Goal: Transaction & Acquisition: Purchase product/service

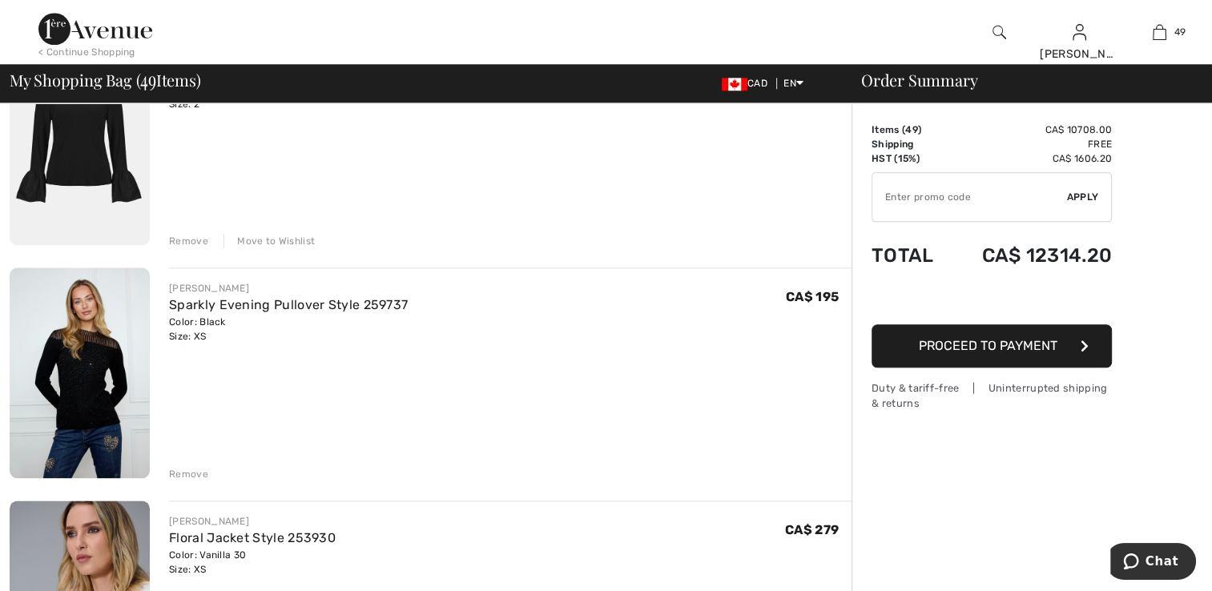
scroll to position [1843, 0]
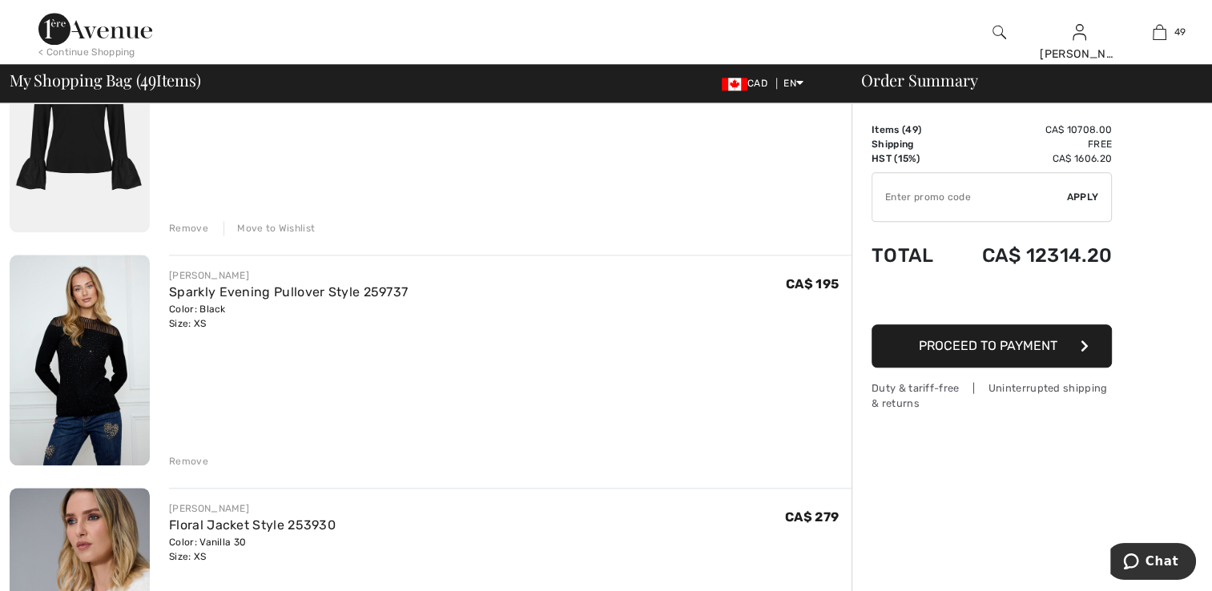
click at [90, 408] on img at bounding box center [80, 360] width 140 height 211
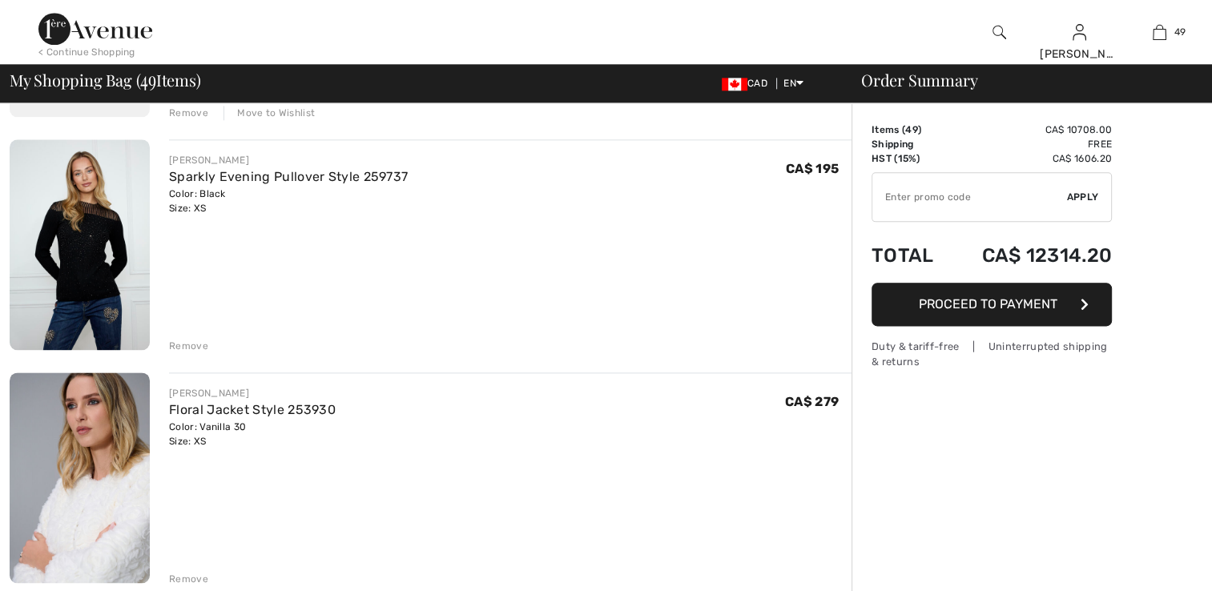
scroll to position [2083, 0]
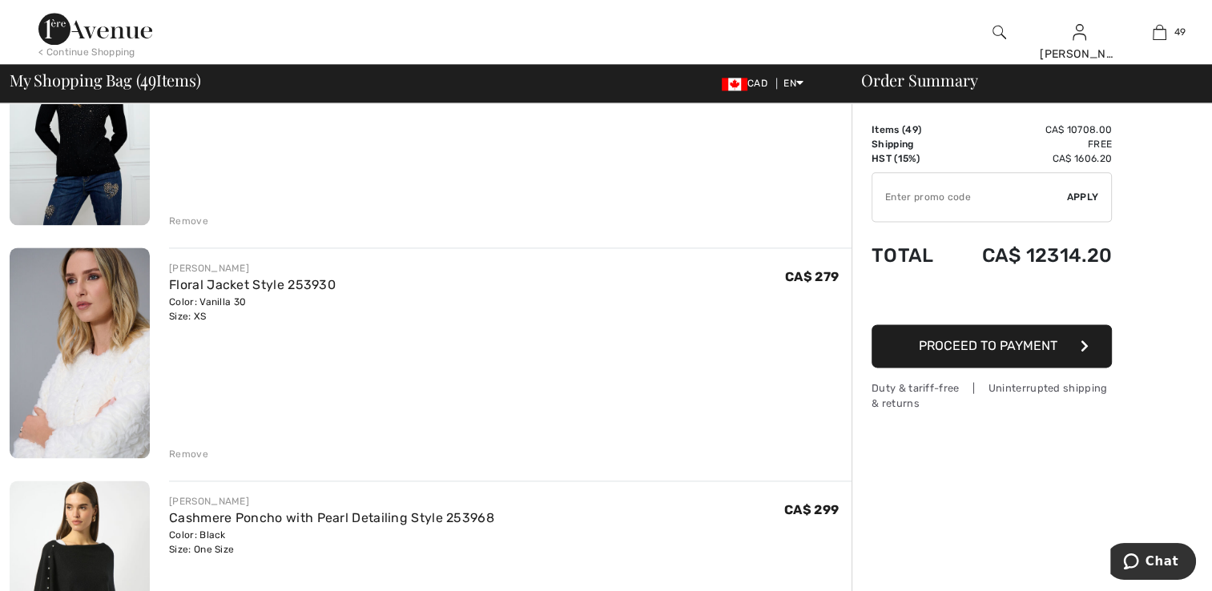
click at [103, 408] on img at bounding box center [80, 353] width 140 height 211
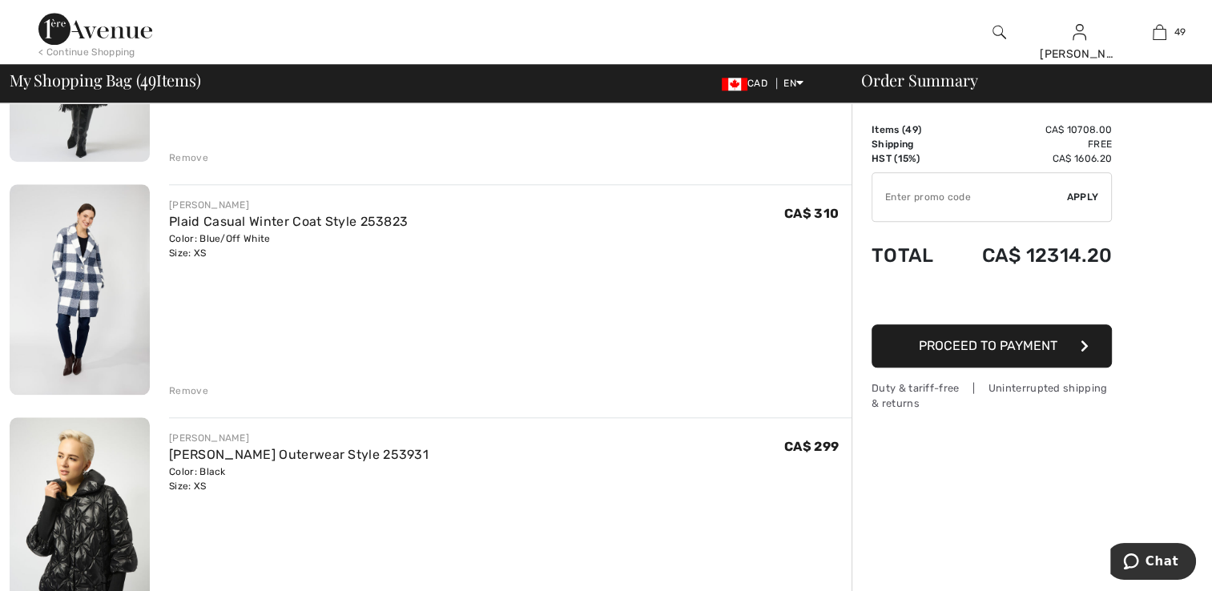
scroll to position [7773, 0]
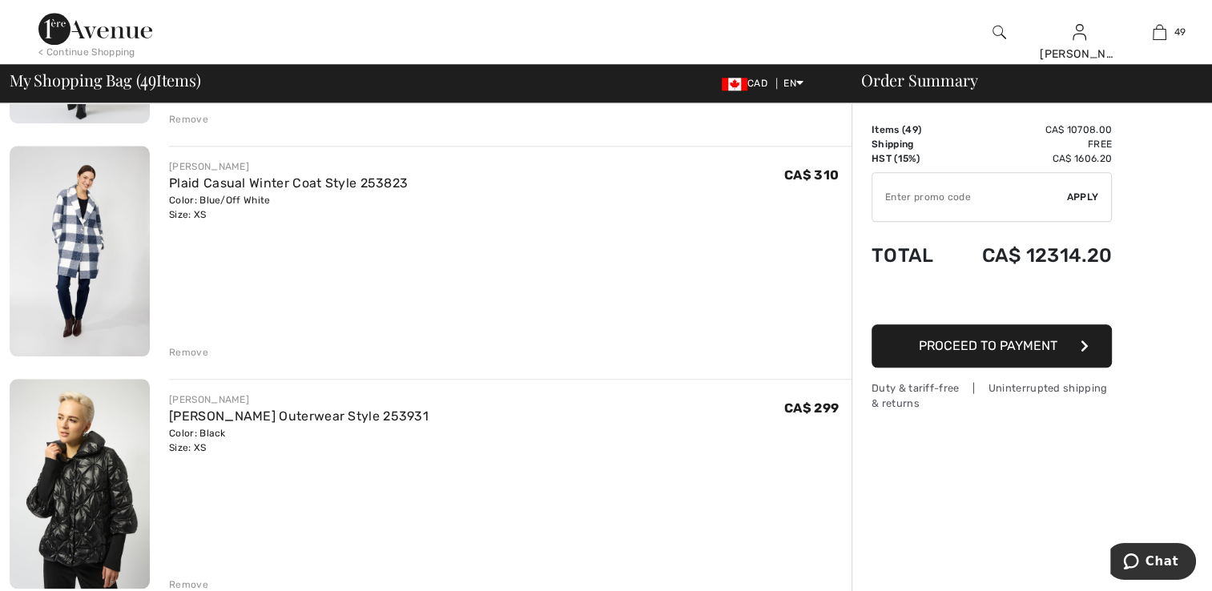
click at [79, 284] on img at bounding box center [80, 251] width 140 height 211
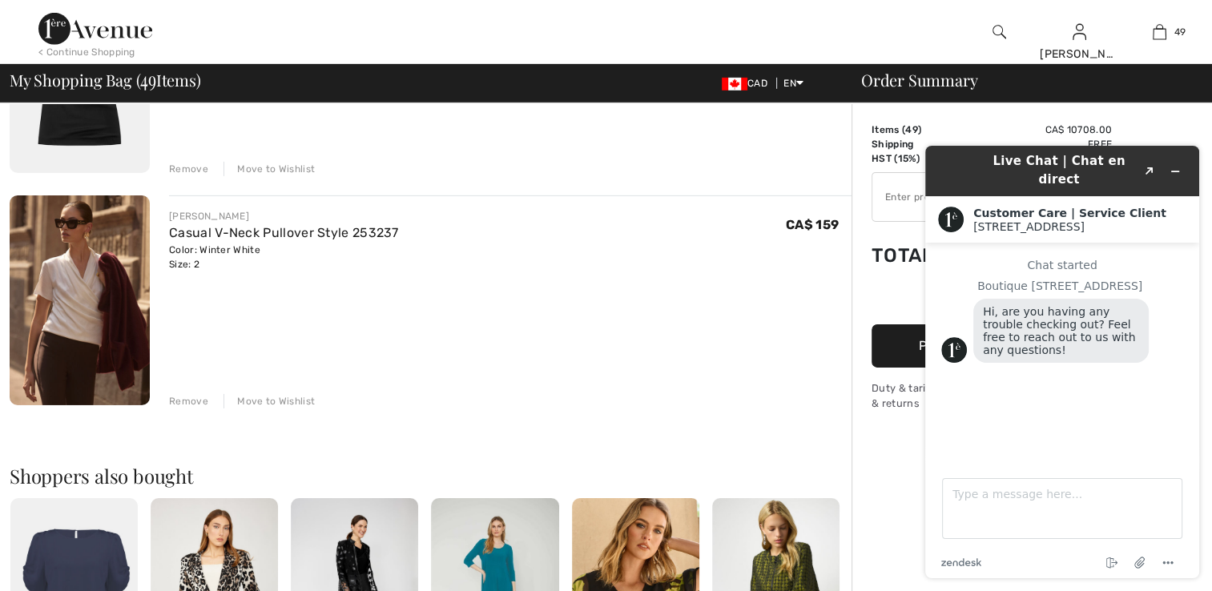
scroll to position [11219, 0]
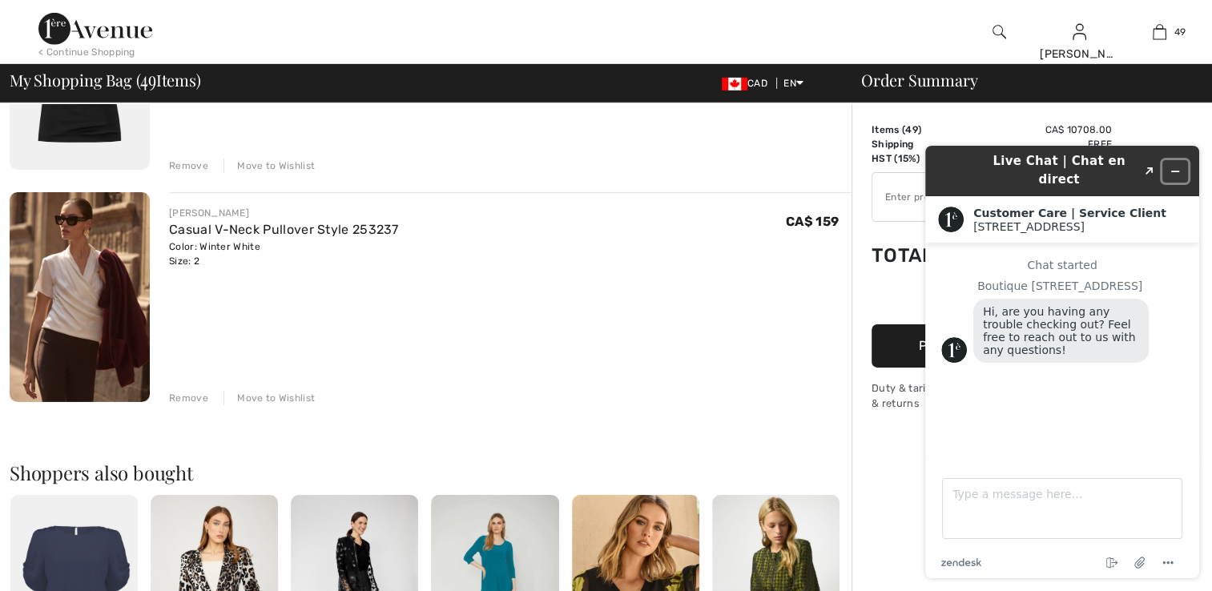
click at [1176, 171] on icon "Minimize widget" at bounding box center [1175, 171] width 7 height 0
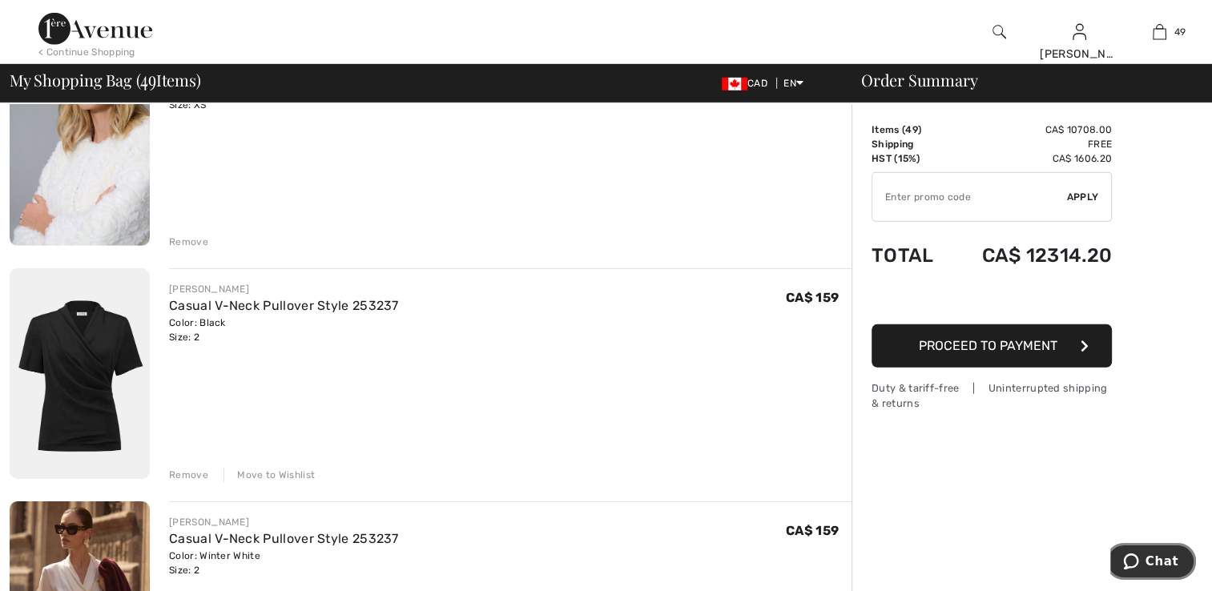
scroll to position [10898, 0]
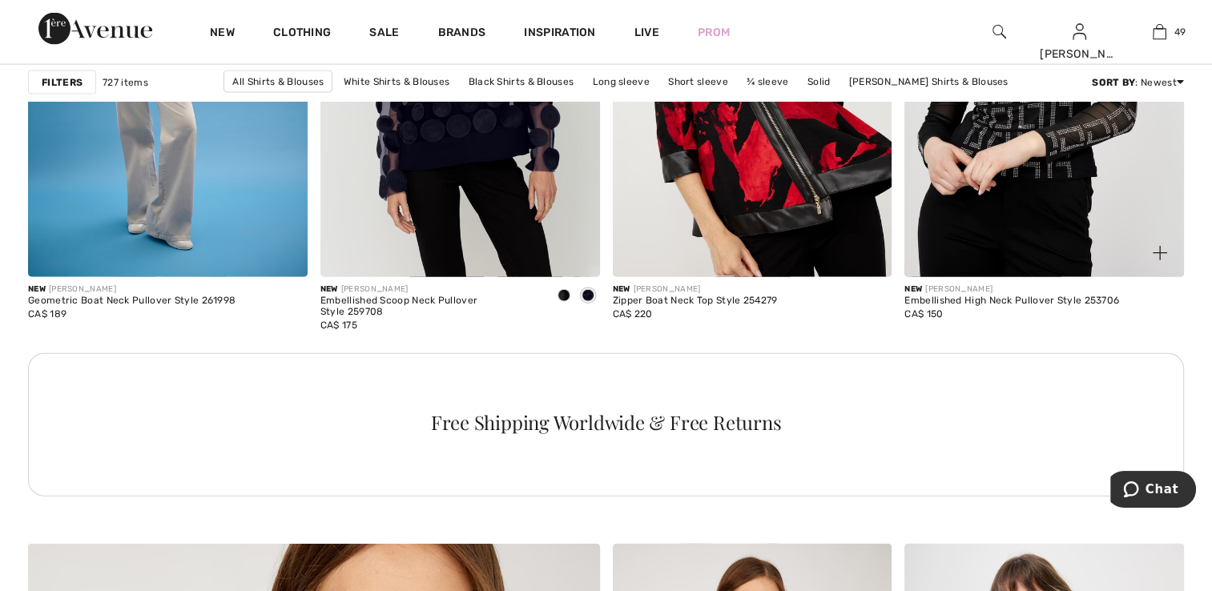
scroll to position [3526, 0]
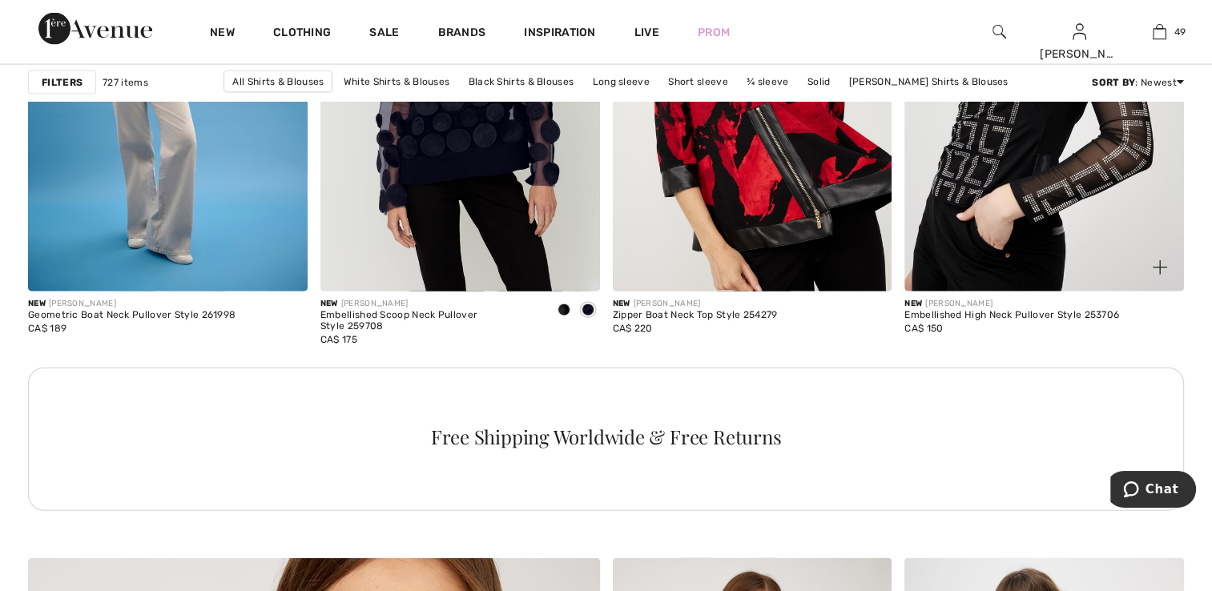
click at [1039, 198] on img at bounding box center [1045, 82] width 280 height 419
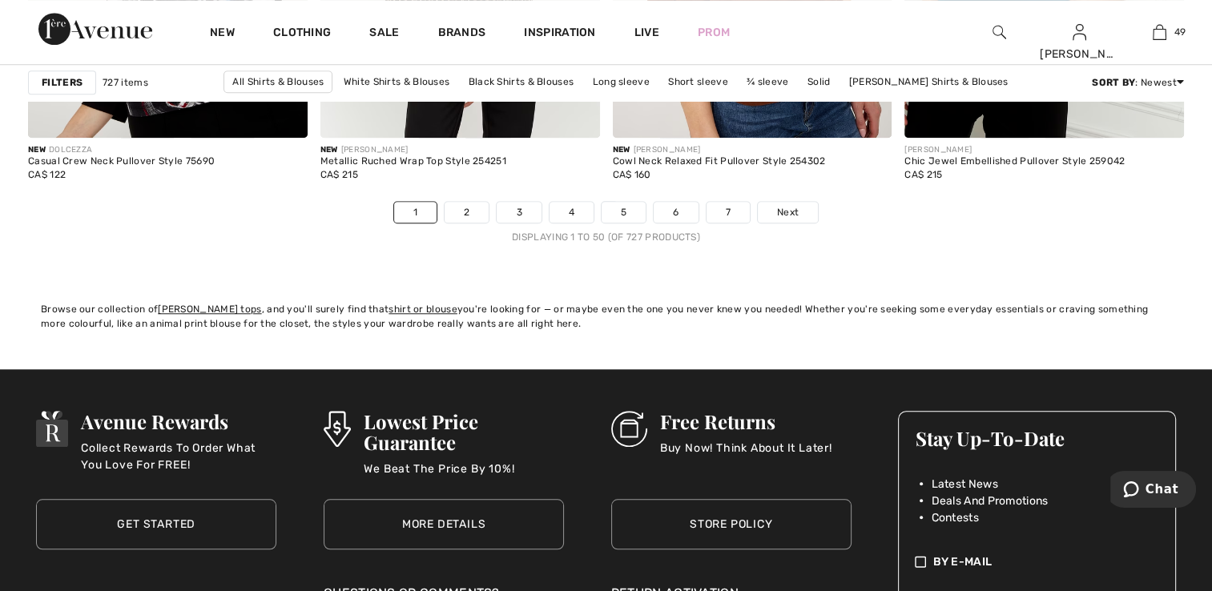
scroll to position [7533, 0]
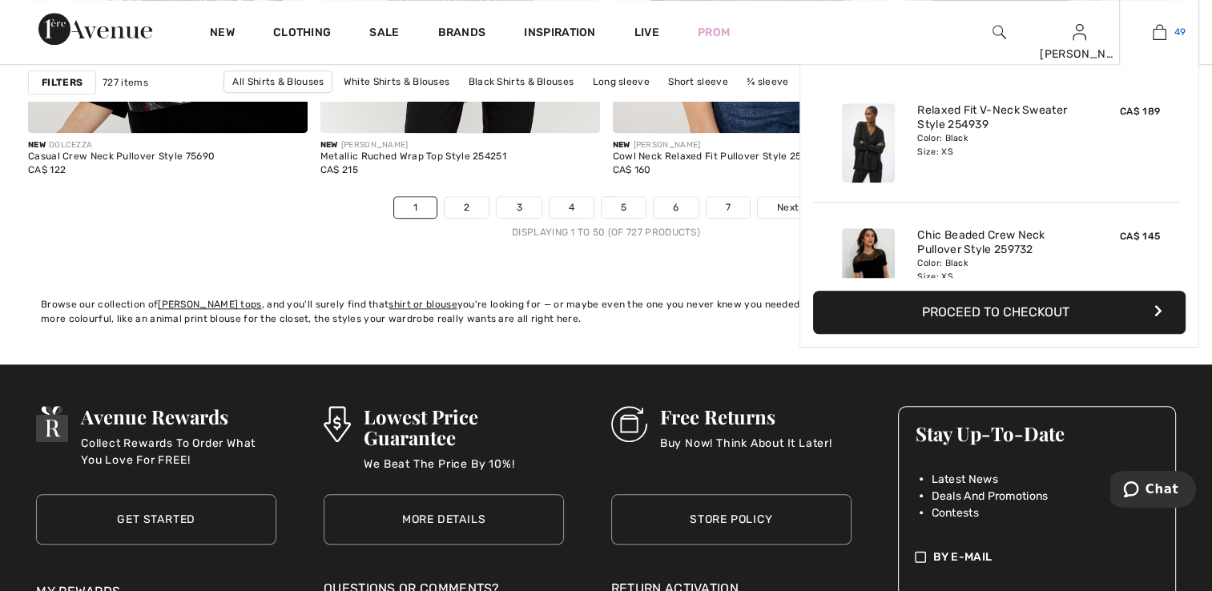
click at [1161, 33] on img at bounding box center [1160, 31] width 14 height 19
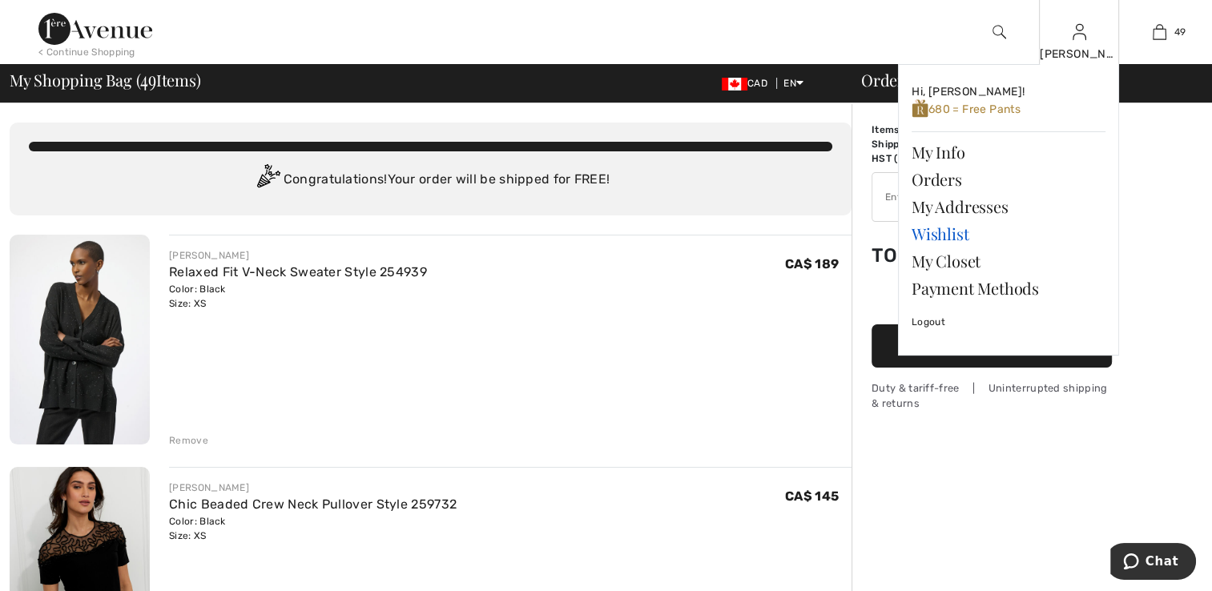
click at [971, 236] on link "Wishlist" at bounding box center [1009, 233] width 194 height 27
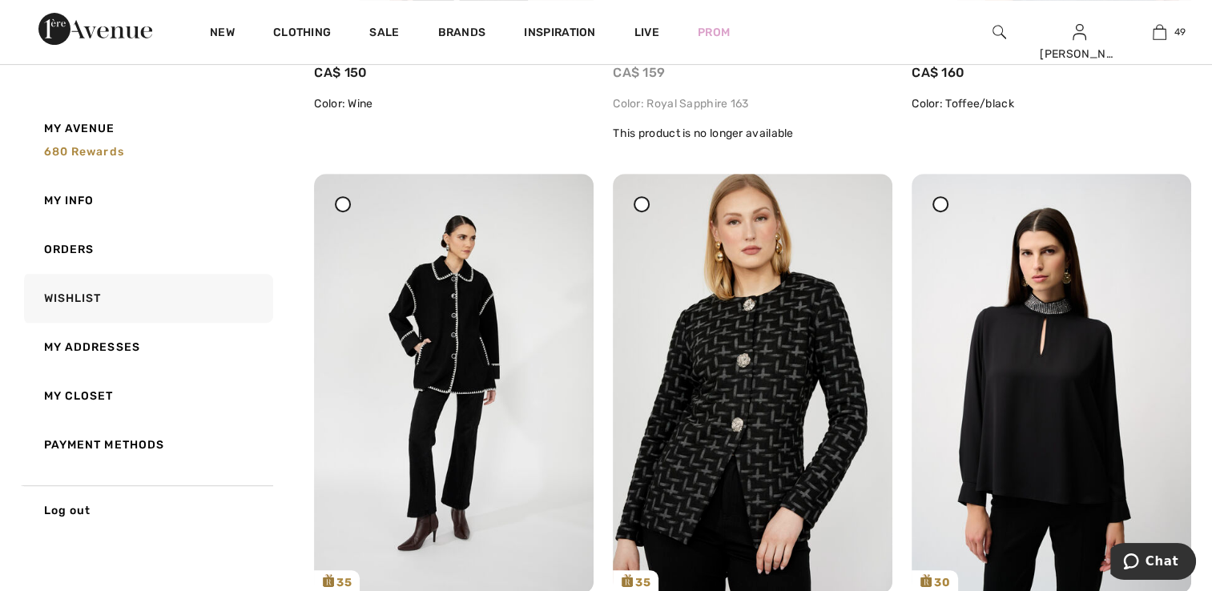
scroll to position [240, 0]
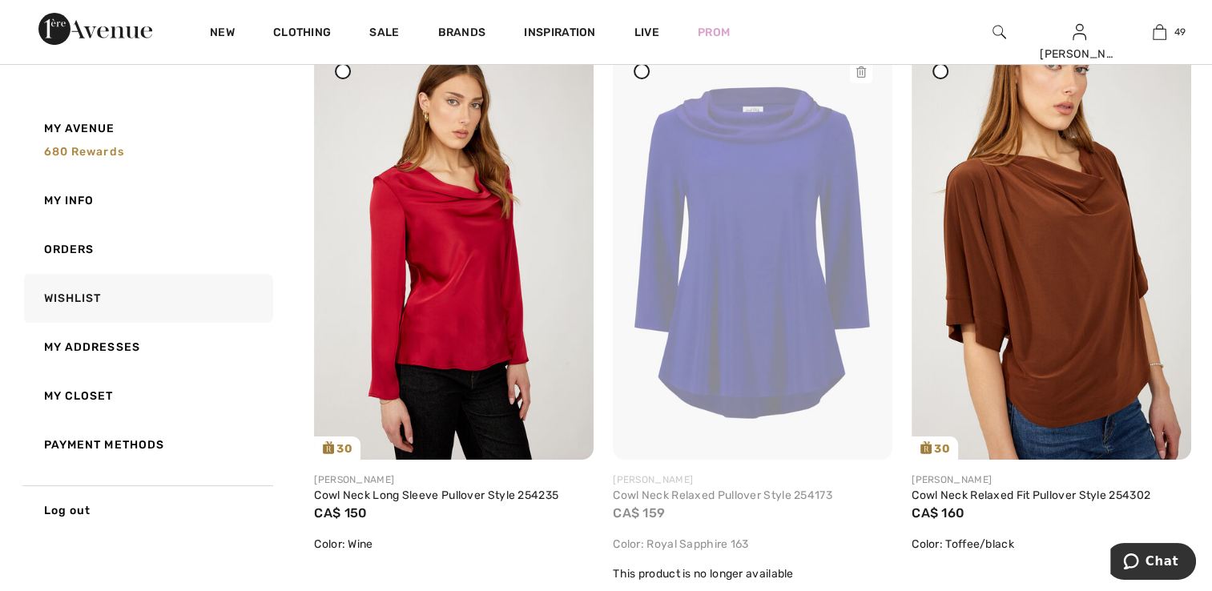
click at [774, 277] on img at bounding box center [753, 250] width 280 height 419
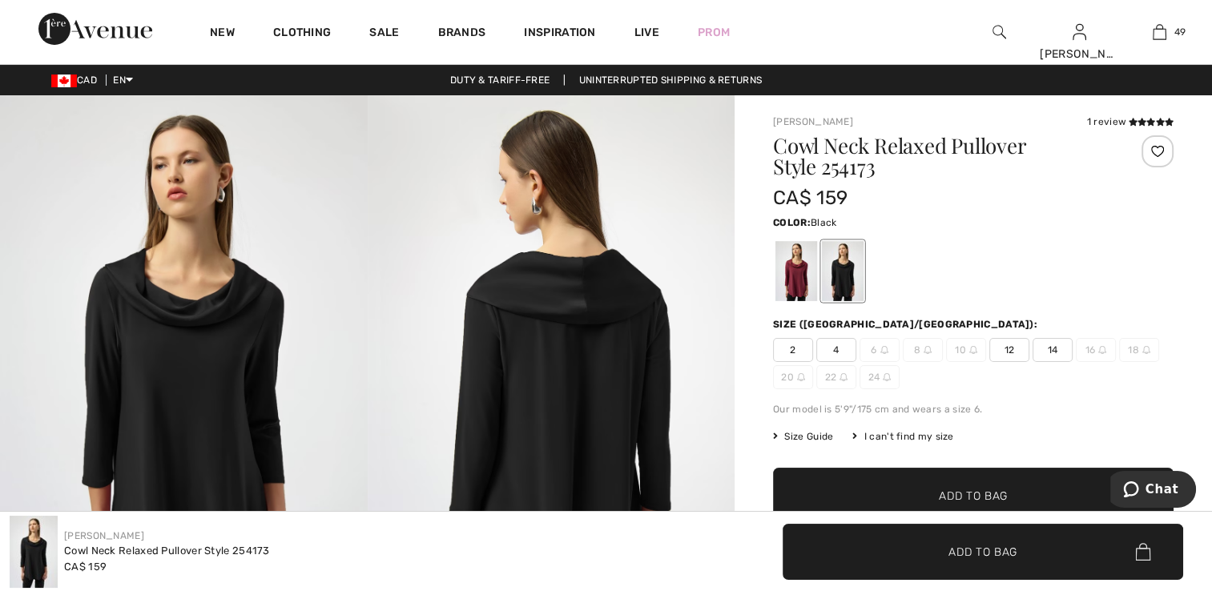
click at [846, 272] on div at bounding box center [843, 271] width 42 height 60
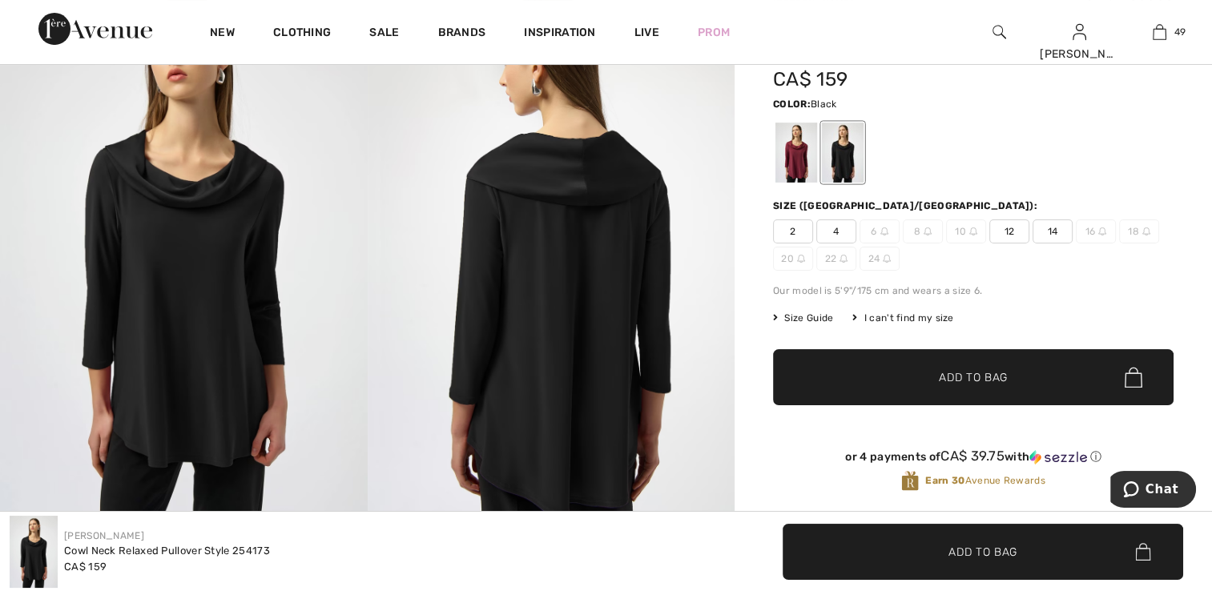
scroll to position [160, 0]
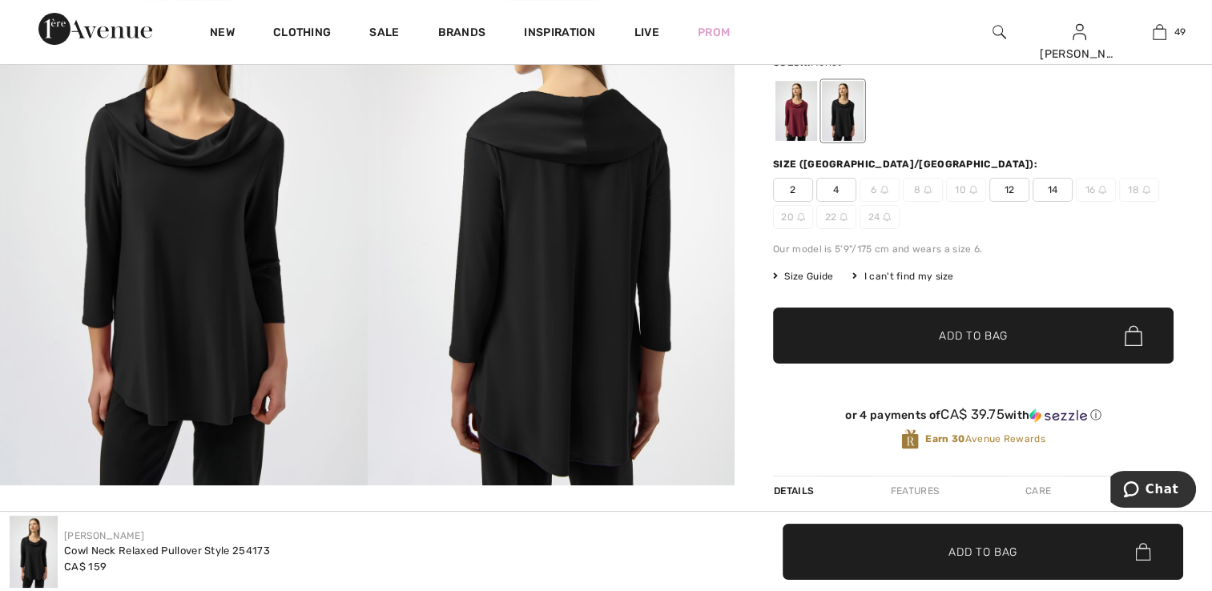
click at [795, 123] on div at bounding box center [797, 111] width 42 height 60
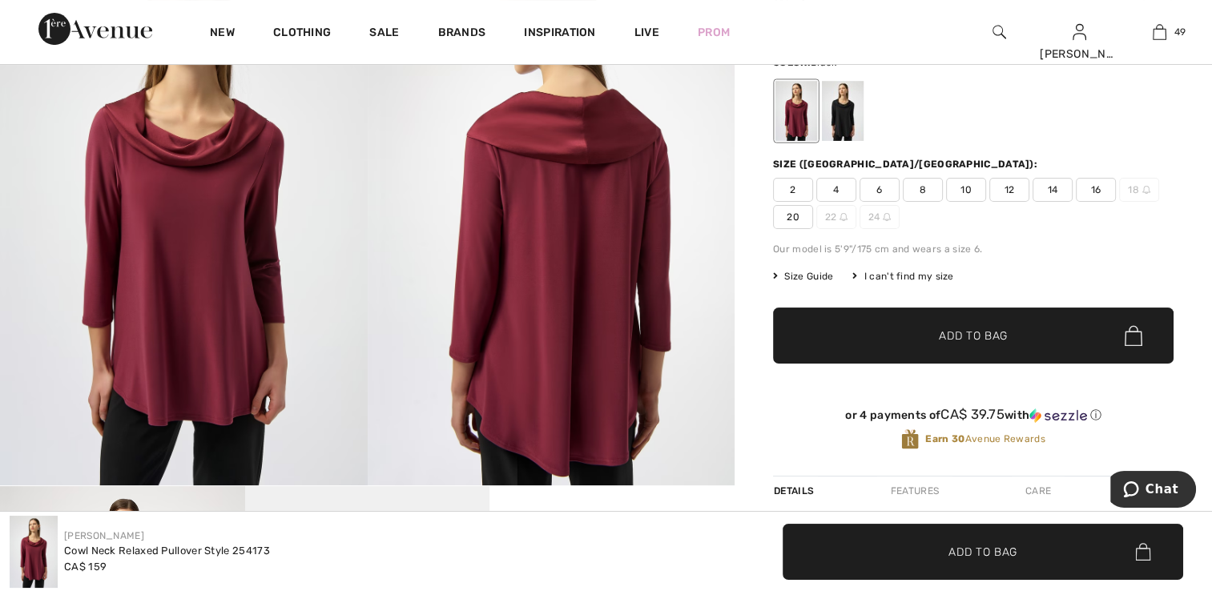
click at [838, 117] on div at bounding box center [843, 111] width 42 height 60
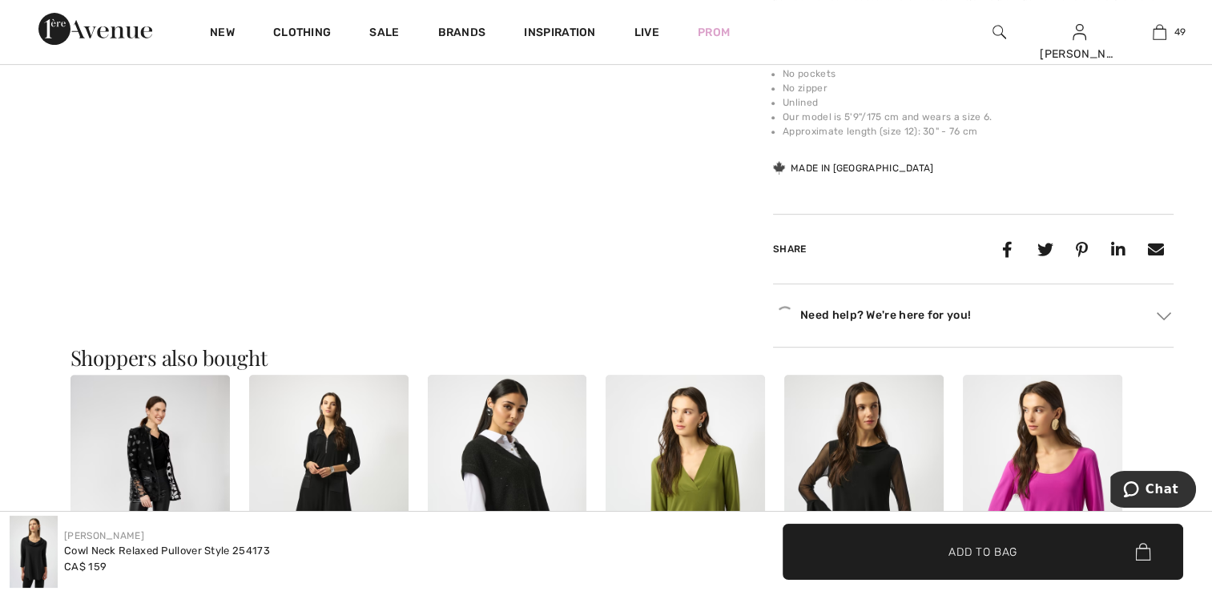
scroll to position [721, 0]
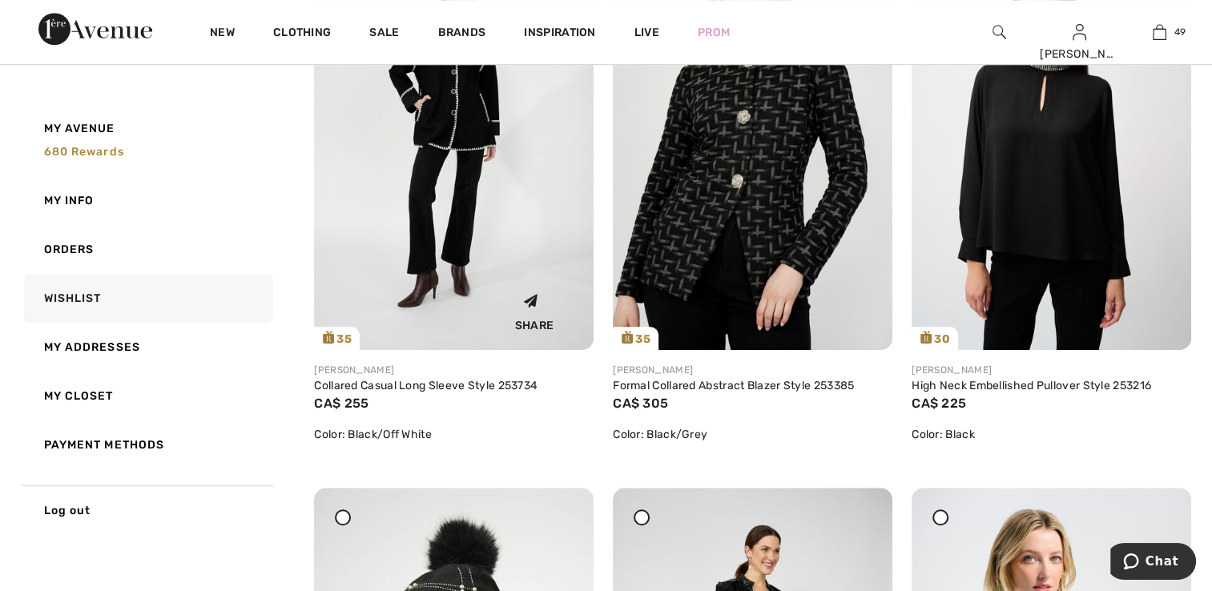
scroll to position [962, 0]
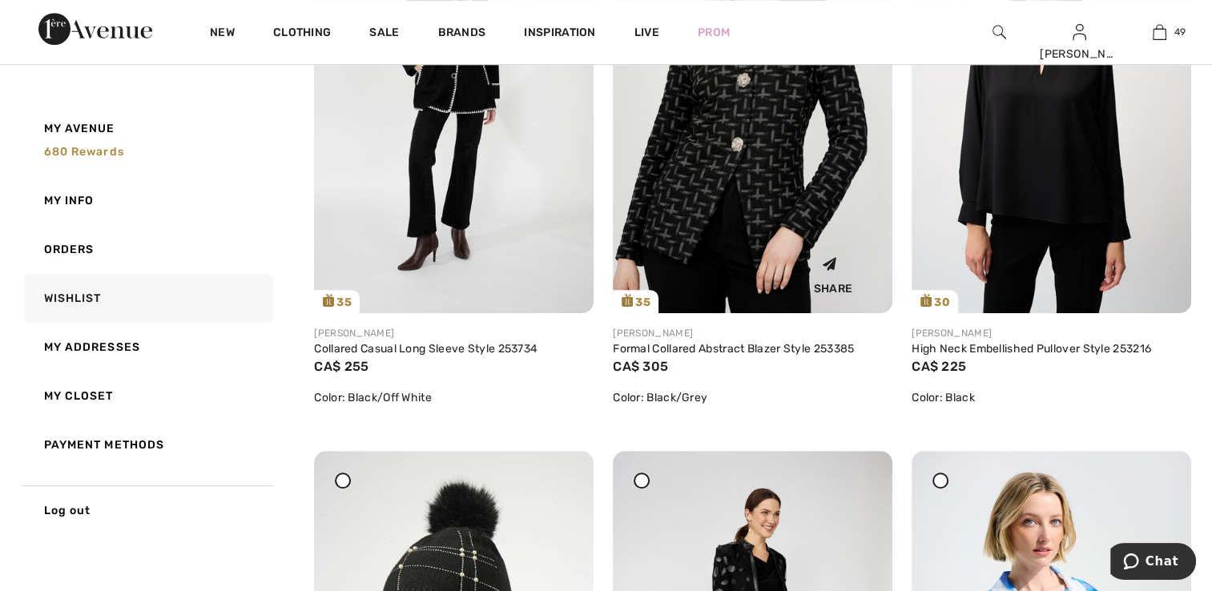
click at [652, 219] on img at bounding box center [753, 102] width 280 height 419
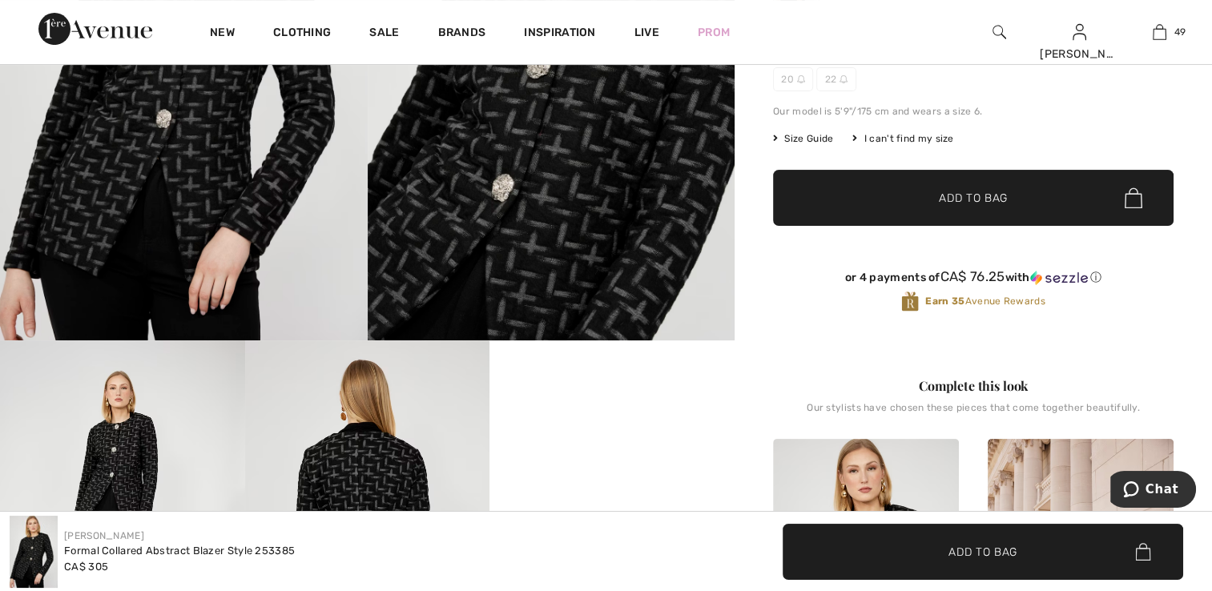
scroll to position [160, 0]
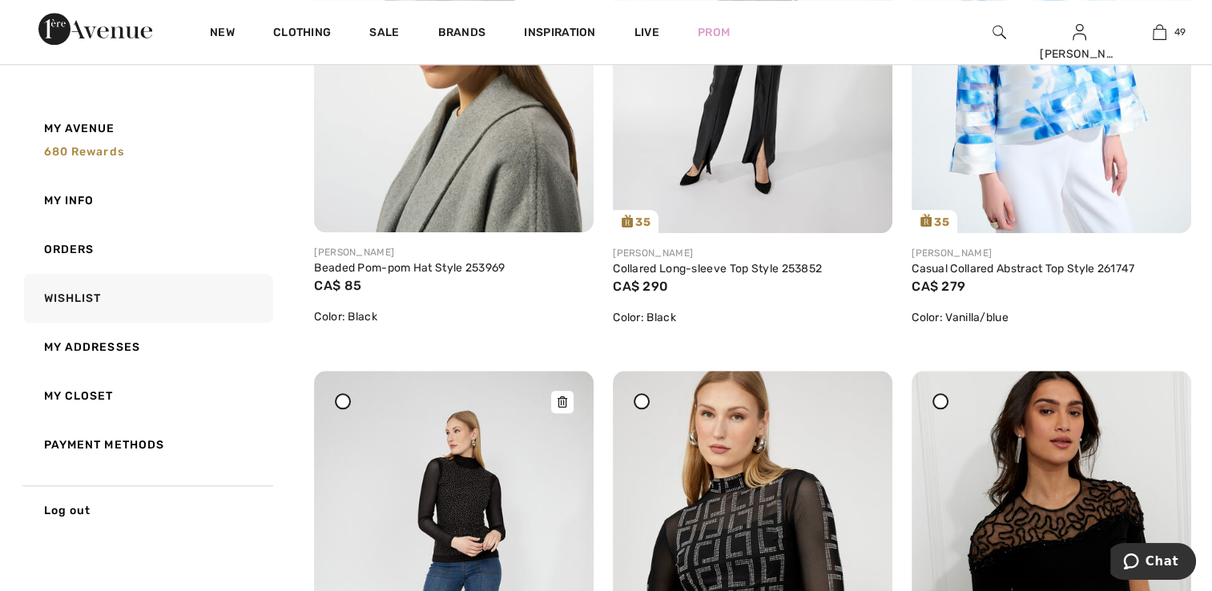
scroll to position [1679, 0]
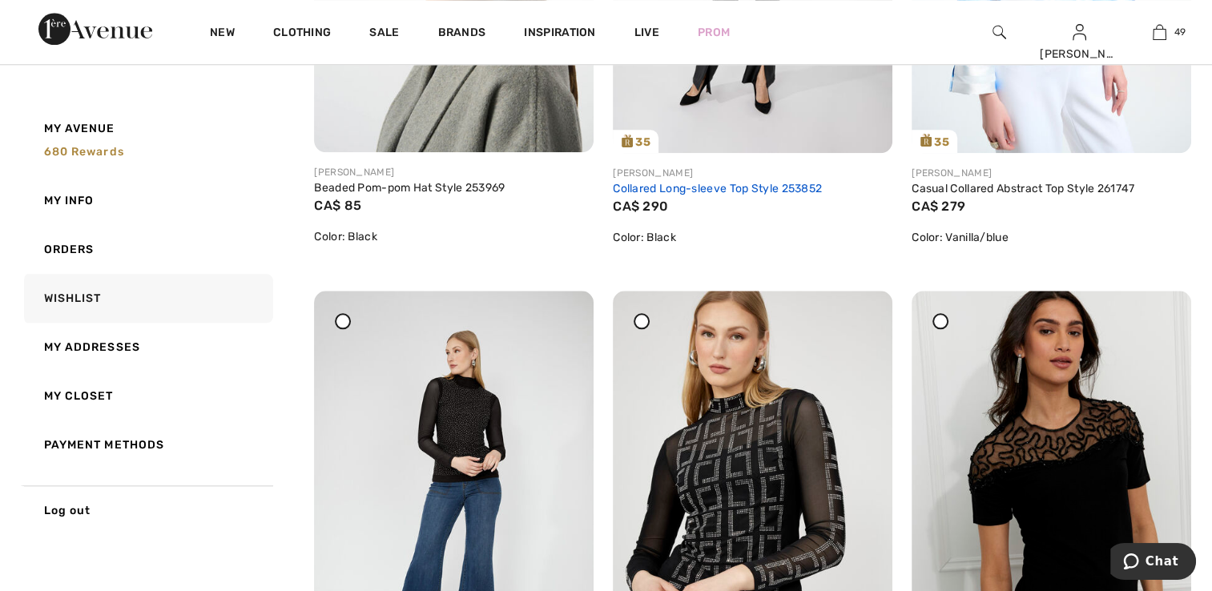
click at [692, 191] on link "Collared Long-sleeve Top Style 253852" at bounding box center [717, 189] width 209 height 14
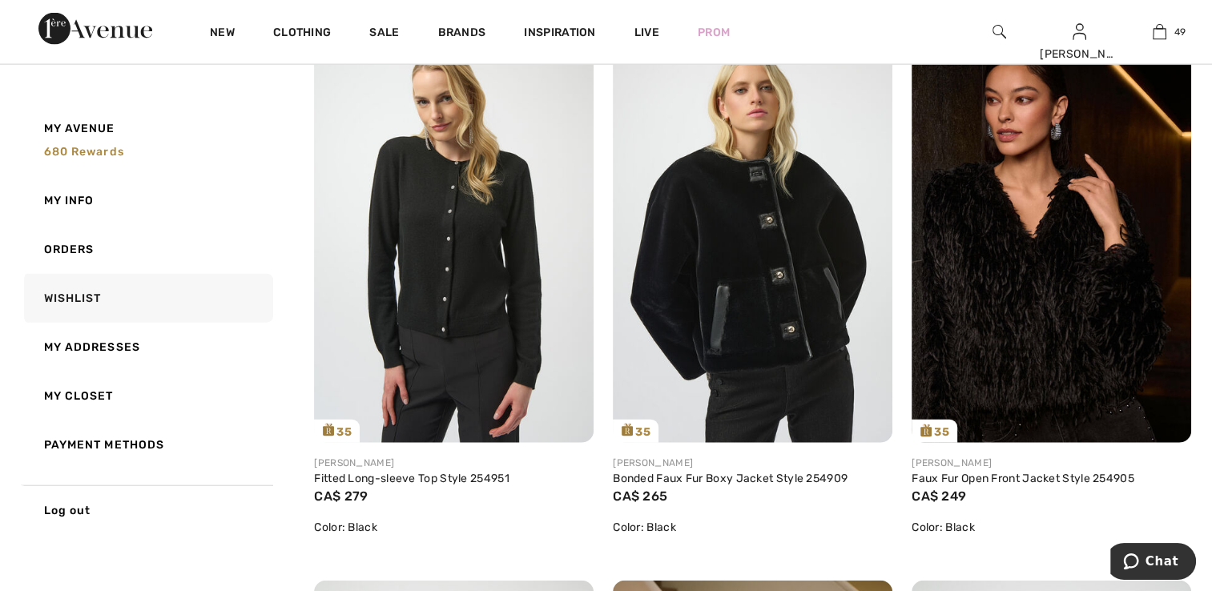
scroll to position [3693, 0]
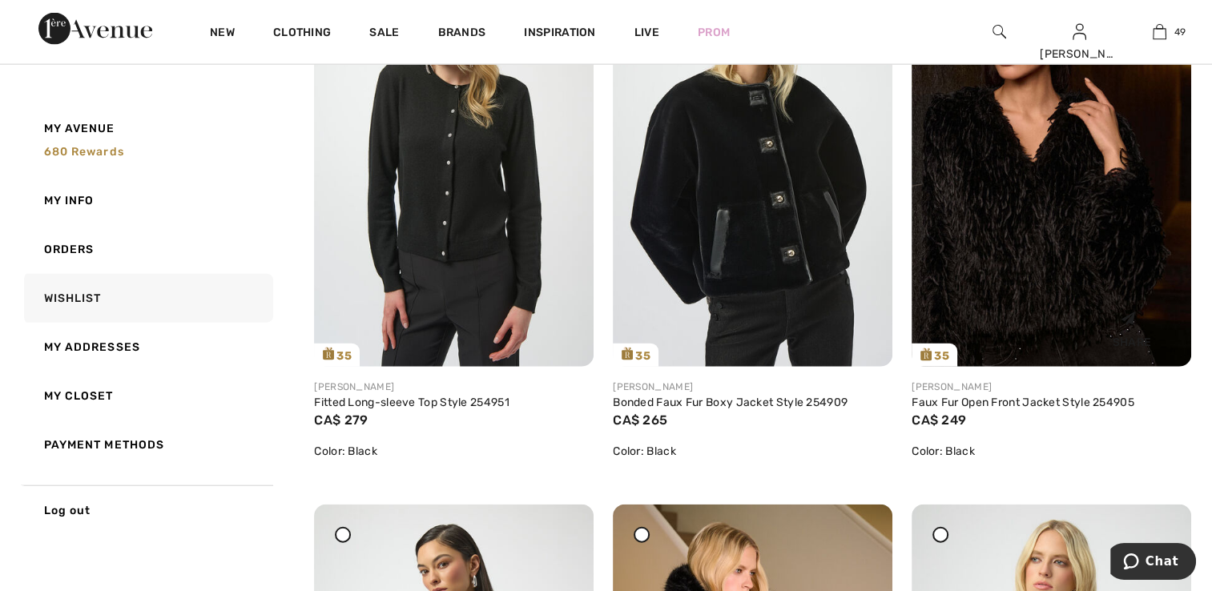
click at [1080, 271] on img at bounding box center [1052, 157] width 280 height 419
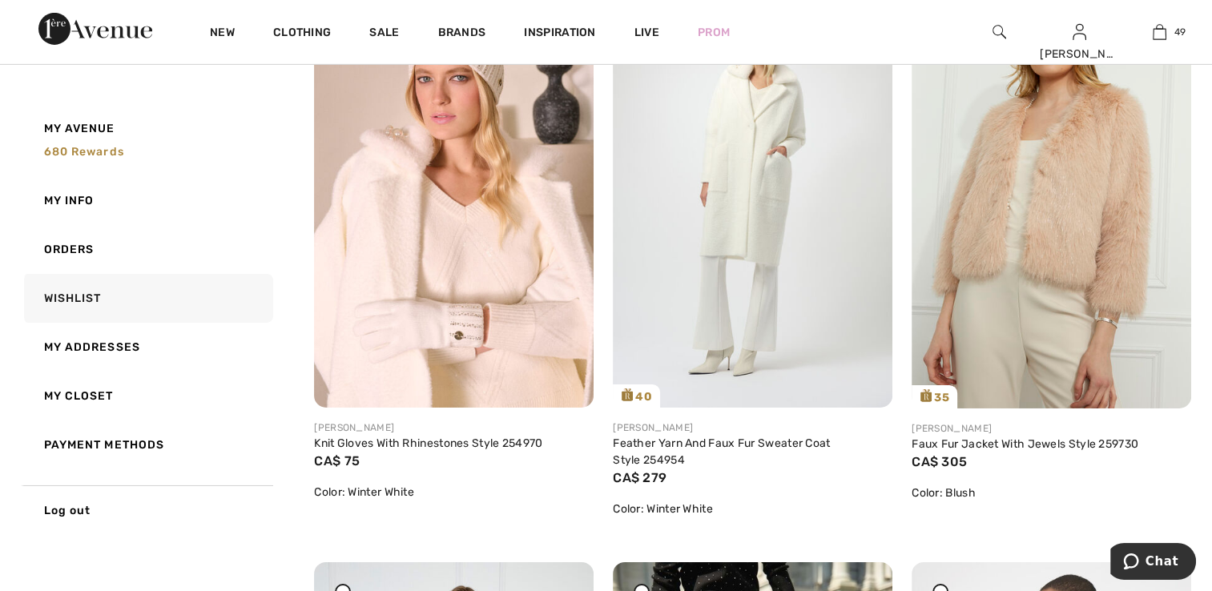
scroll to position [5375, 0]
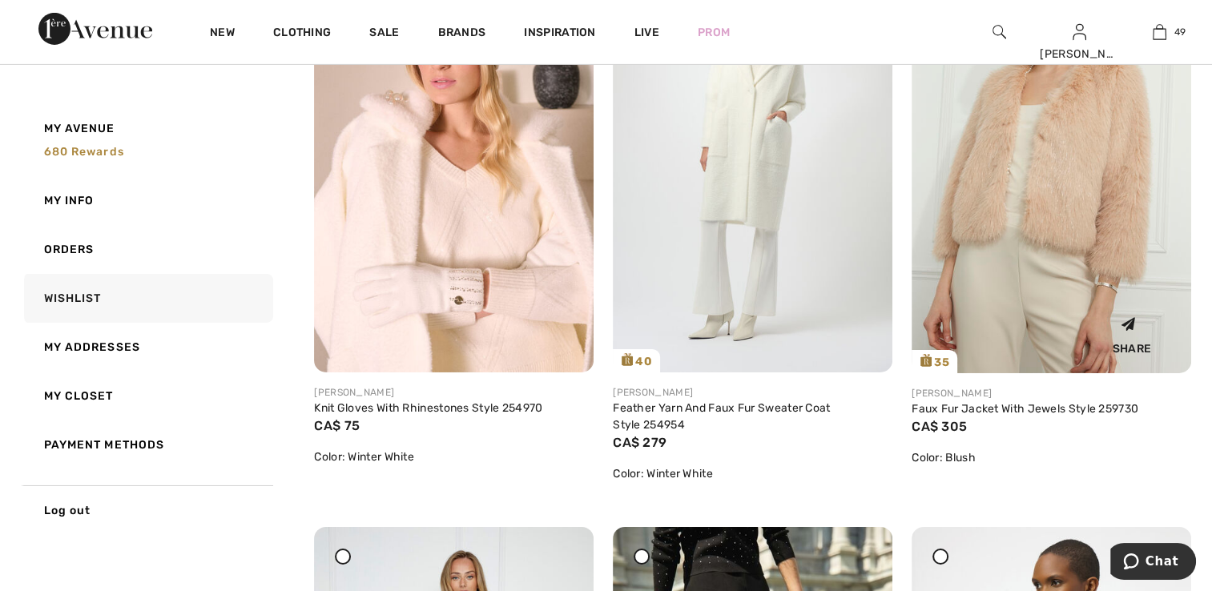
click at [1053, 276] on img at bounding box center [1052, 164] width 280 height 420
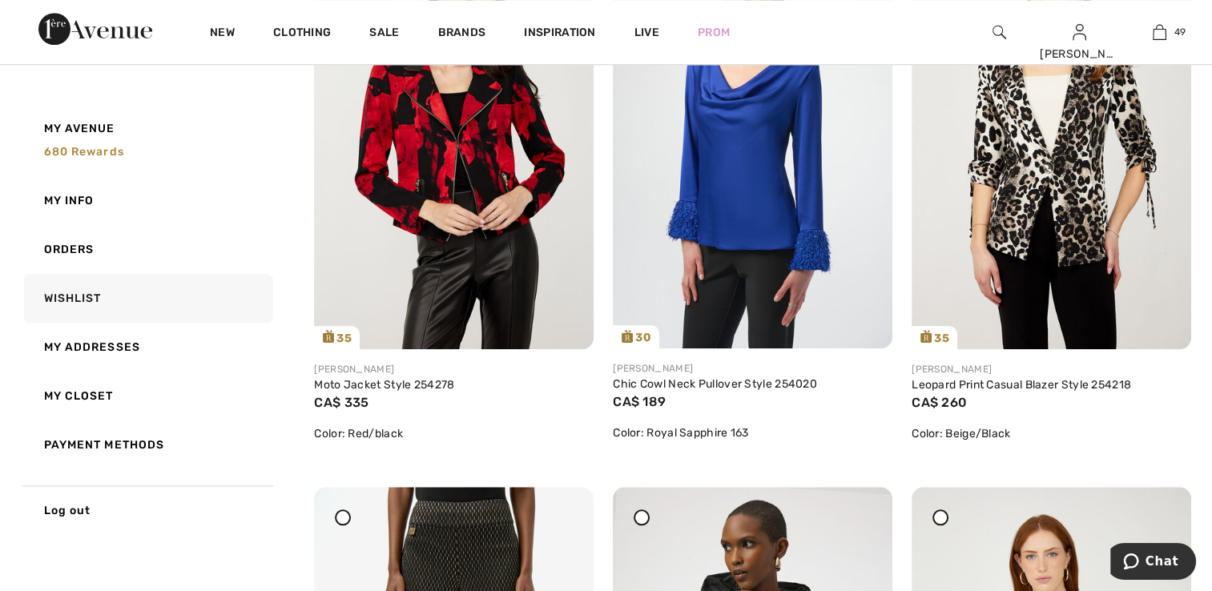
scroll to position [7699, 0]
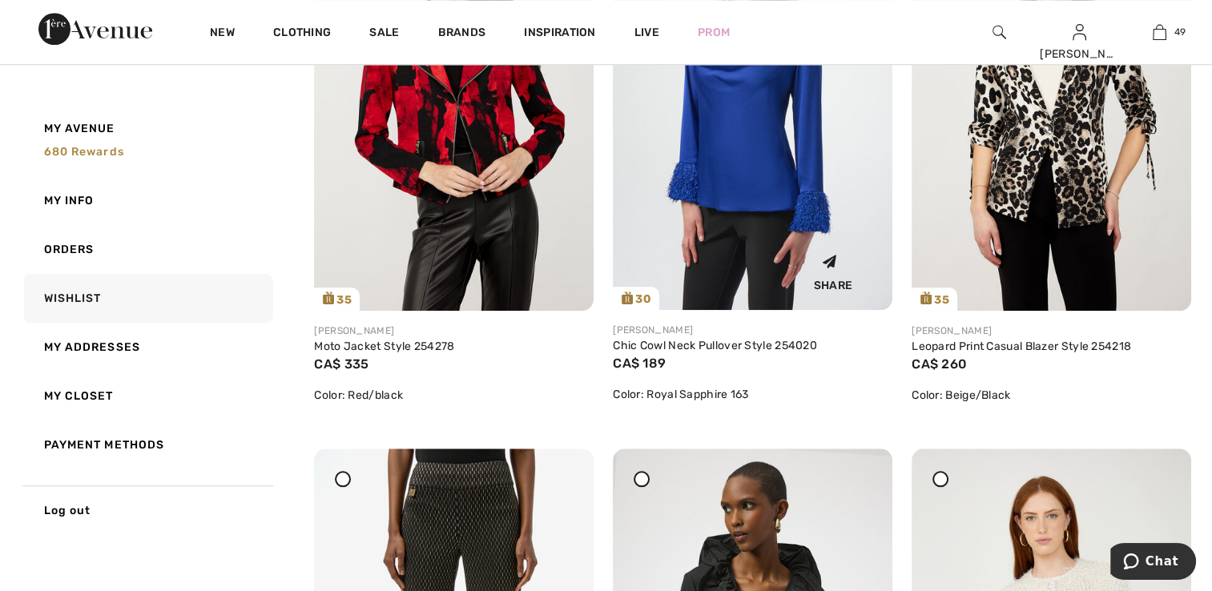
click at [748, 241] on img at bounding box center [753, 101] width 280 height 419
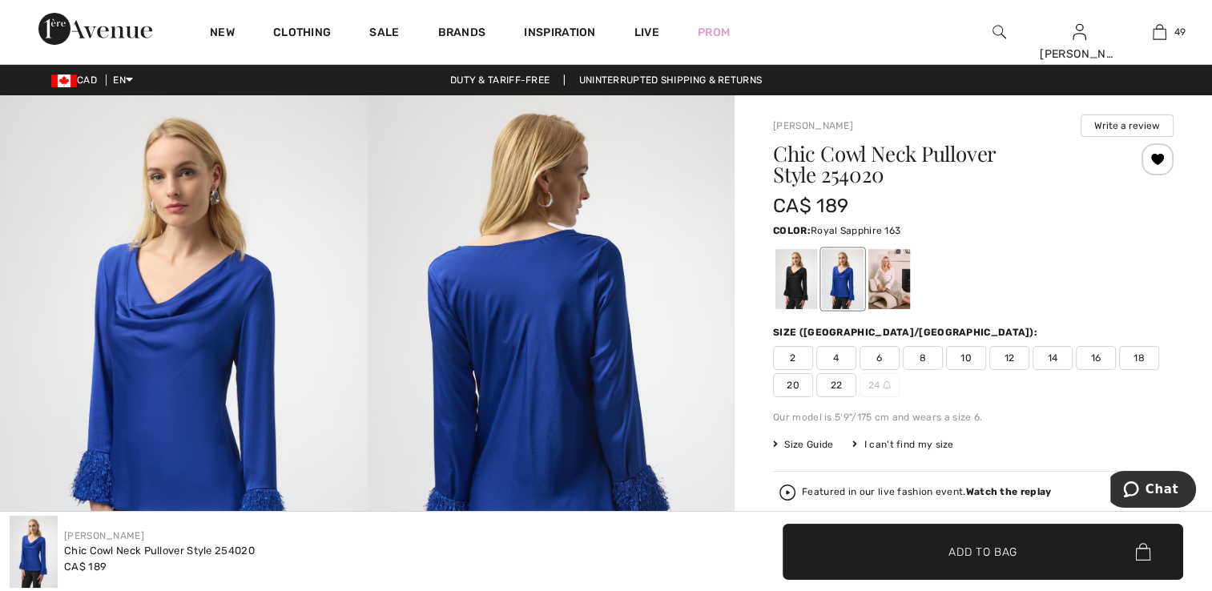
click at [837, 296] on div at bounding box center [843, 279] width 42 height 60
click at [795, 356] on span "2" at bounding box center [793, 358] width 40 height 24
click at [976, 567] on span "✔ Added to Bag Add to Bag" at bounding box center [983, 552] width 401 height 56
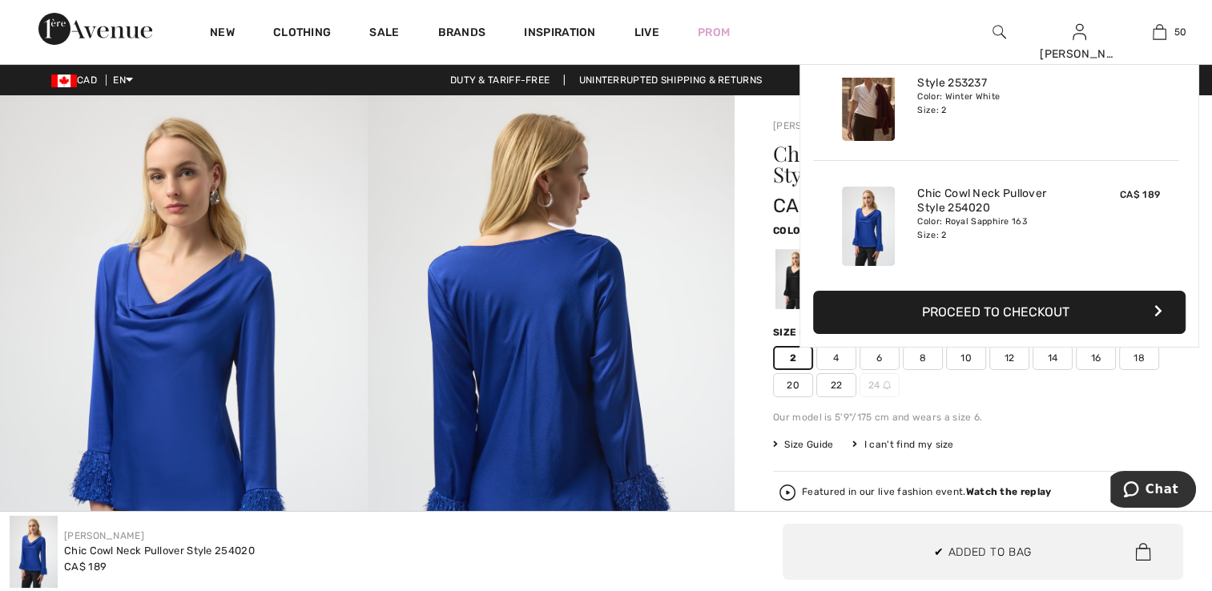
scroll to position [6042, 0]
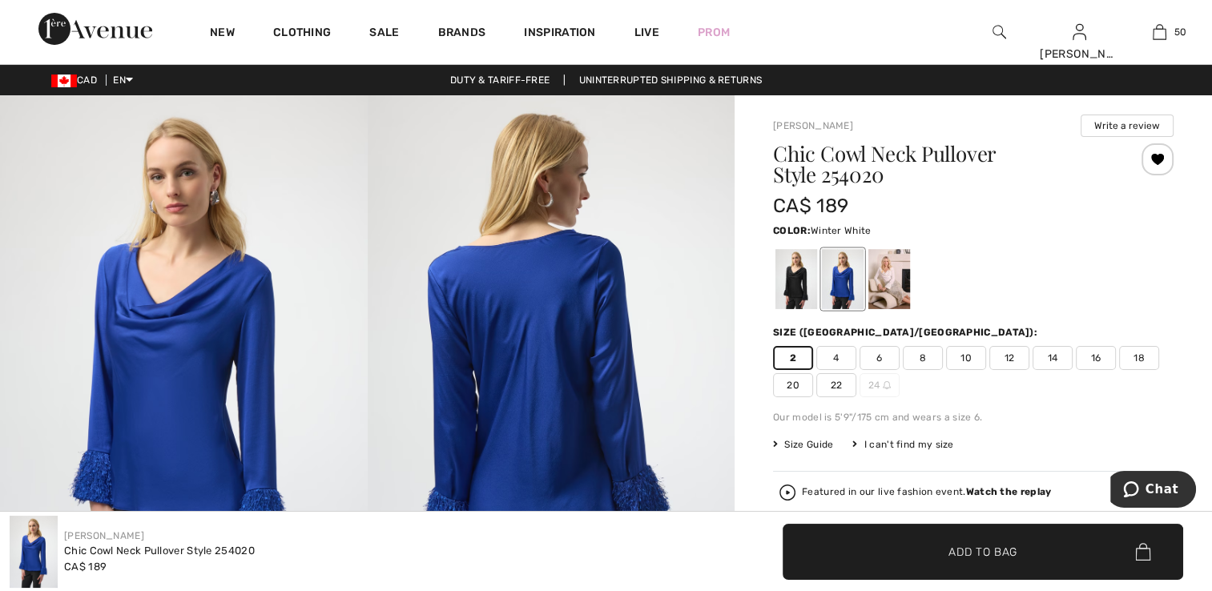
click at [883, 275] on div at bounding box center [890, 279] width 42 height 60
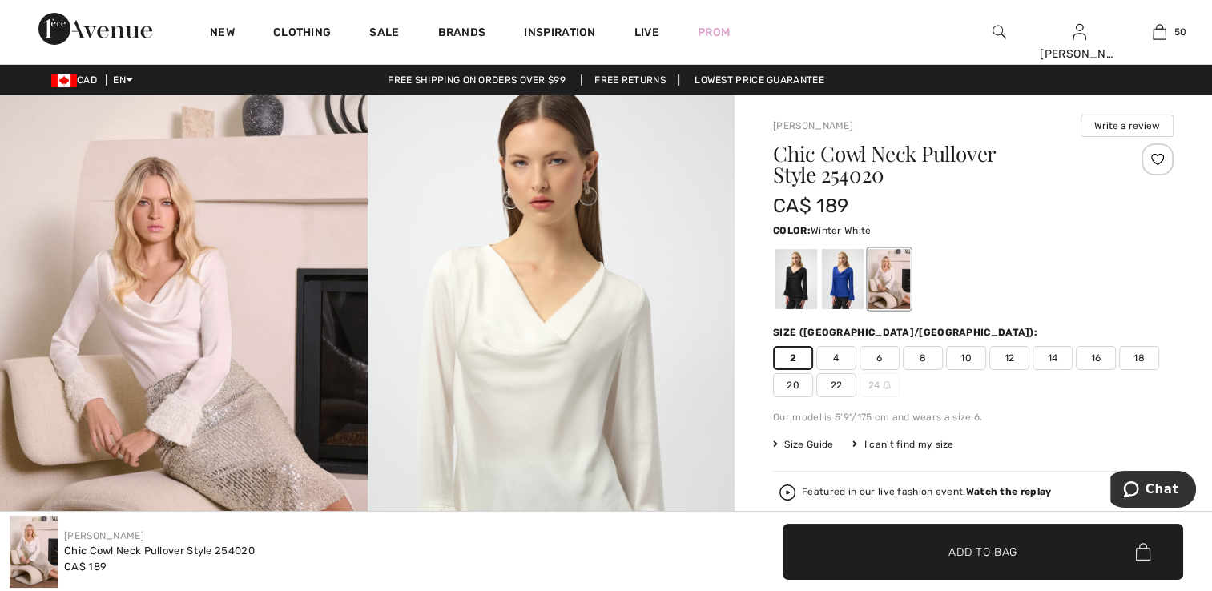
click at [931, 555] on span "✔ Added to Bag" at bounding box center [959, 551] width 98 height 17
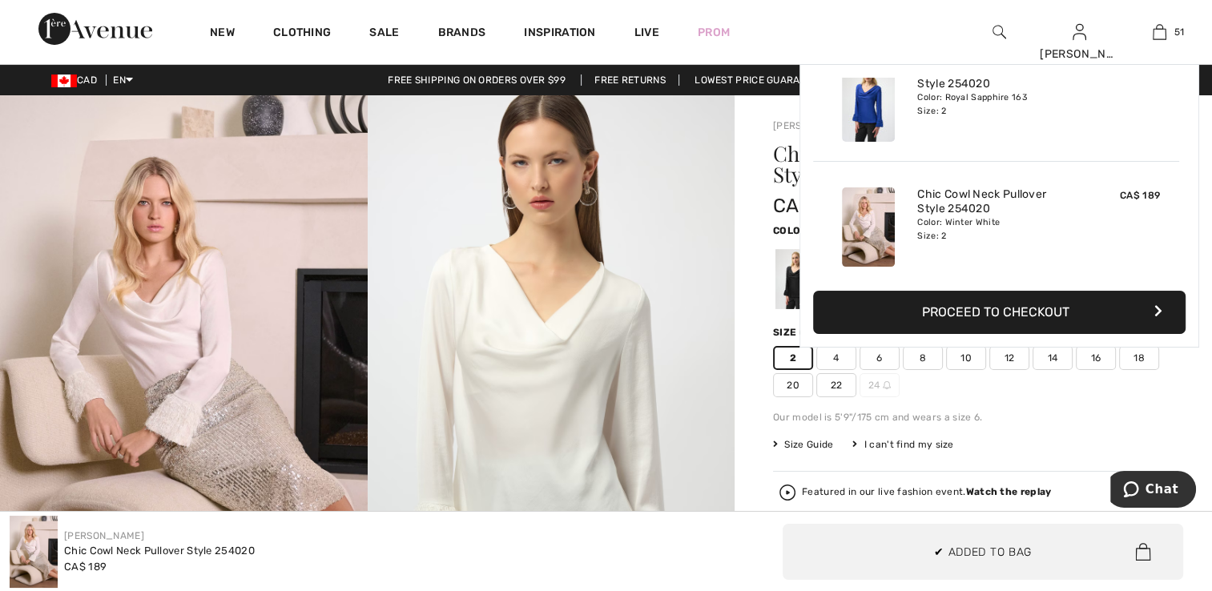
scroll to position [6166, 0]
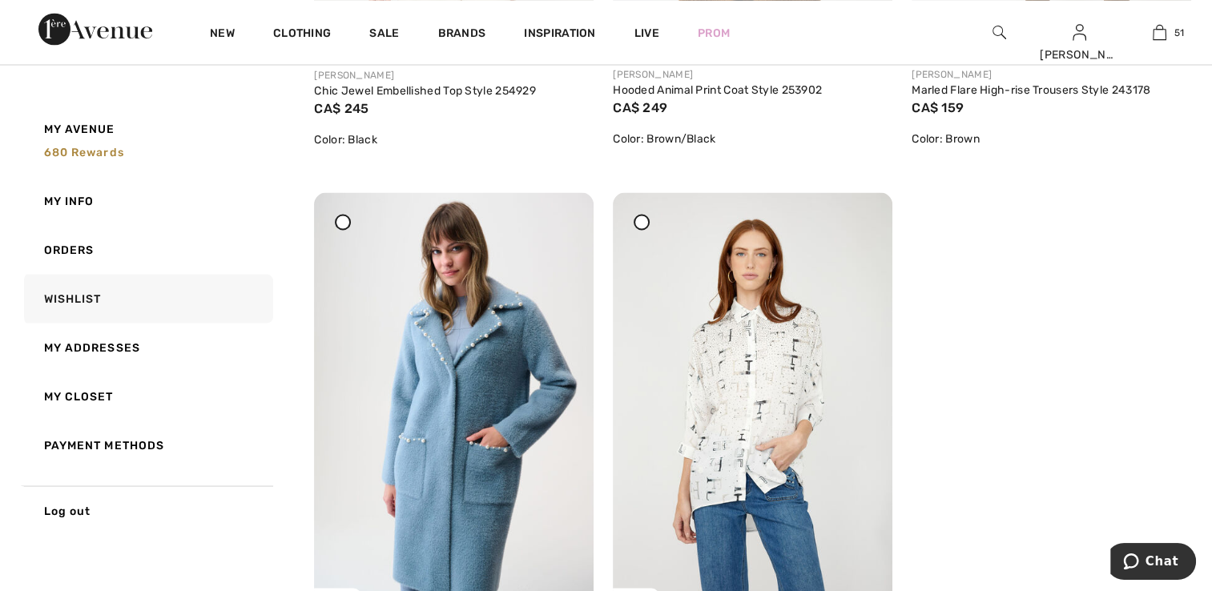
scroll to position [9382, 0]
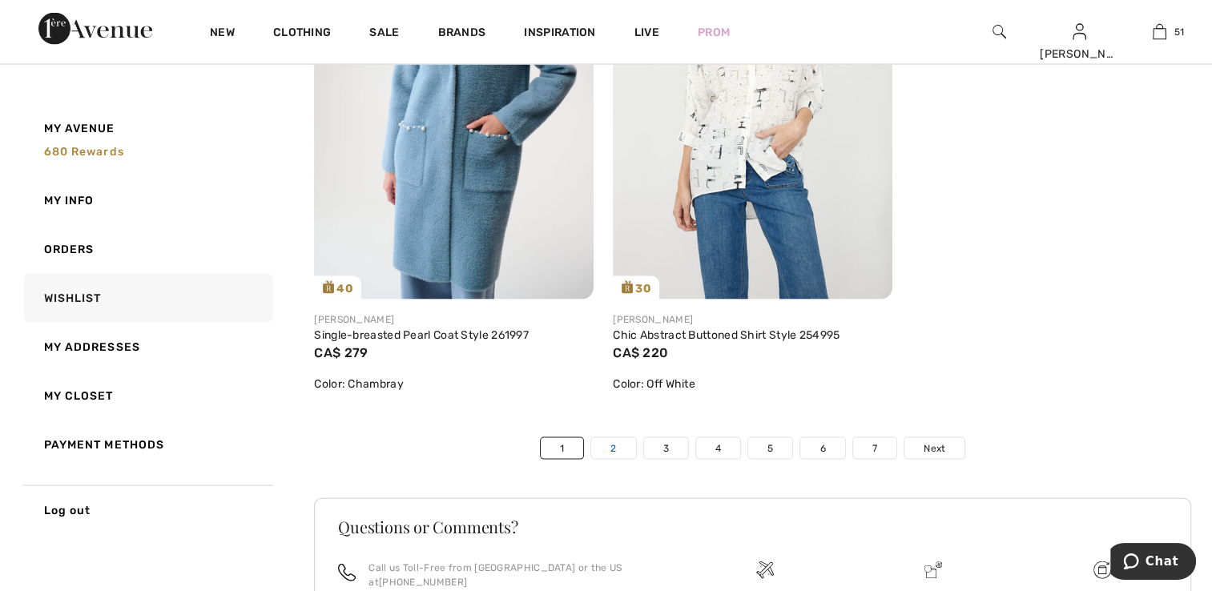
click at [615, 459] on link "2" at bounding box center [613, 448] width 44 height 21
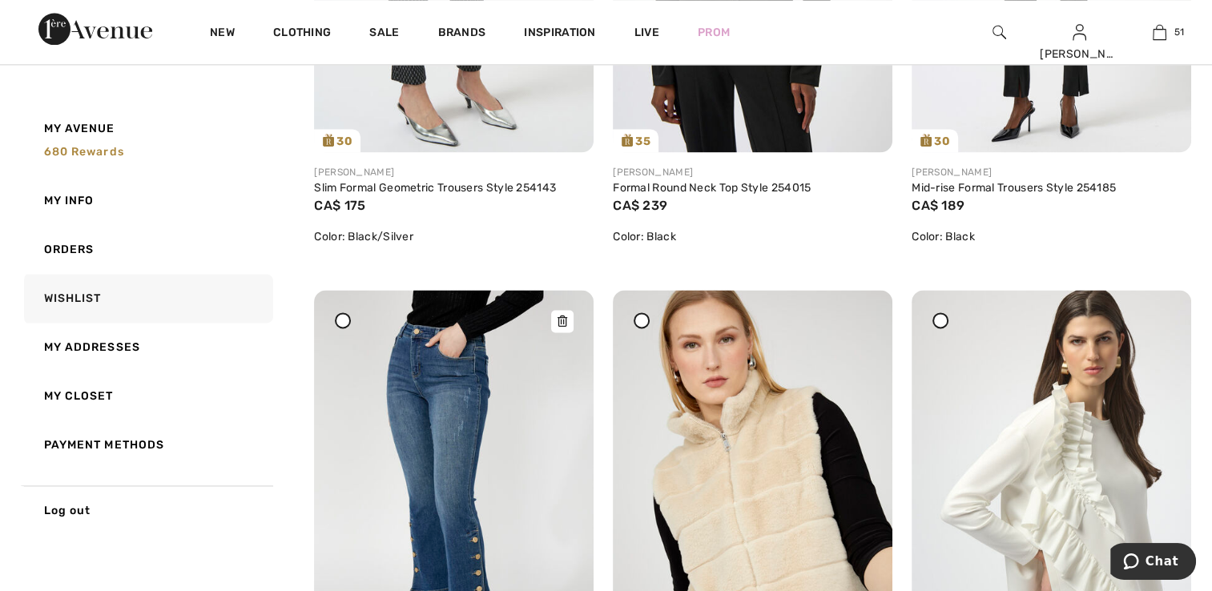
scroll to position [2484, 0]
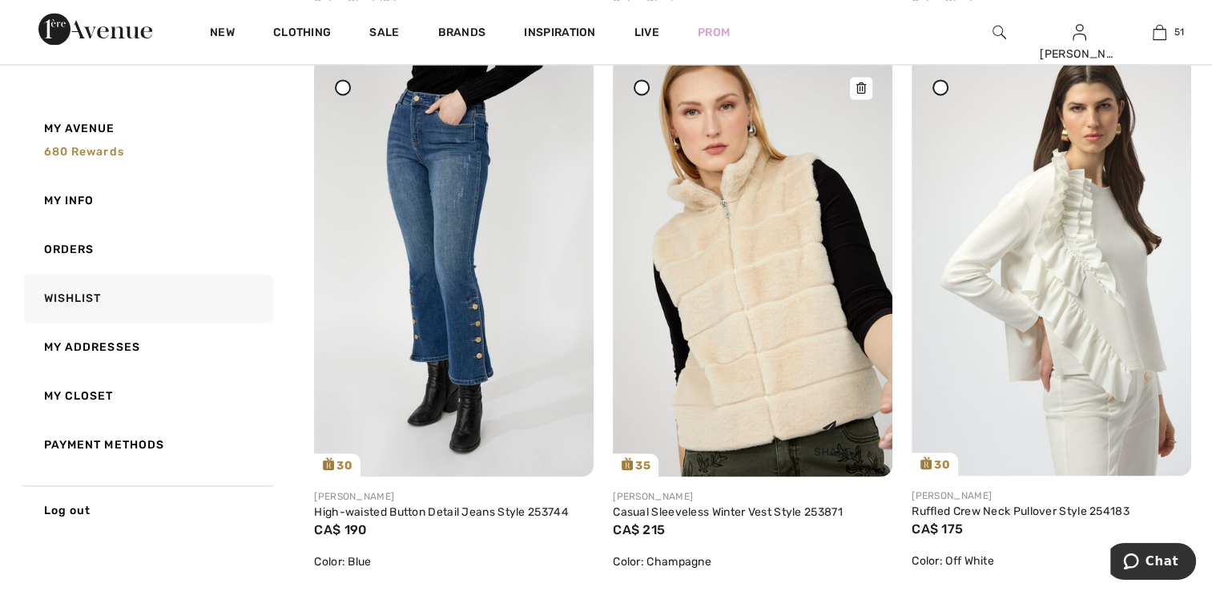
click at [694, 381] on img at bounding box center [753, 266] width 280 height 419
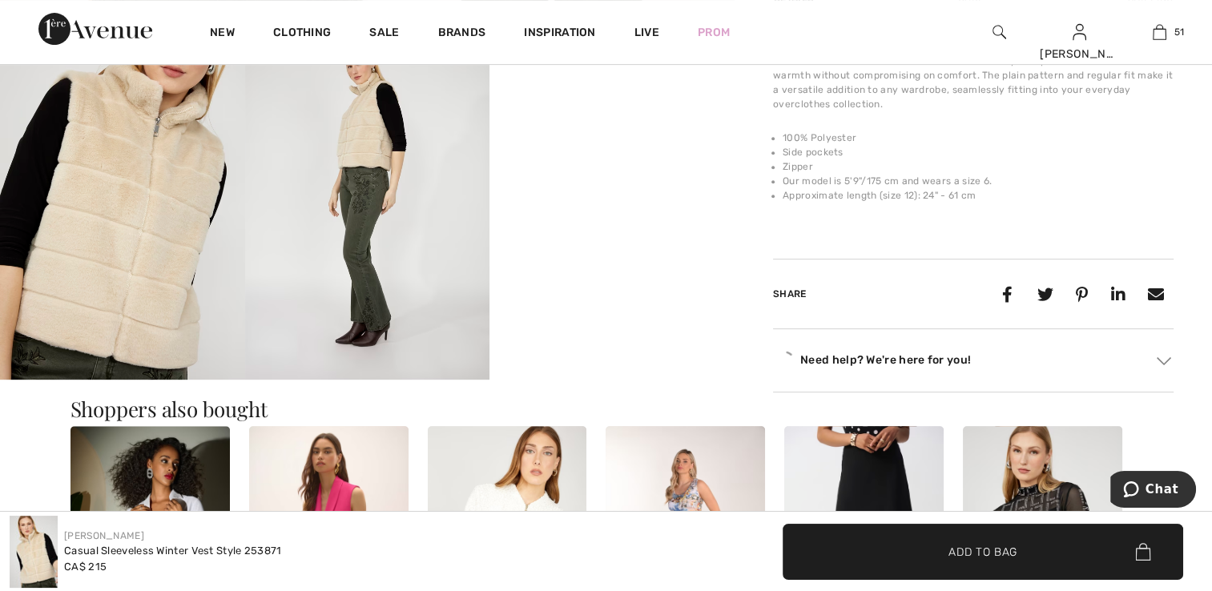
scroll to position [641, 0]
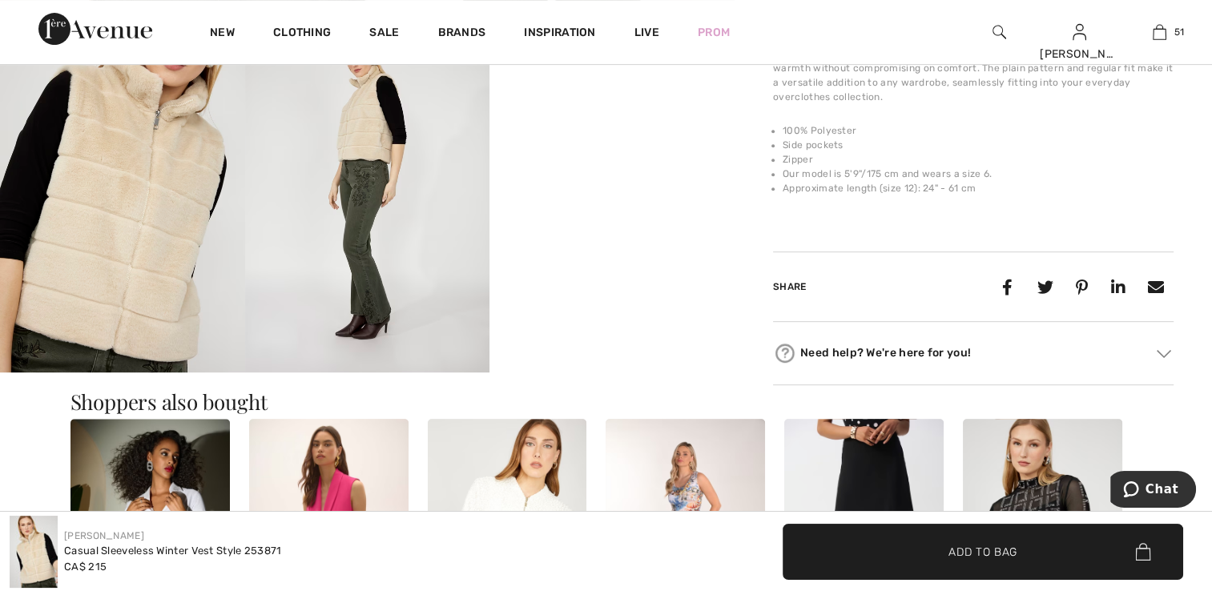
click at [365, 204] on img at bounding box center [367, 189] width 245 height 367
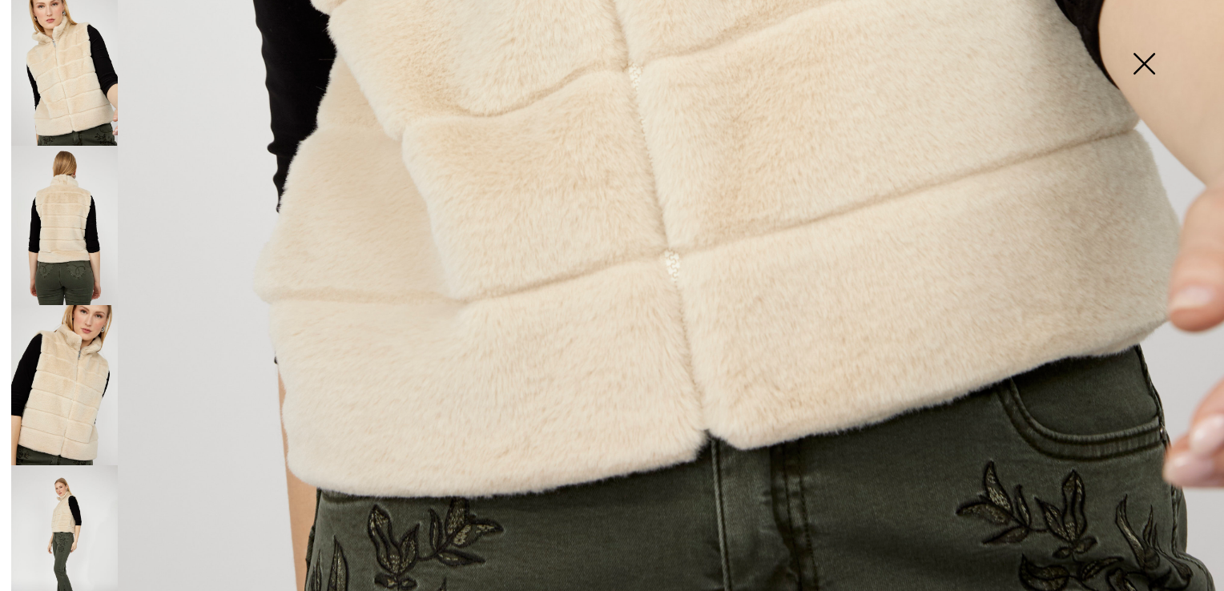
scroll to position [25, 0]
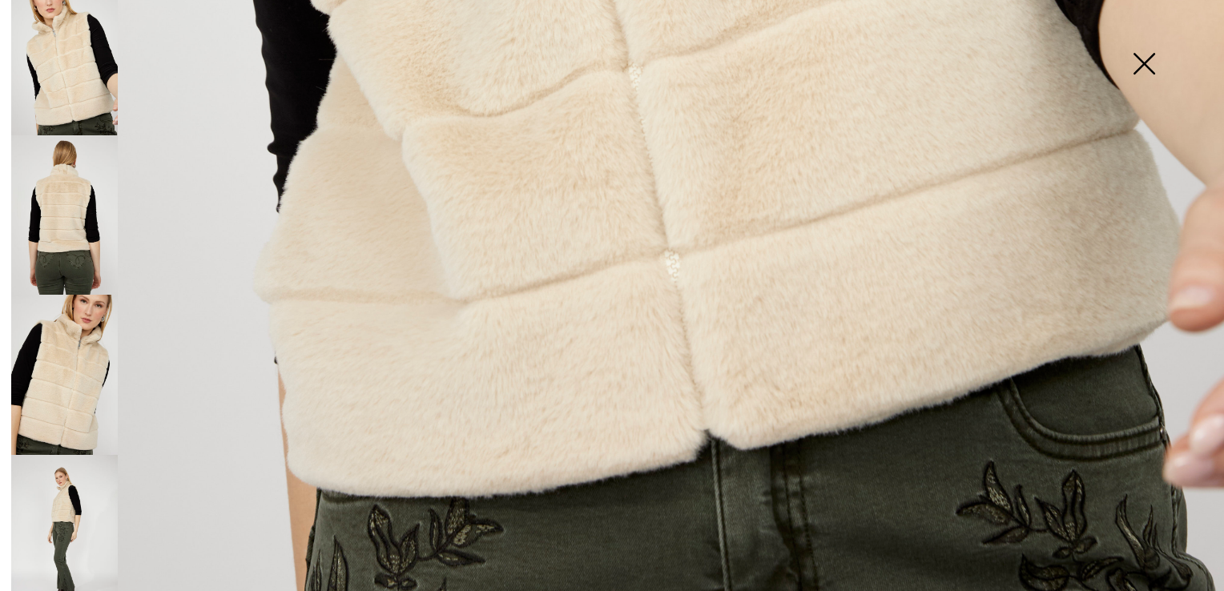
click at [71, 494] on img at bounding box center [64, 535] width 107 height 160
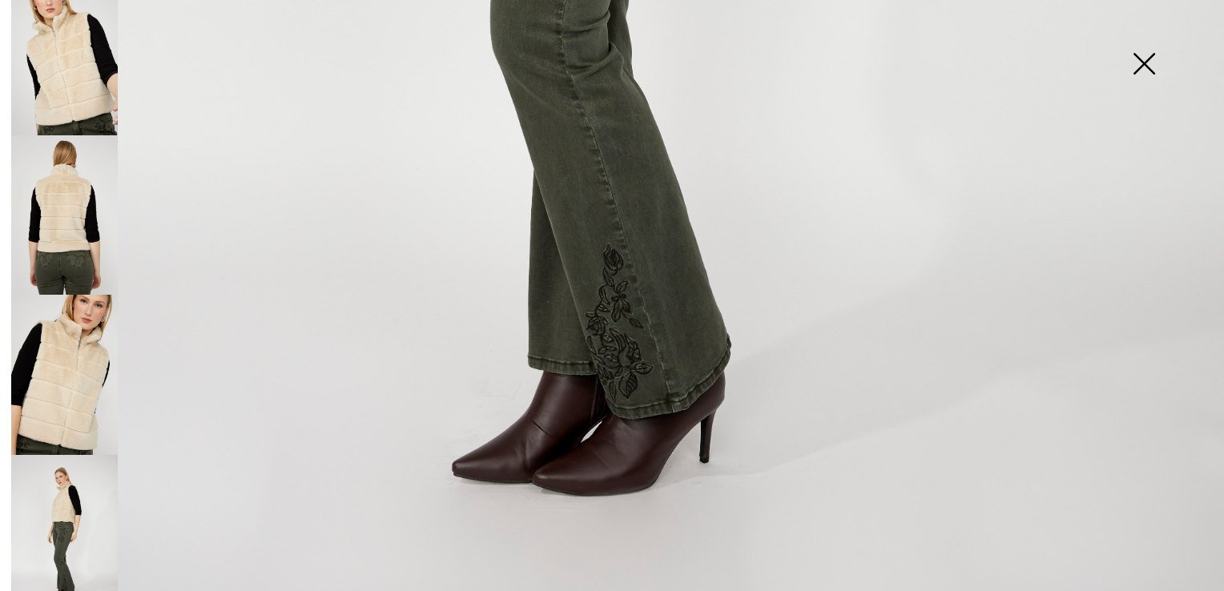
scroll to position [1147, 0]
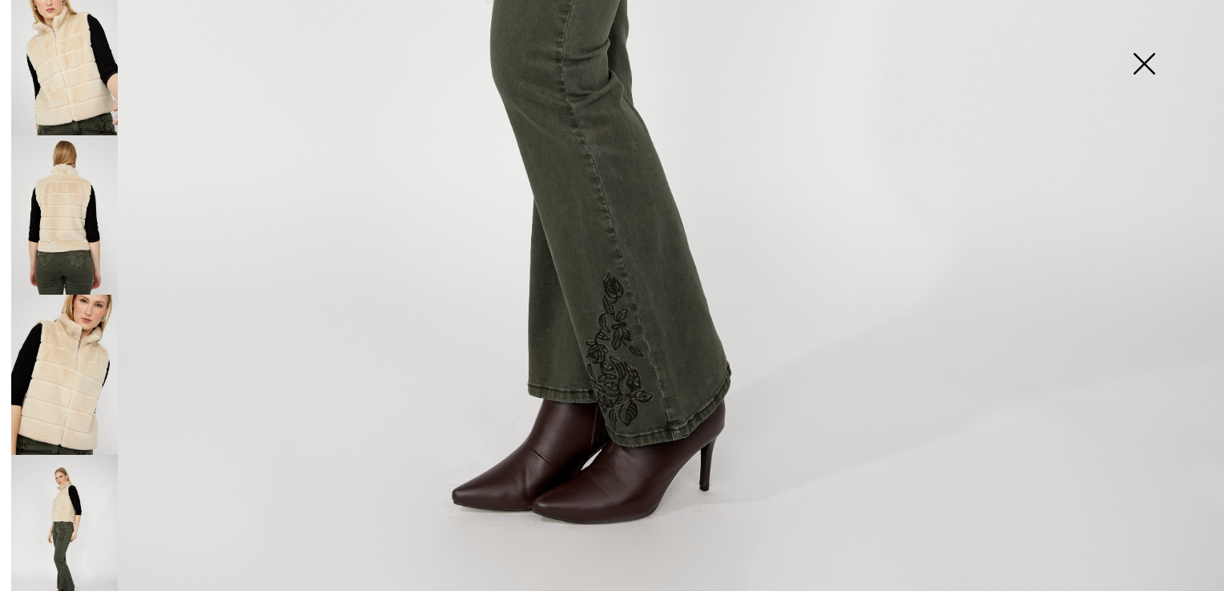
click at [1140, 72] on img at bounding box center [1144, 65] width 80 height 83
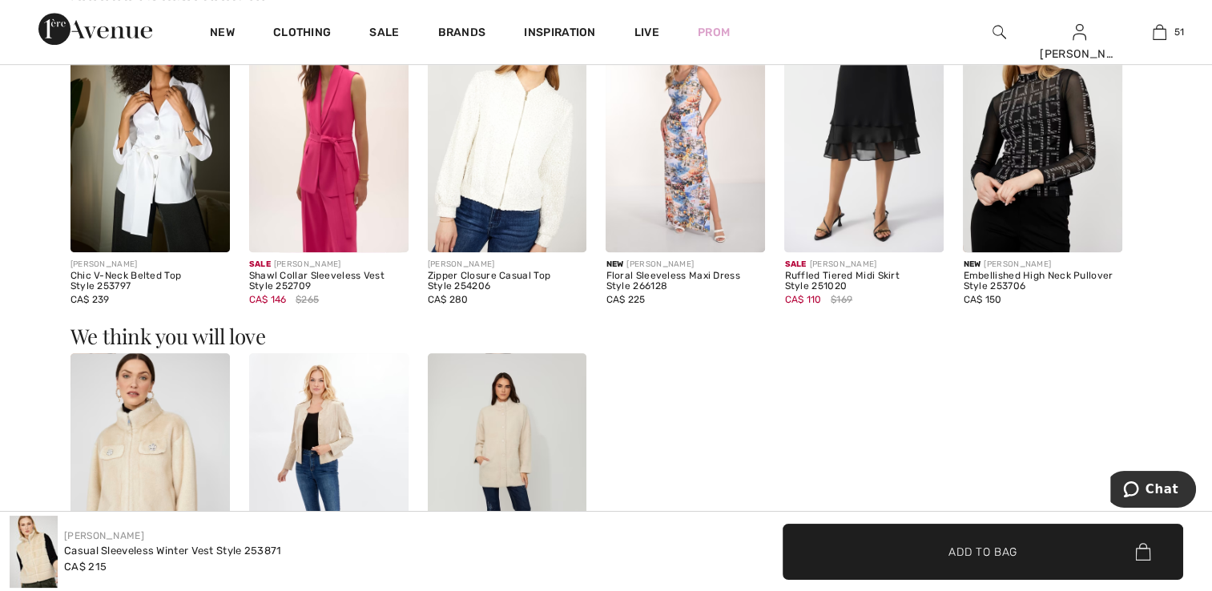
scroll to position [1202, 0]
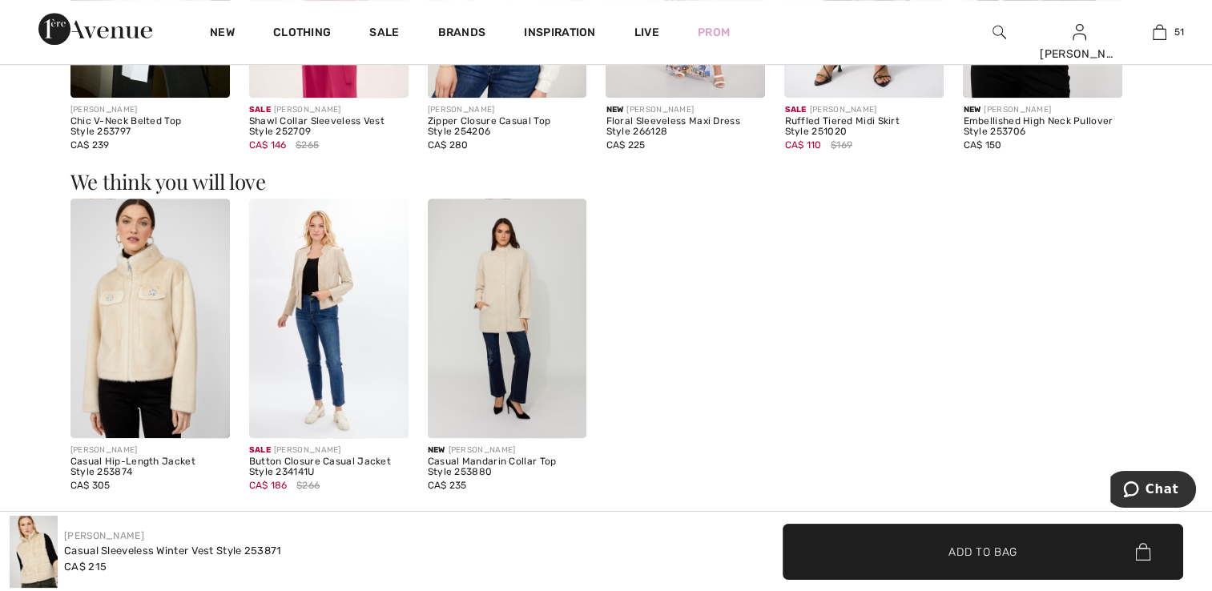
click at [499, 351] on img at bounding box center [507, 318] width 159 height 239
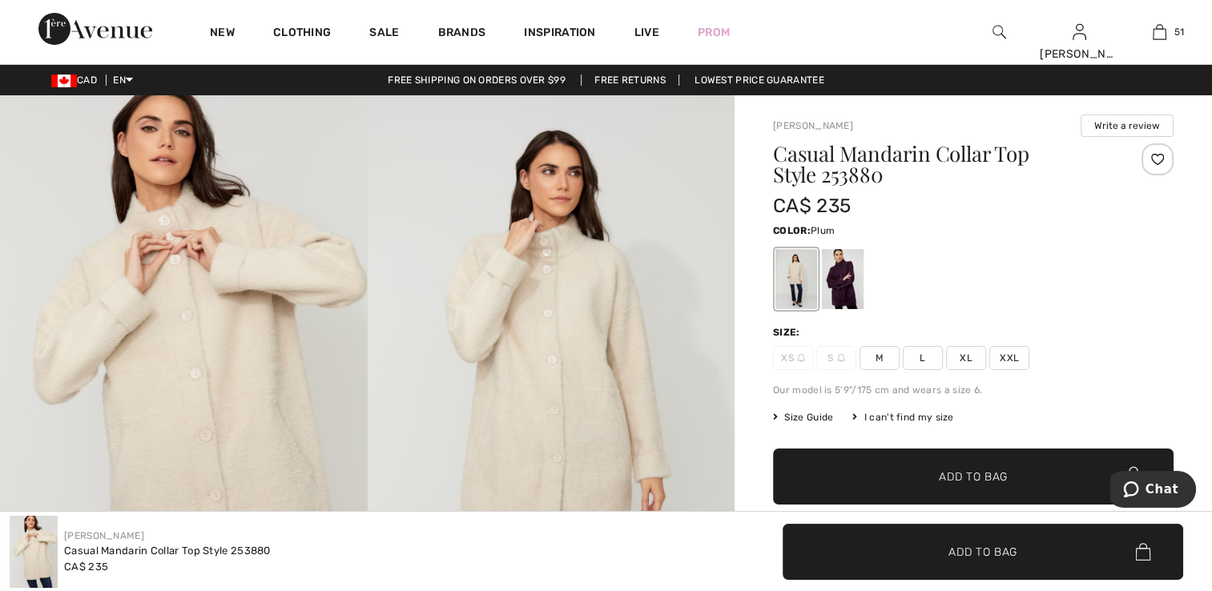
click at [841, 272] on div at bounding box center [843, 279] width 42 height 60
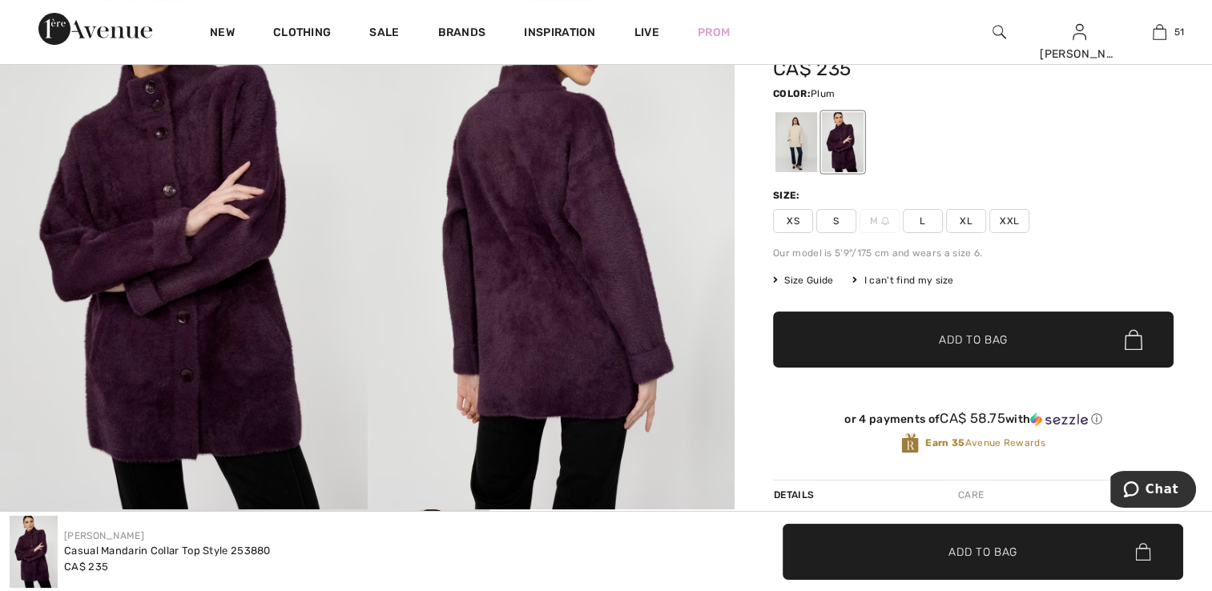
scroll to position [160, 0]
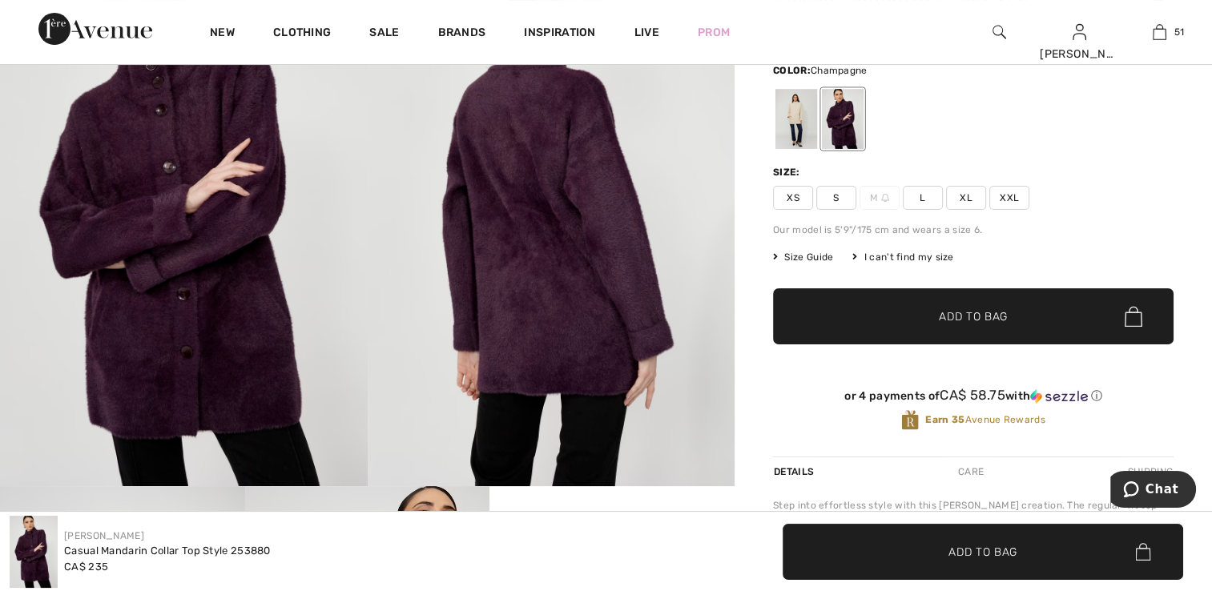
click at [794, 127] on div at bounding box center [797, 119] width 42 height 60
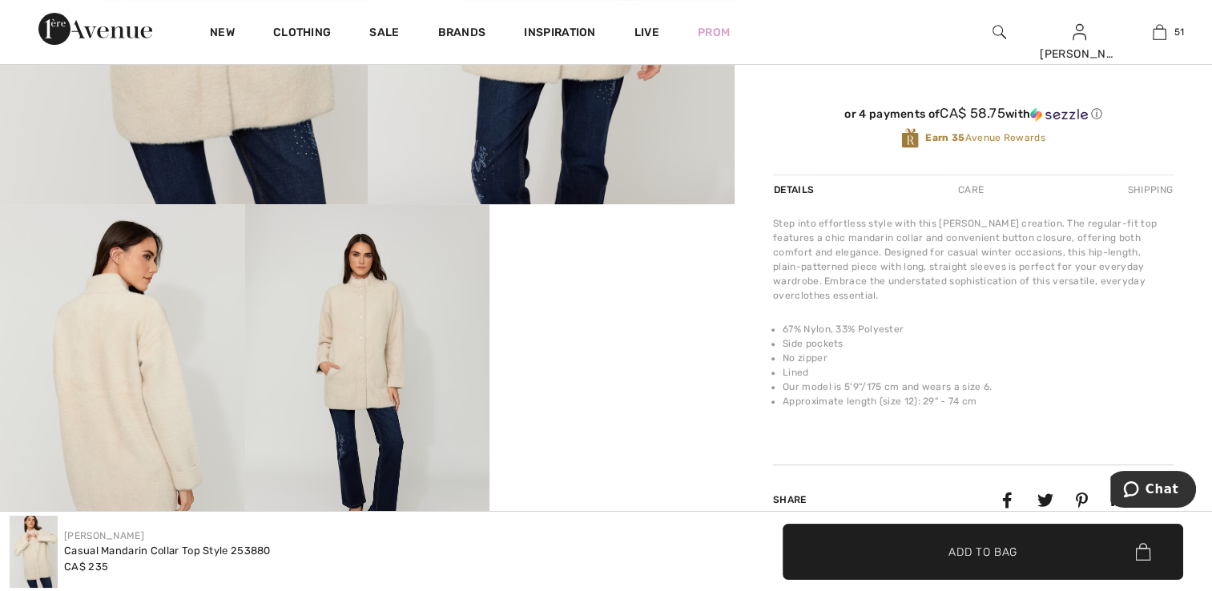
scroll to position [721, 0]
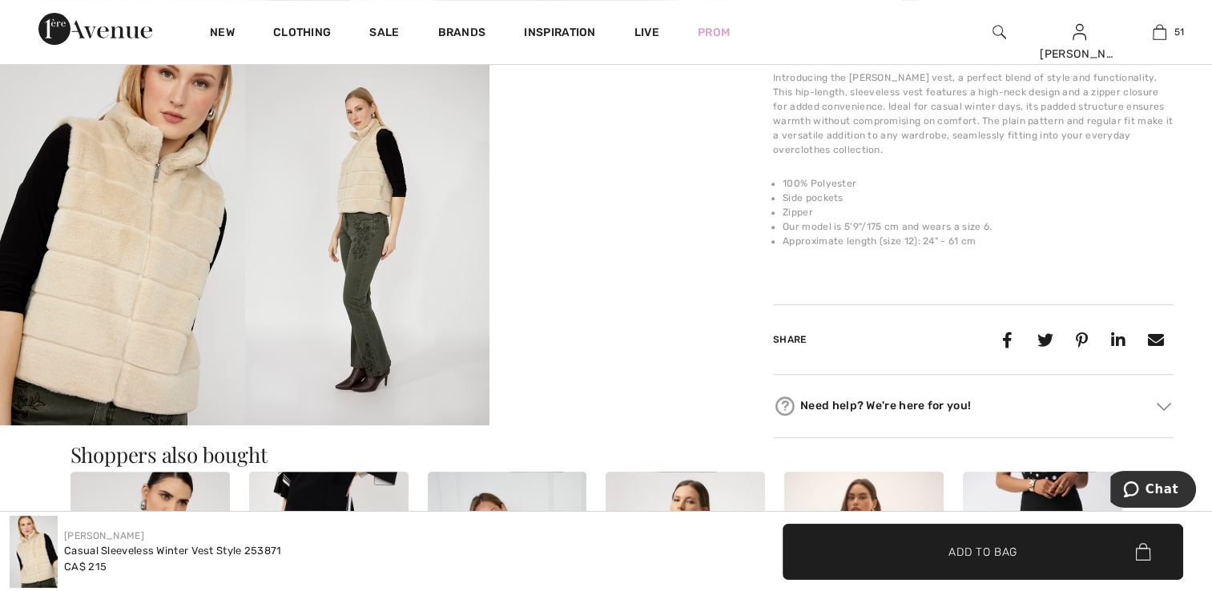
scroll to position [561, 0]
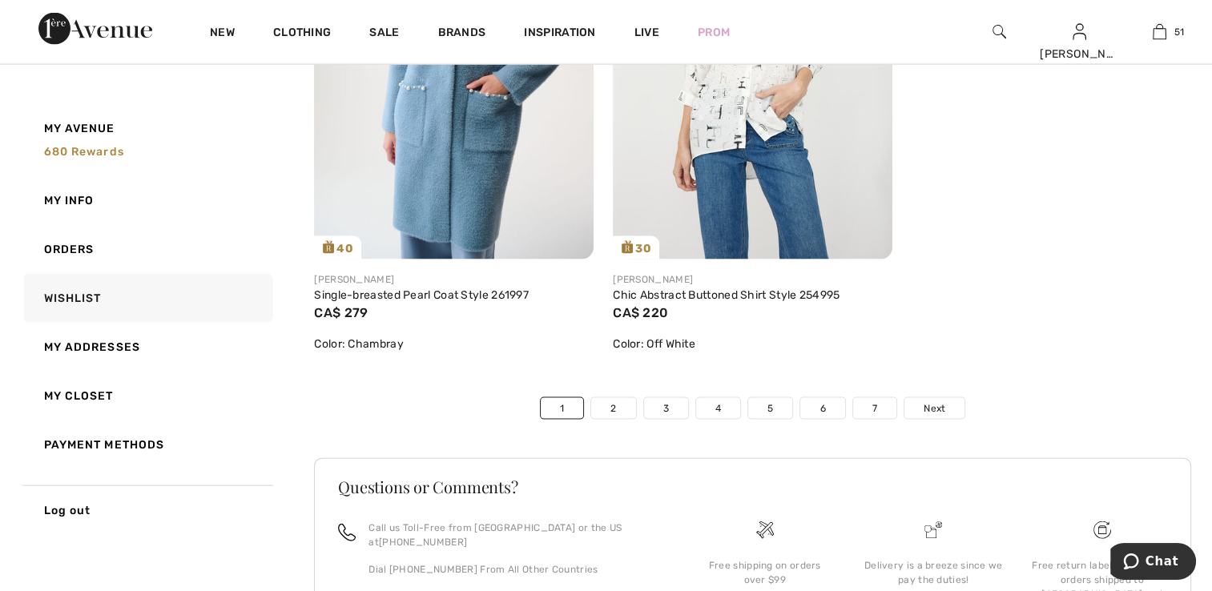
scroll to position [9522, 0]
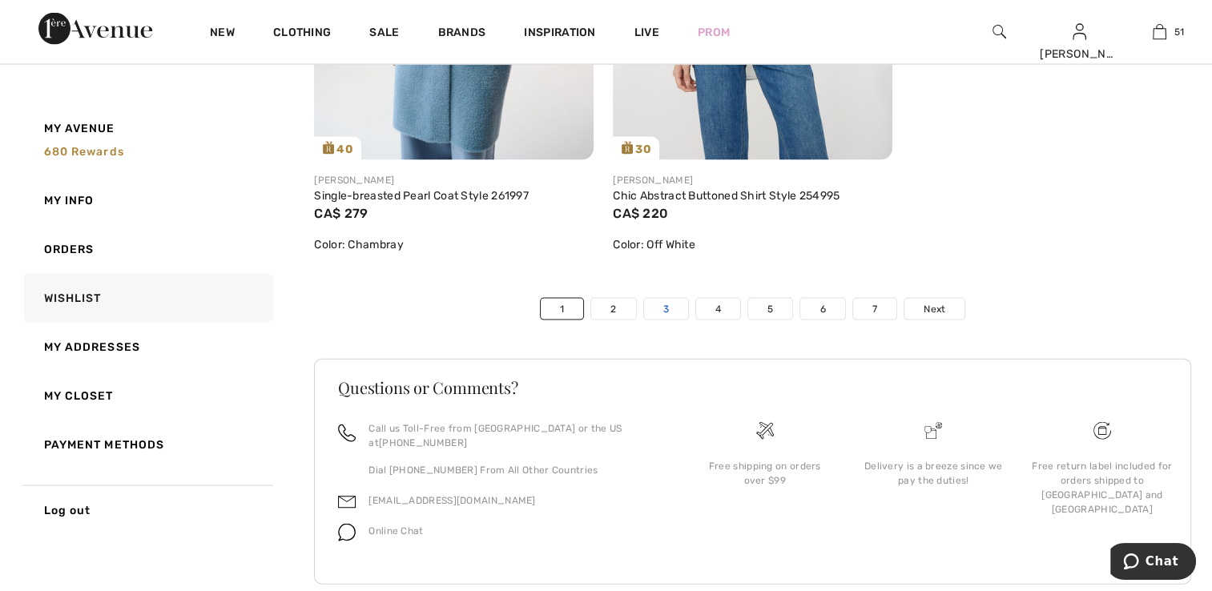
click at [663, 320] on link "3" at bounding box center [666, 309] width 44 height 21
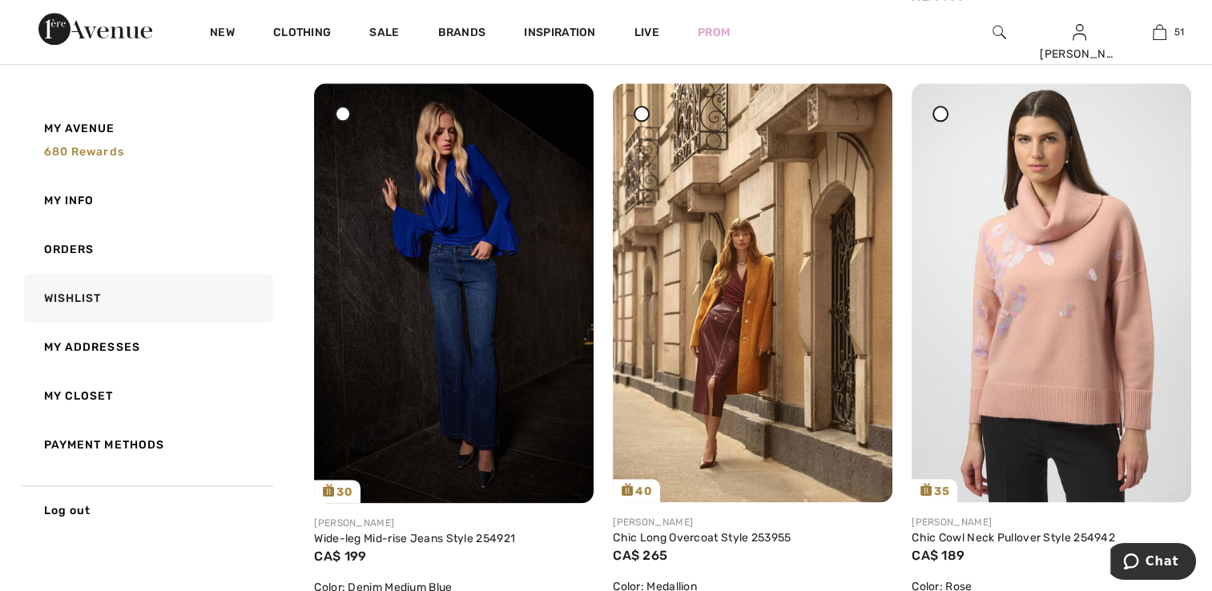
scroll to position [2003, 0]
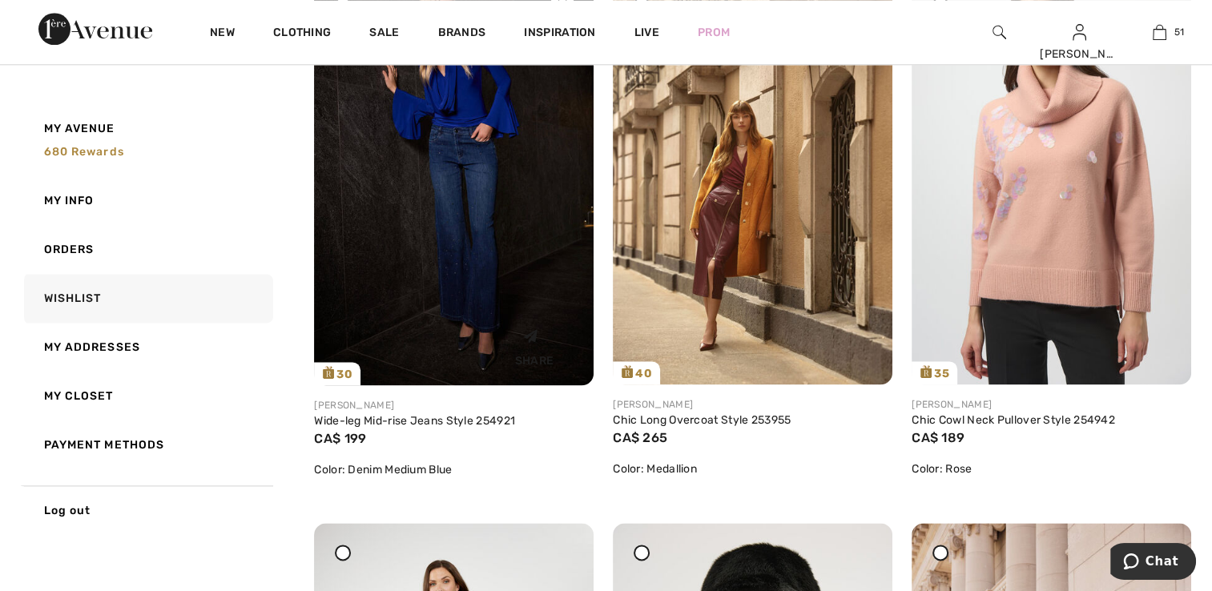
click at [506, 292] on img at bounding box center [454, 175] width 280 height 419
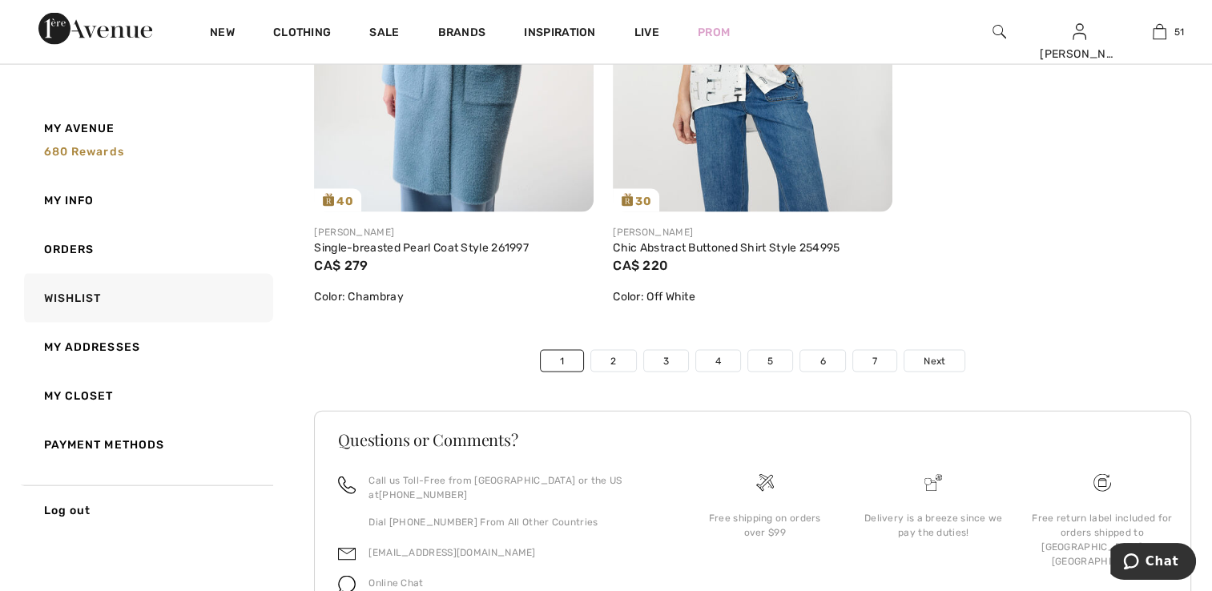
scroll to position [9555, 0]
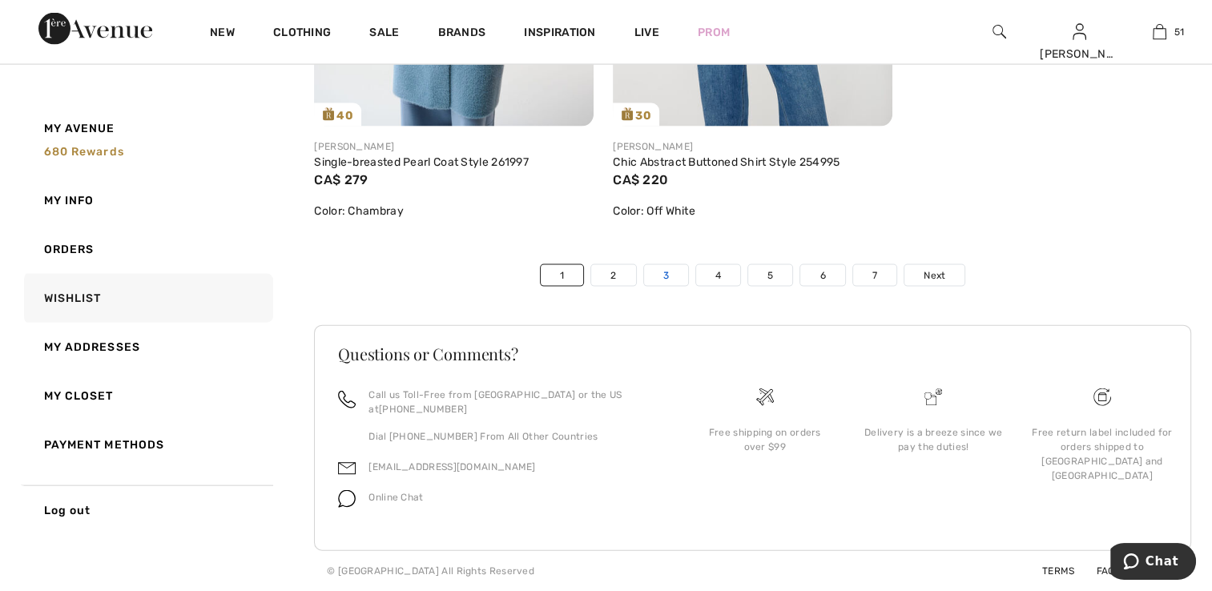
click at [662, 286] on link "3" at bounding box center [666, 275] width 44 height 21
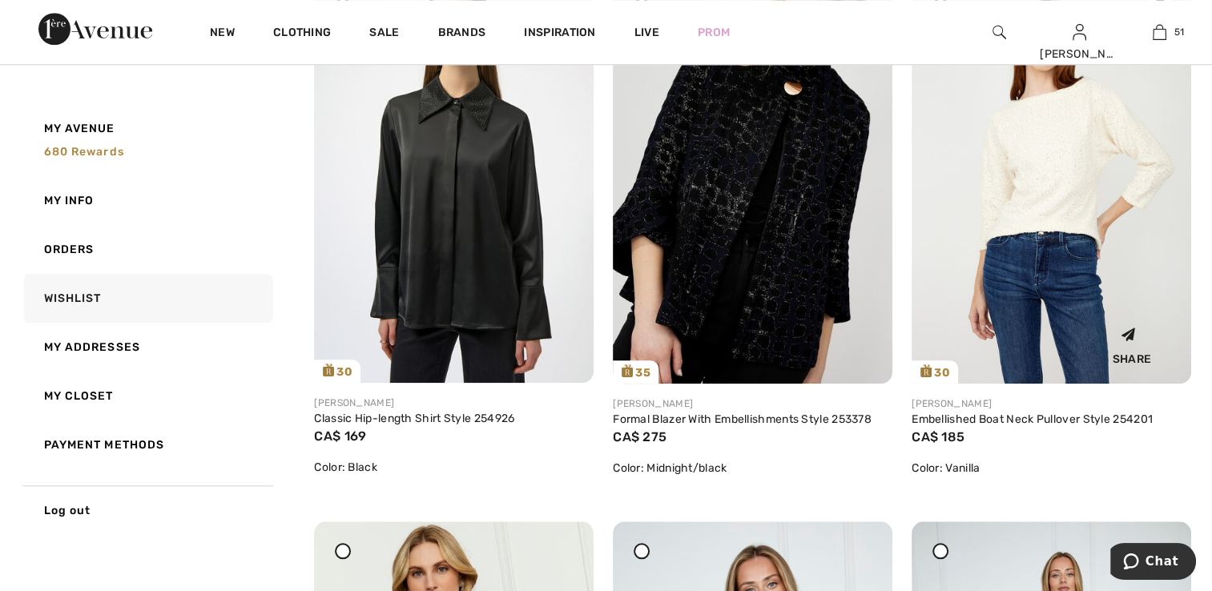
scroll to position [7656, 0]
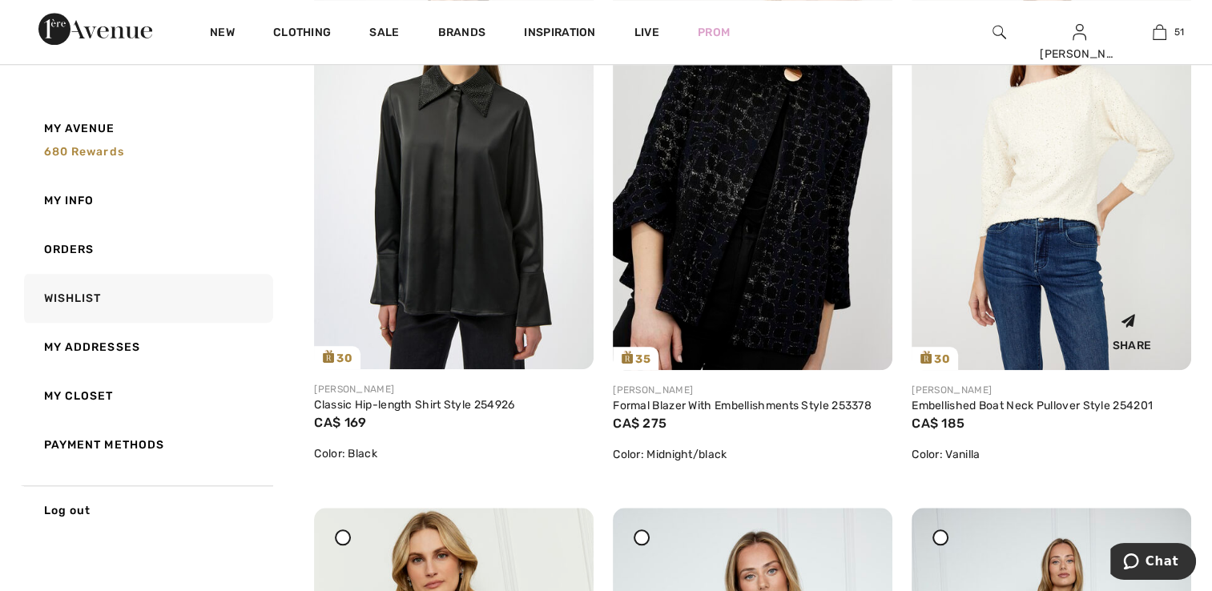
click at [1023, 213] on img at bounding box center [1052, 159] width 280 height 419
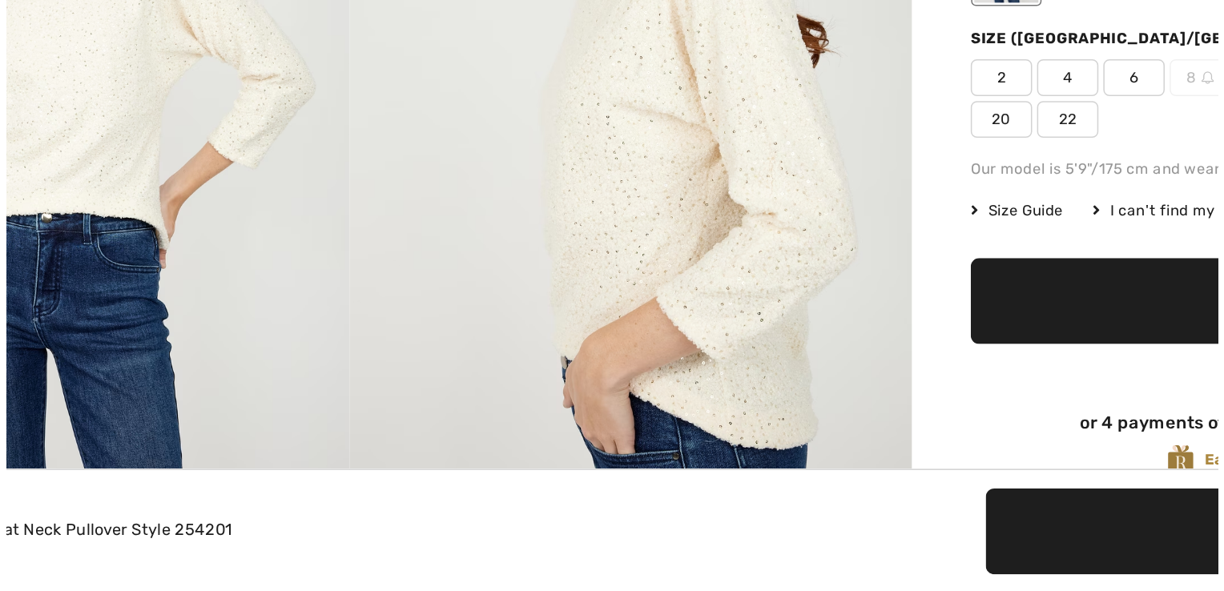
scroll to position [147, 0]
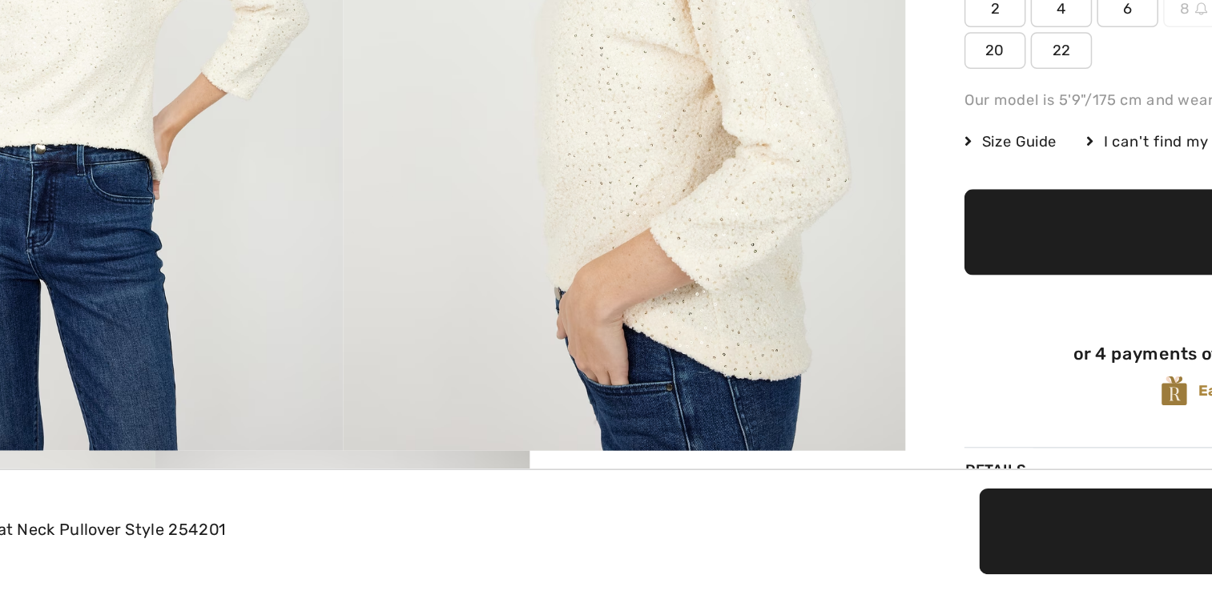
click at [615, 420] on img at bounding box center [552, 223] width 368 height 551
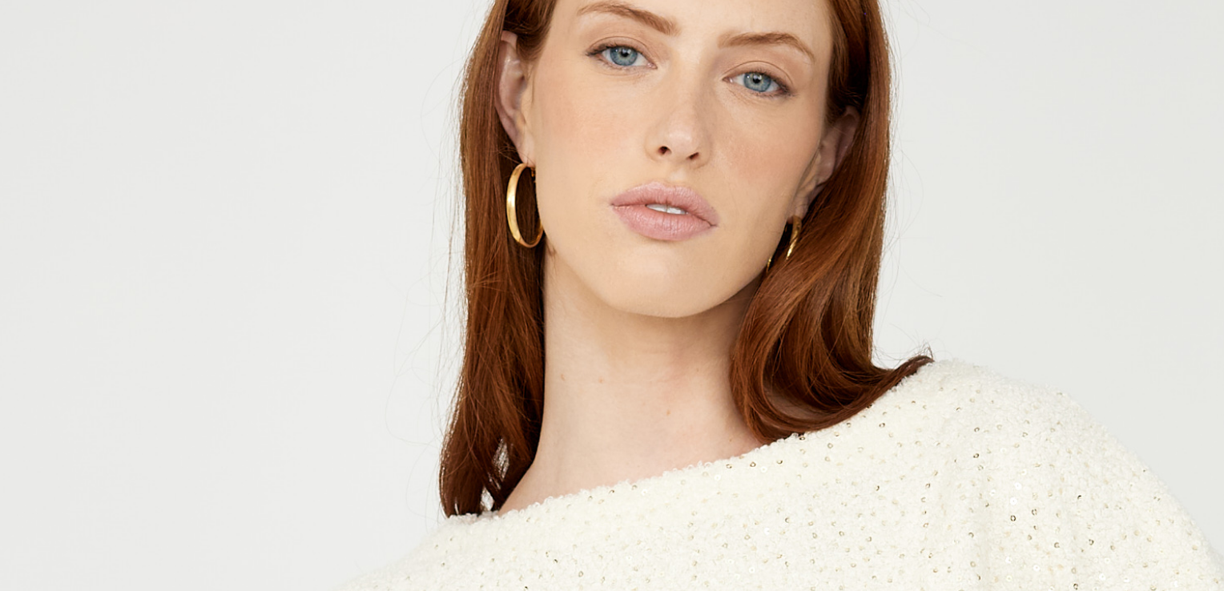
scroll to position [23, 0]
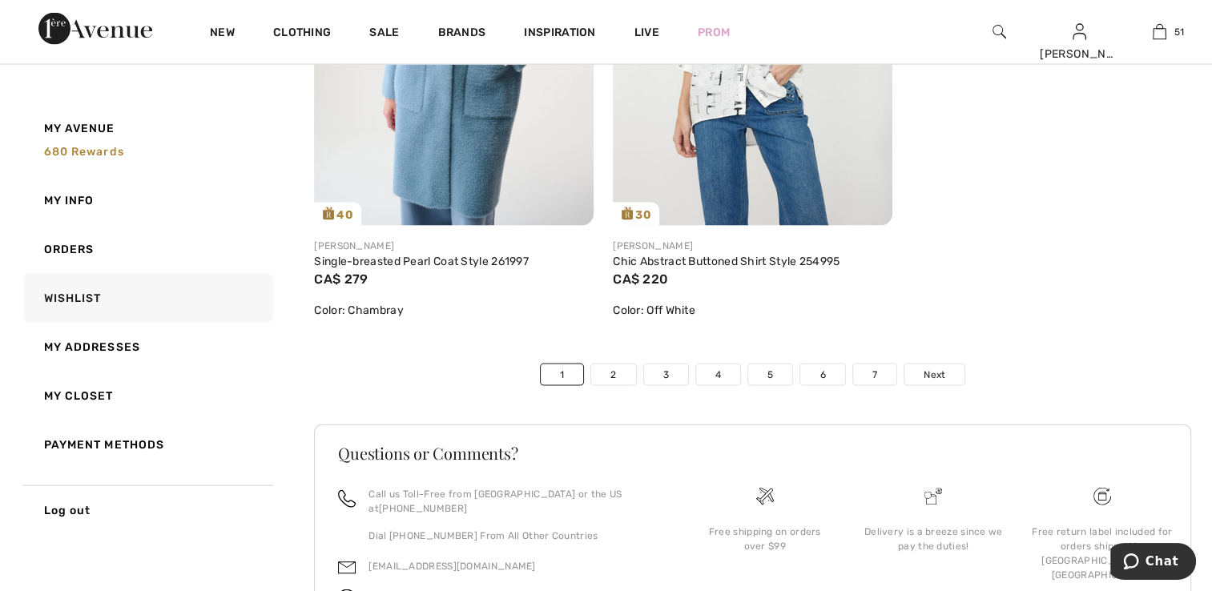
scroll to position [9475, 0]
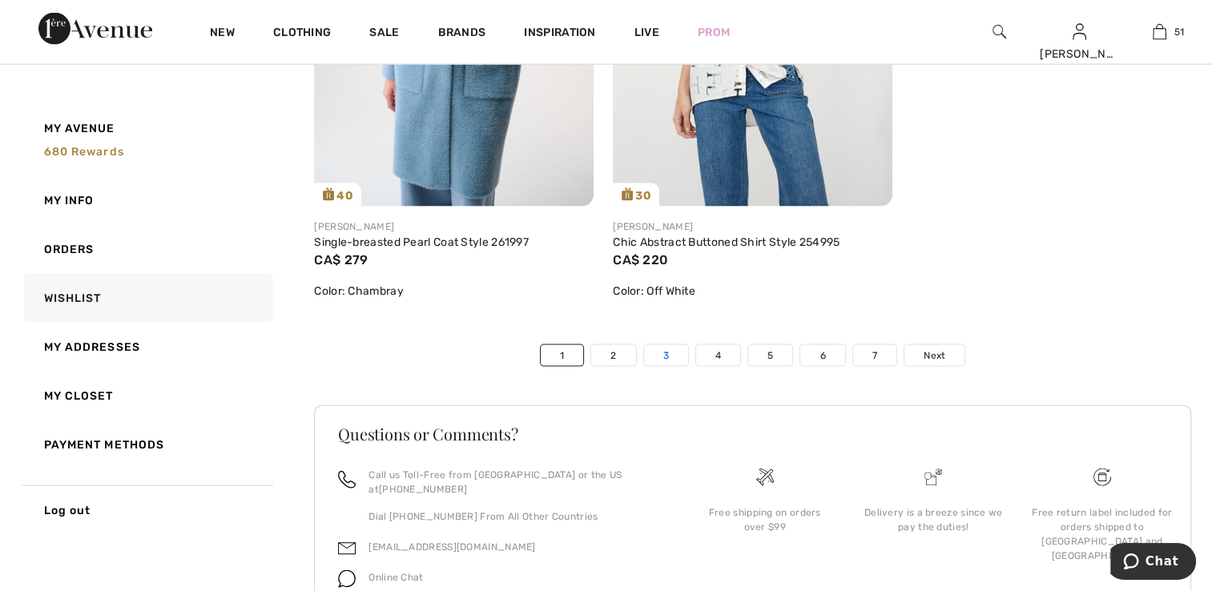
click at [664, 366] on link "3" at bounding box center [666, 355] width 44 height 21
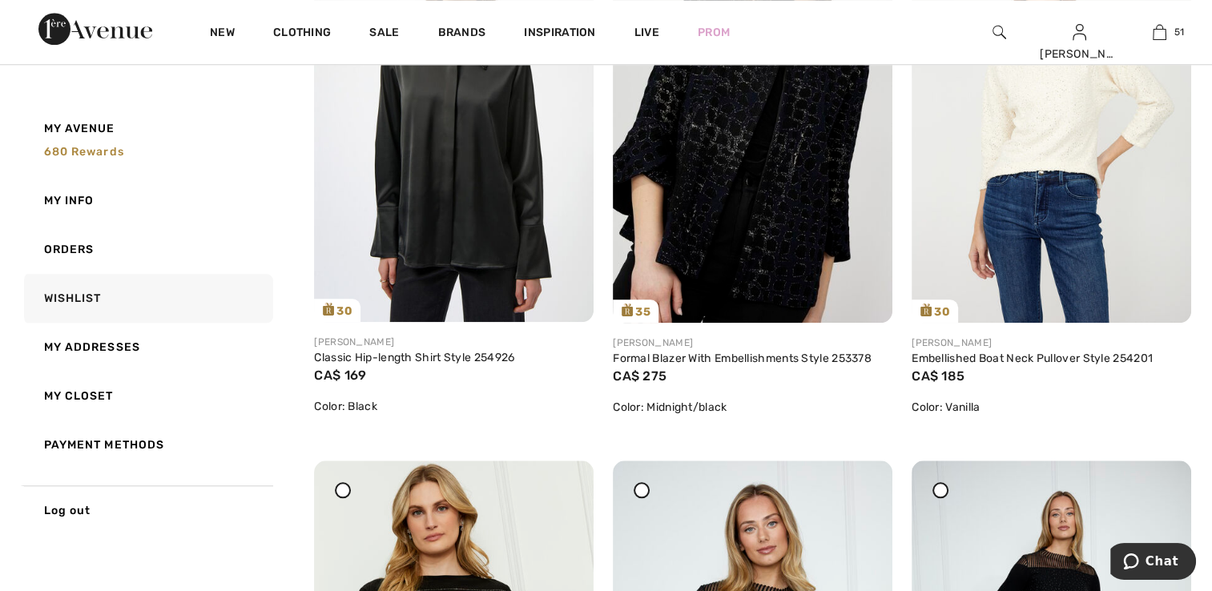
scroll to position [7533, 0]
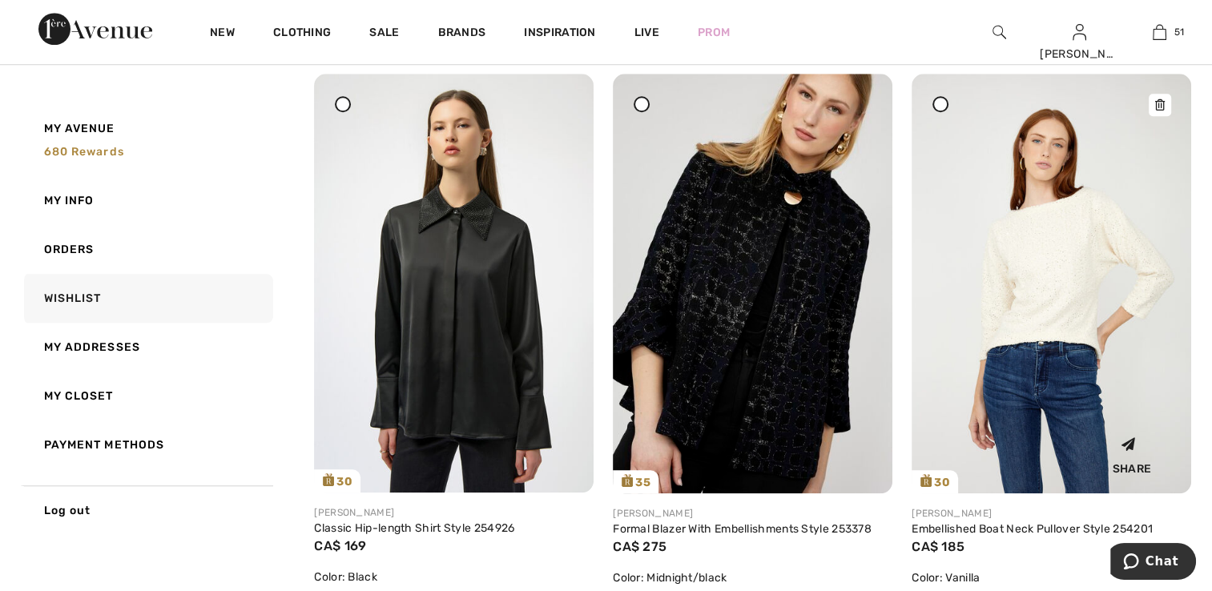
click at [1039, 308] on img at bounding box center [1052, 283] width 280 height 419
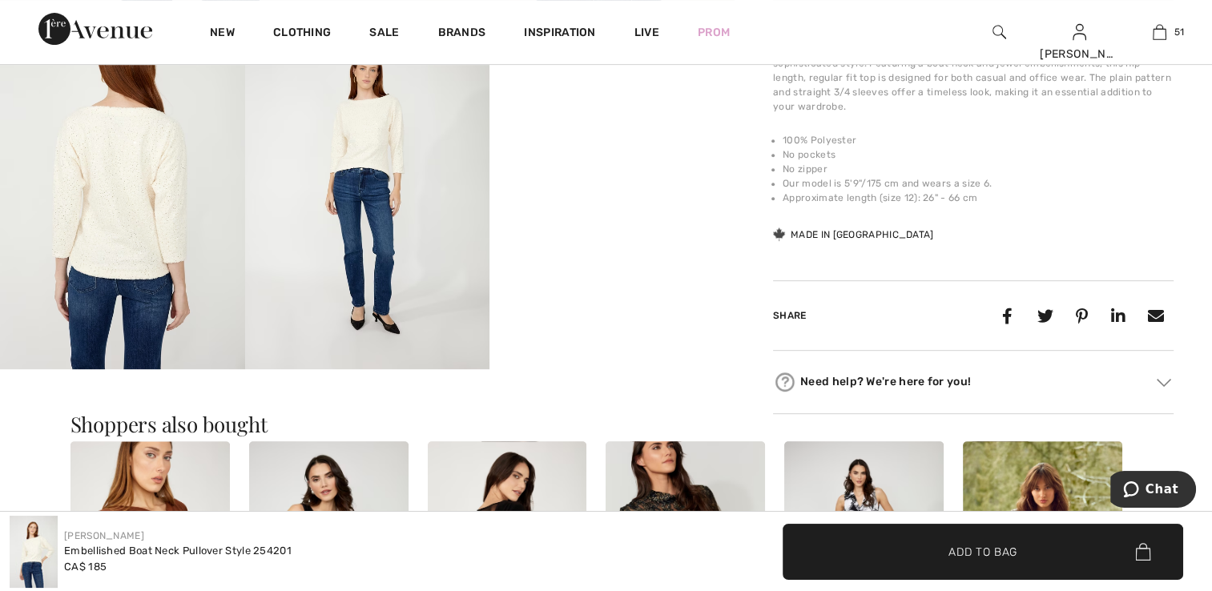
scroll to position [641, 0]
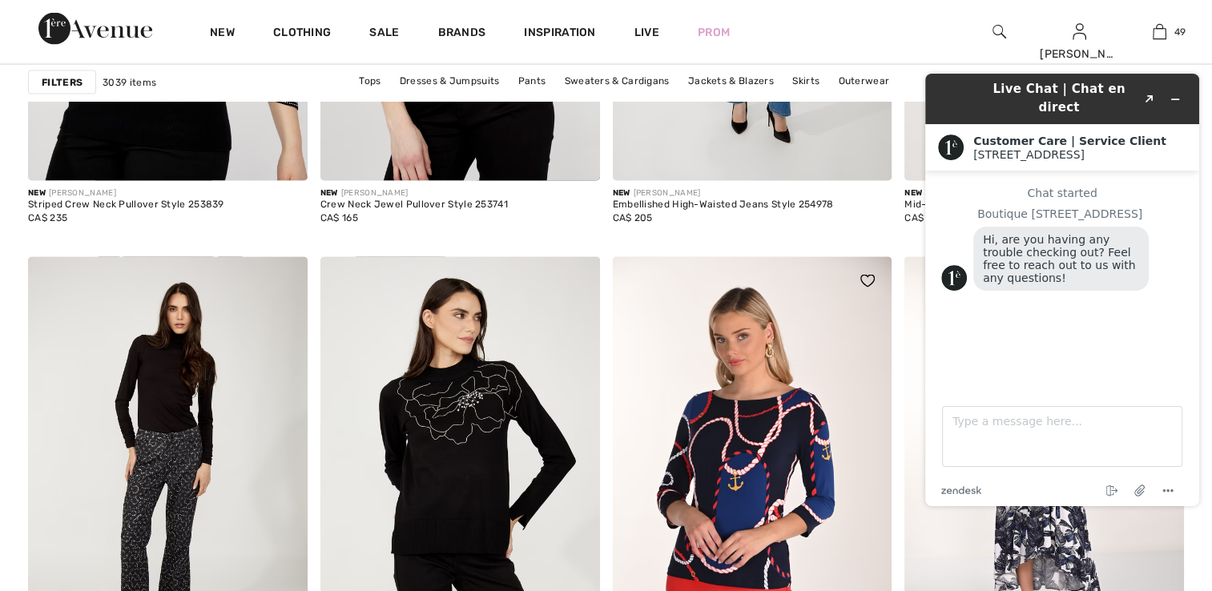
scroll to position [3125, 0]
click at [1083, 34] on img at bounding box center [1080, 31] width 14 height 19
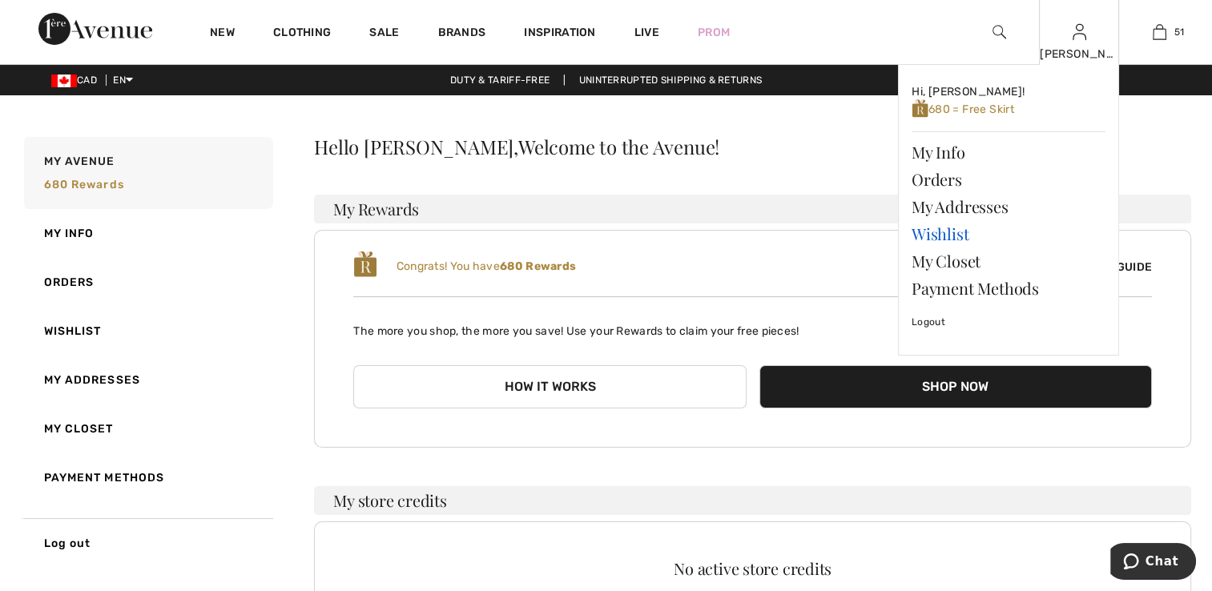
click at [938, 230] on link "Wishlist" at bounding box center [1009, 233] width 194 height 27
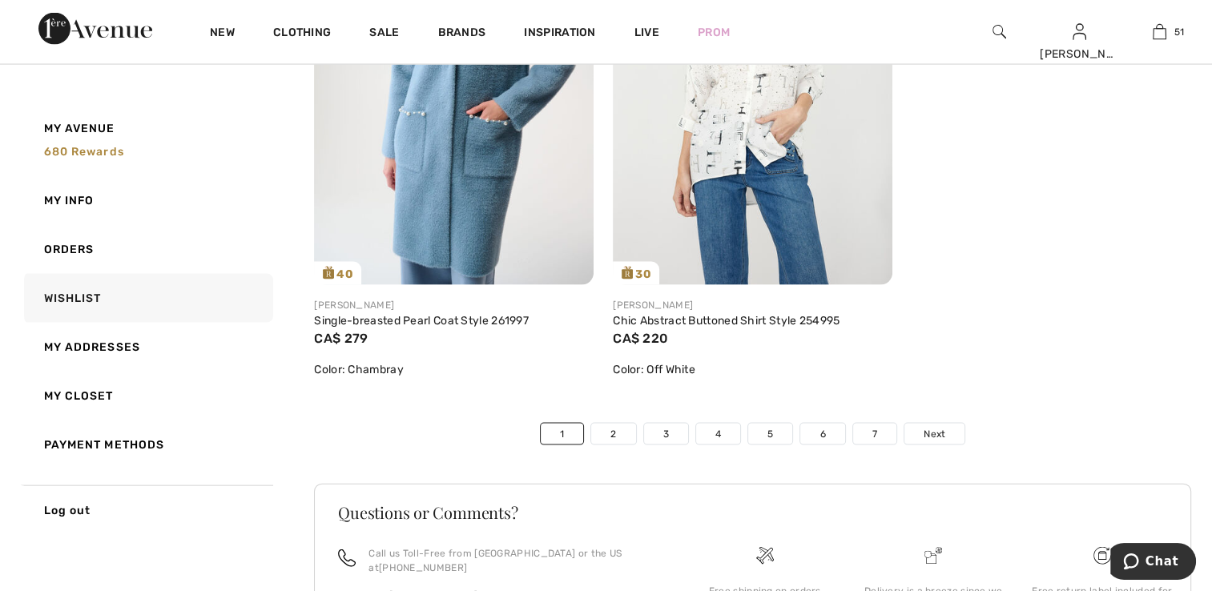
scroll to position [9326, 0]
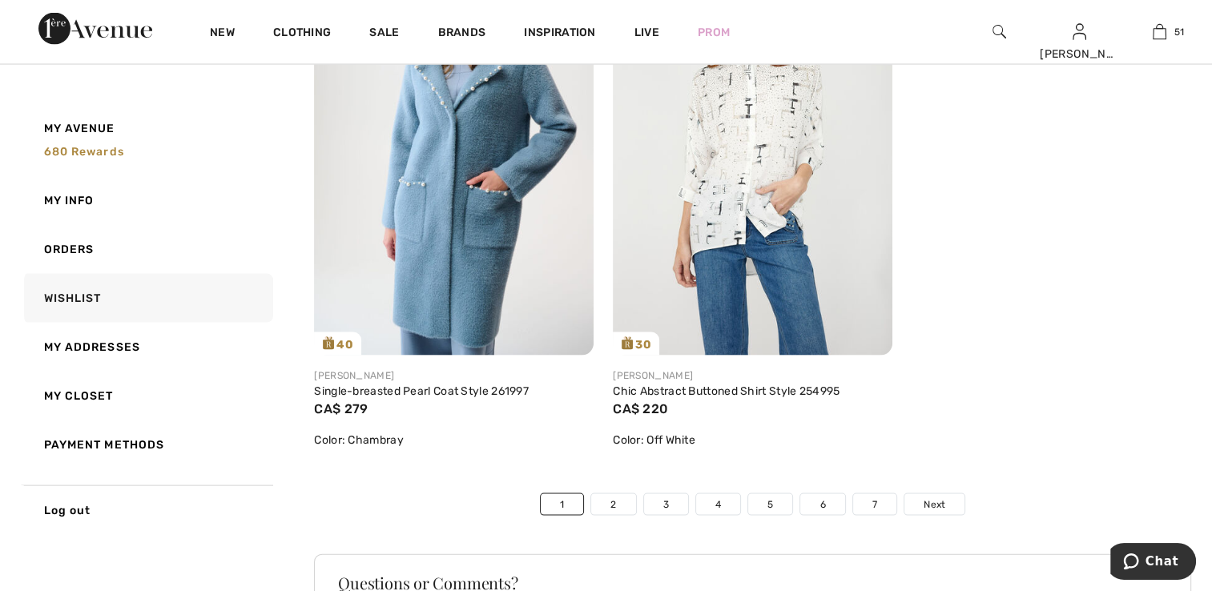
click at [629, 515] on link "2" at bounding box center [613, 504] width 44 height 21
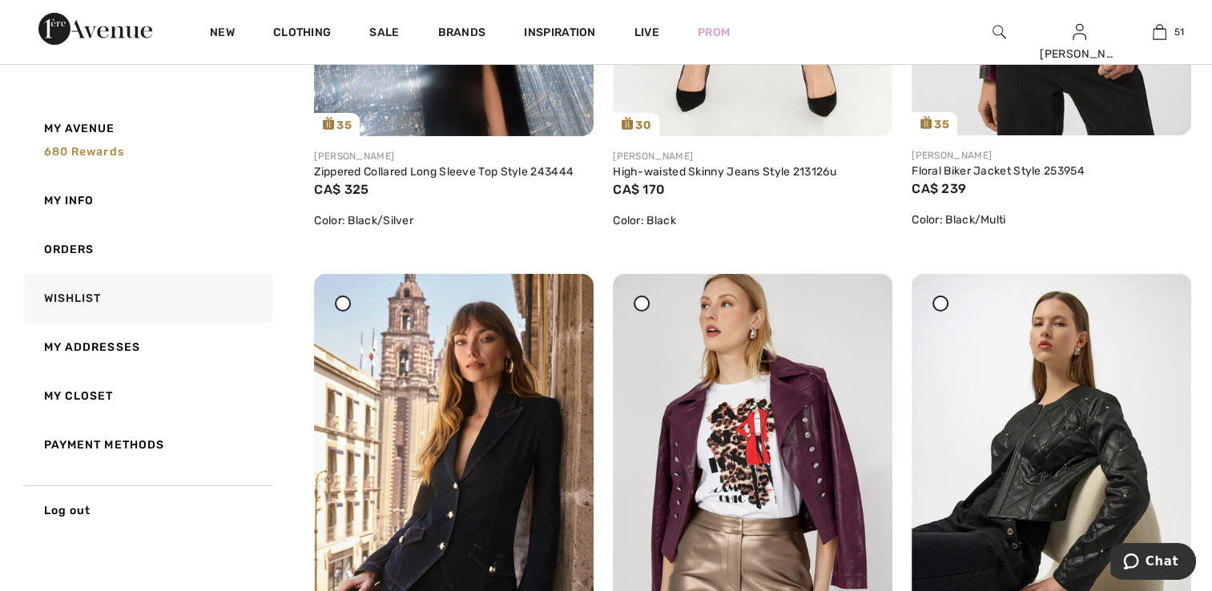
scroll to position [5786, 0]
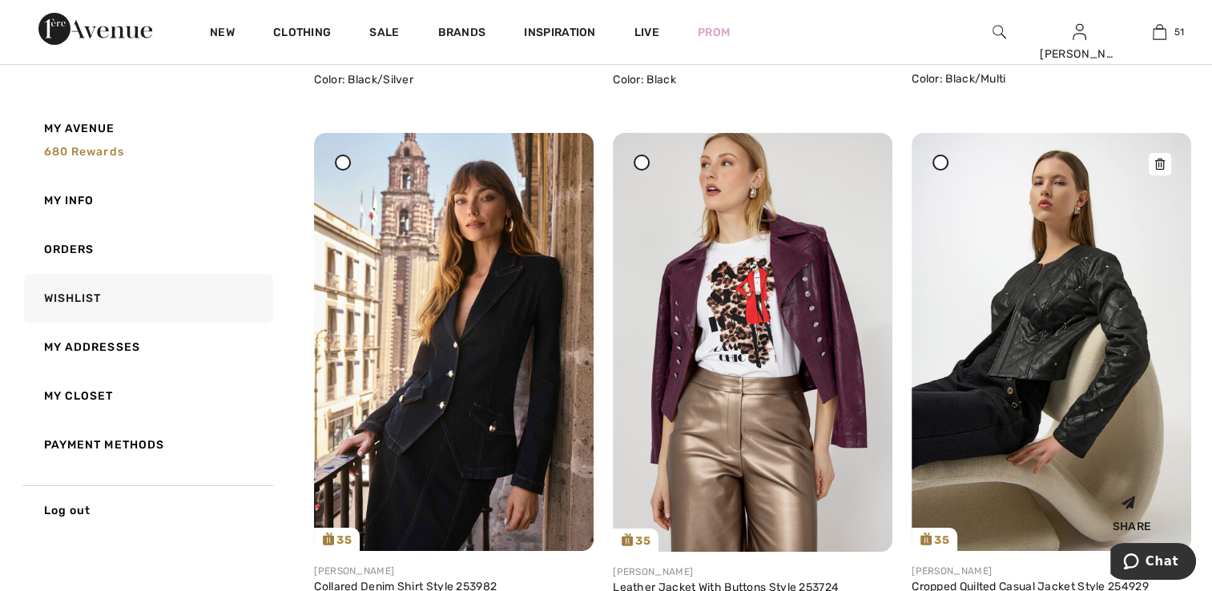
click at [1049, 345] on img at bounding box center [1052, 342] width 280 height 419
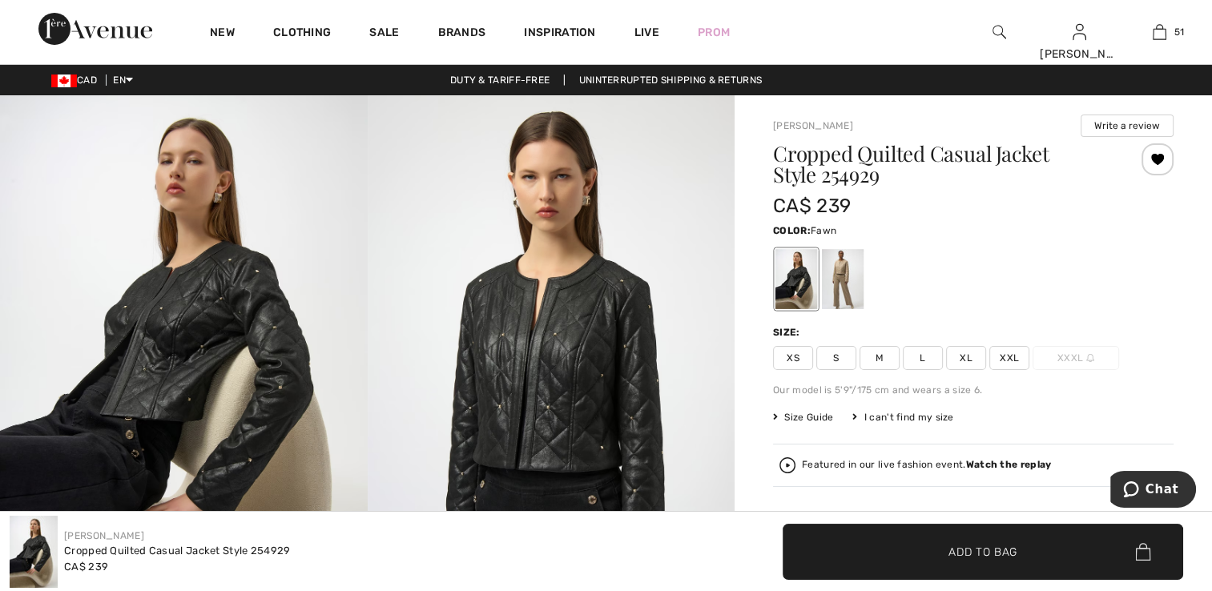
click at [838, 288] on div at bounding box center [843, 279] width 42 height 60
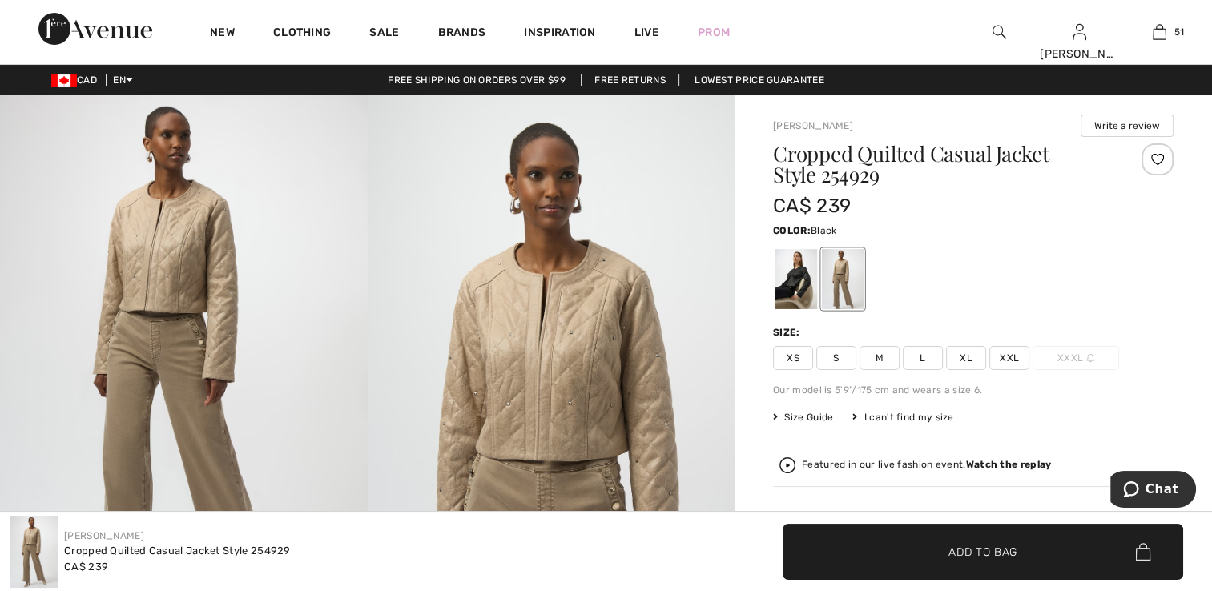
click at [792, 292] on div at bounding box center [797, 279] width 42 height 60
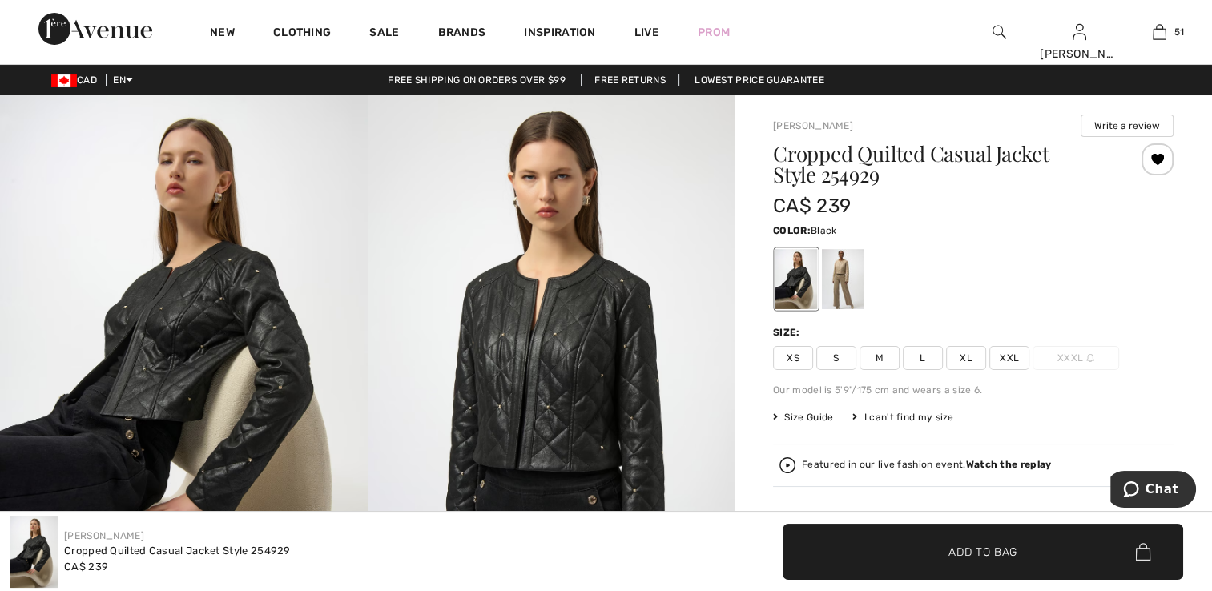
click at [631, 354] on img at bounding box center [552, 370] width 368 height 551
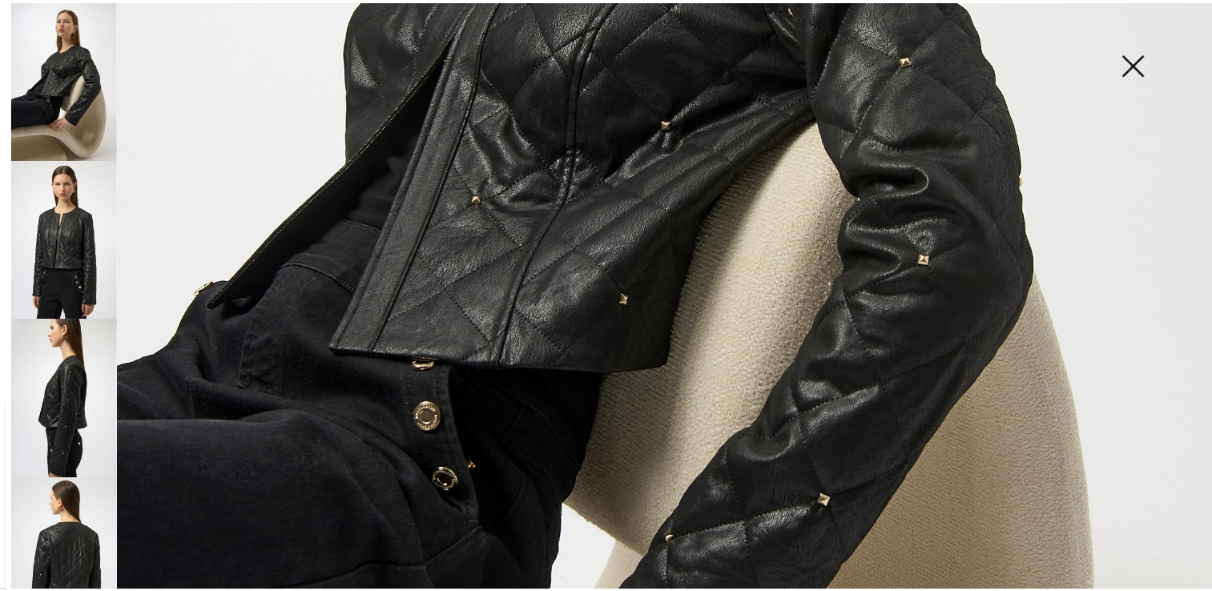
scroll to position [712, 0]
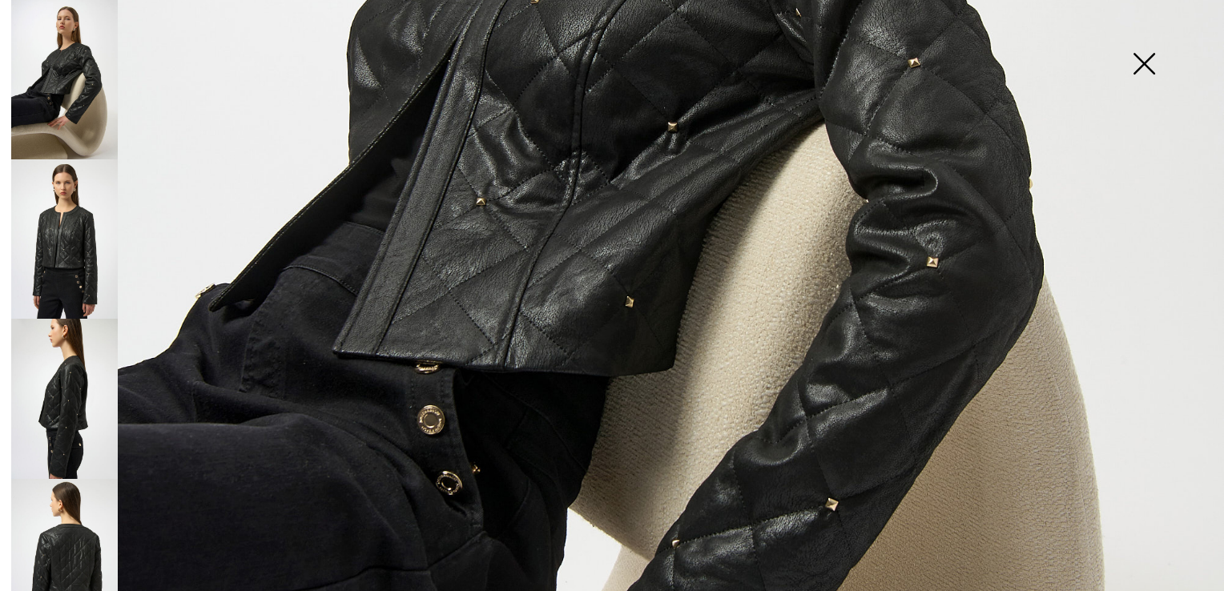
click at [1144, 62] on img at bounding box center [1144, 65] width 80 height 83
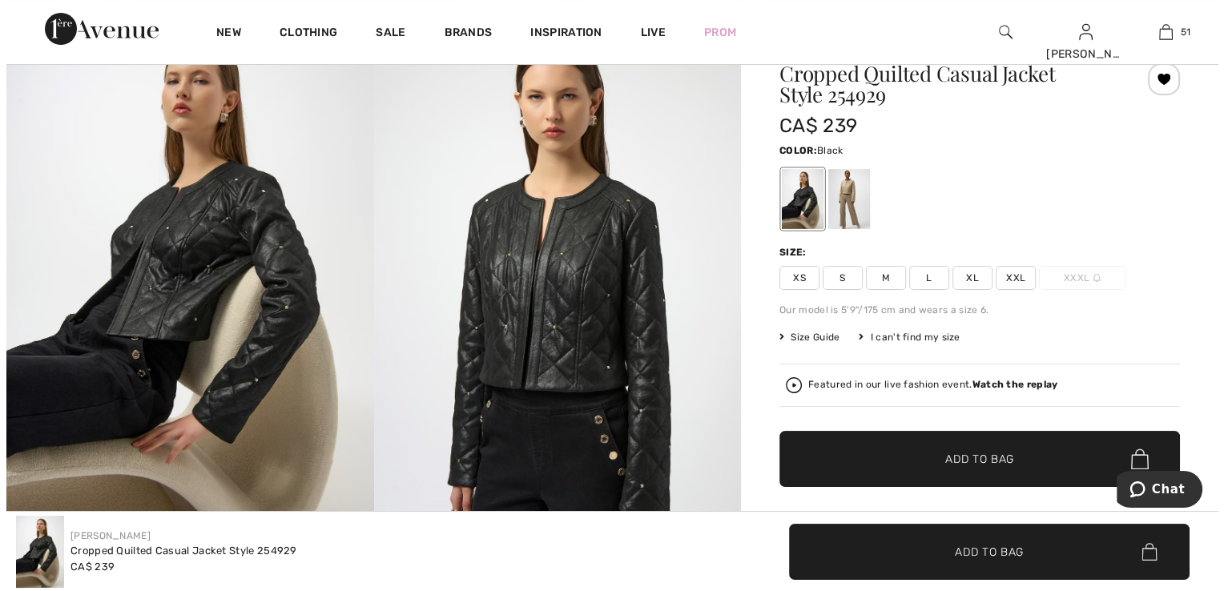
scroll to position [80, 0]
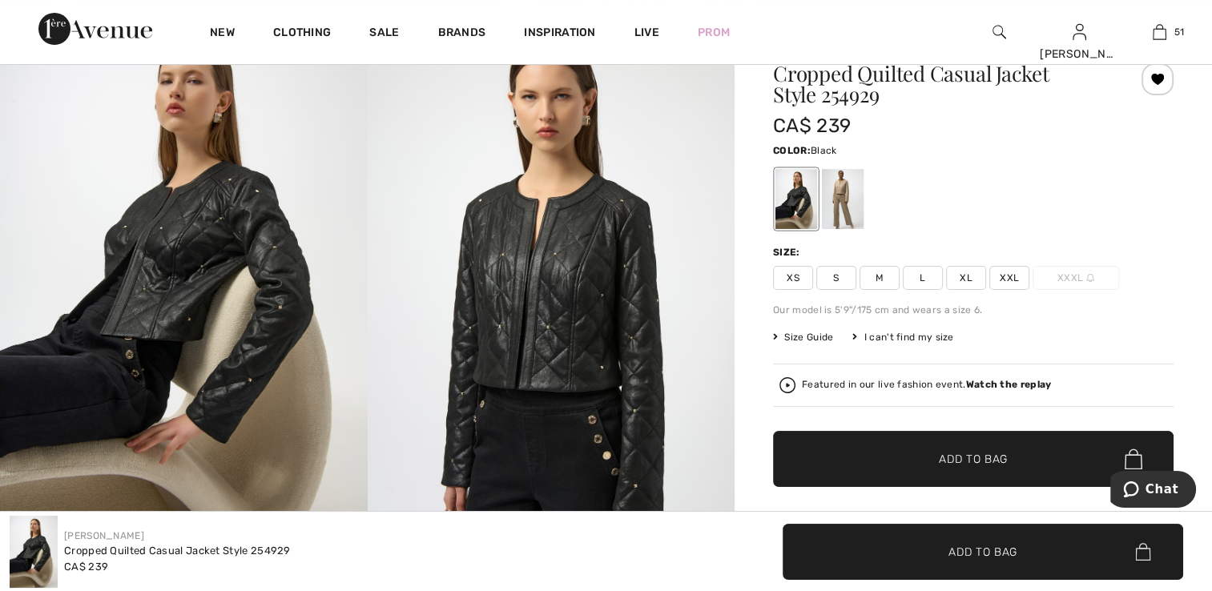
click at [986, 382] on strong "Watch the replay" at bounding box center [1009, 384] width 86 height 11
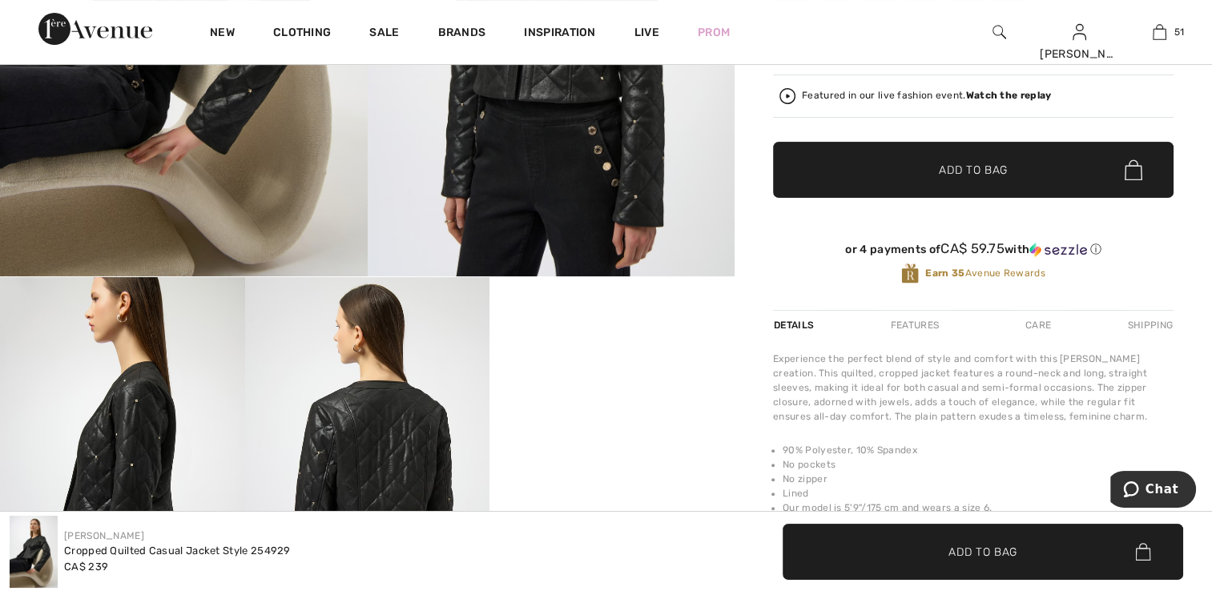
scroll to position [401, 0]
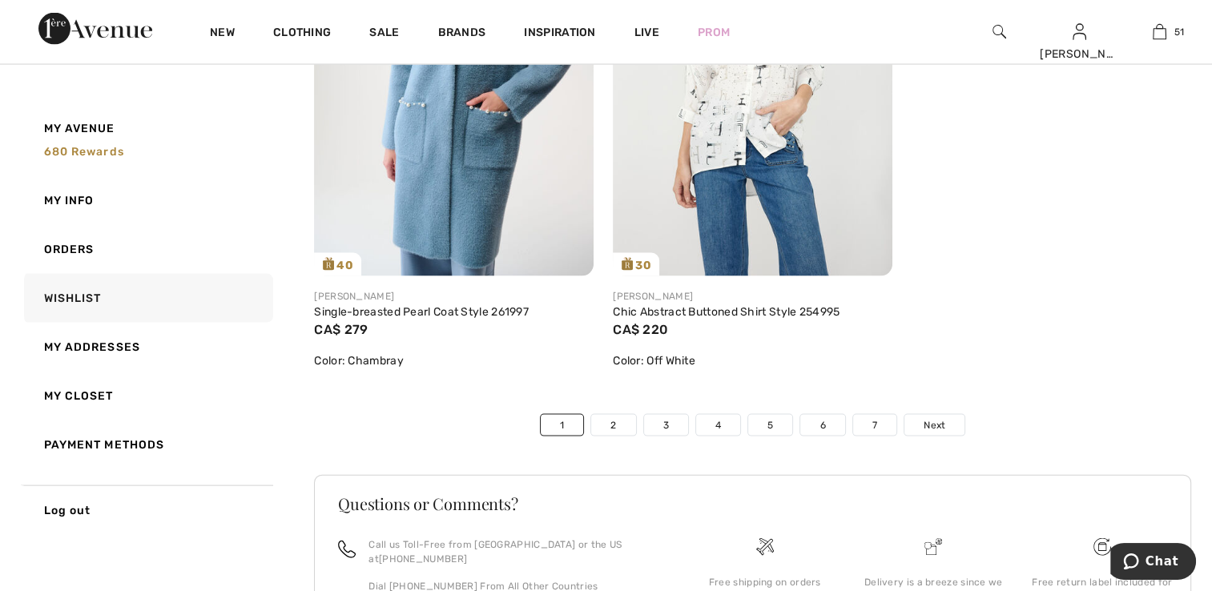
scroll to position [9555, 0]
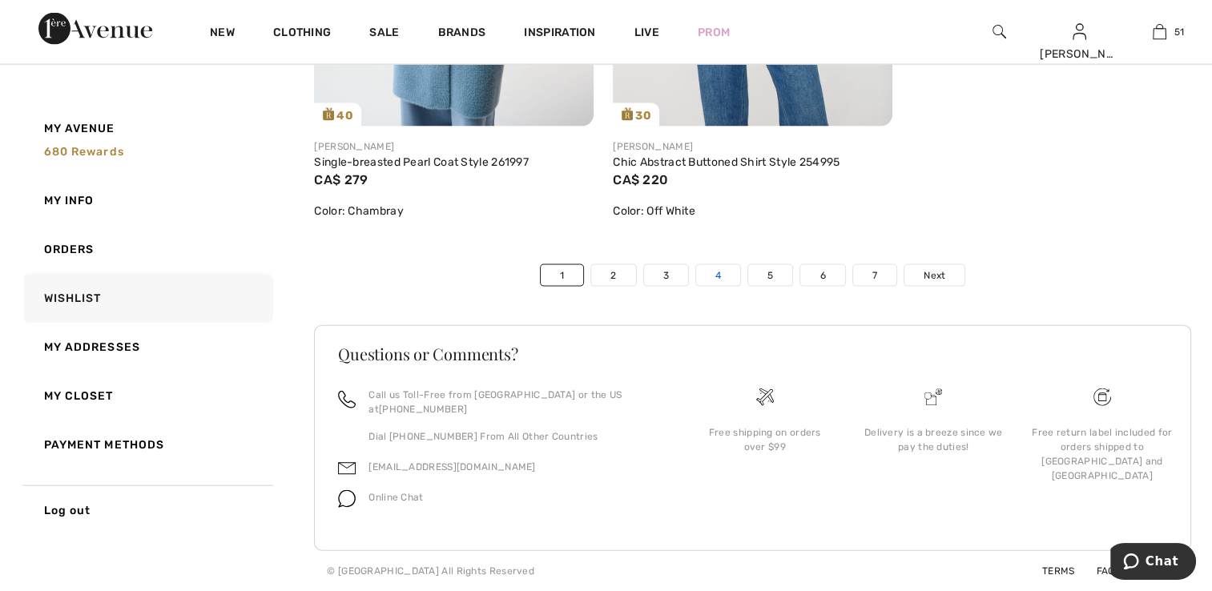
click at [708, 286] on link "4" at bounding box center [718, 275] width 44 height 21
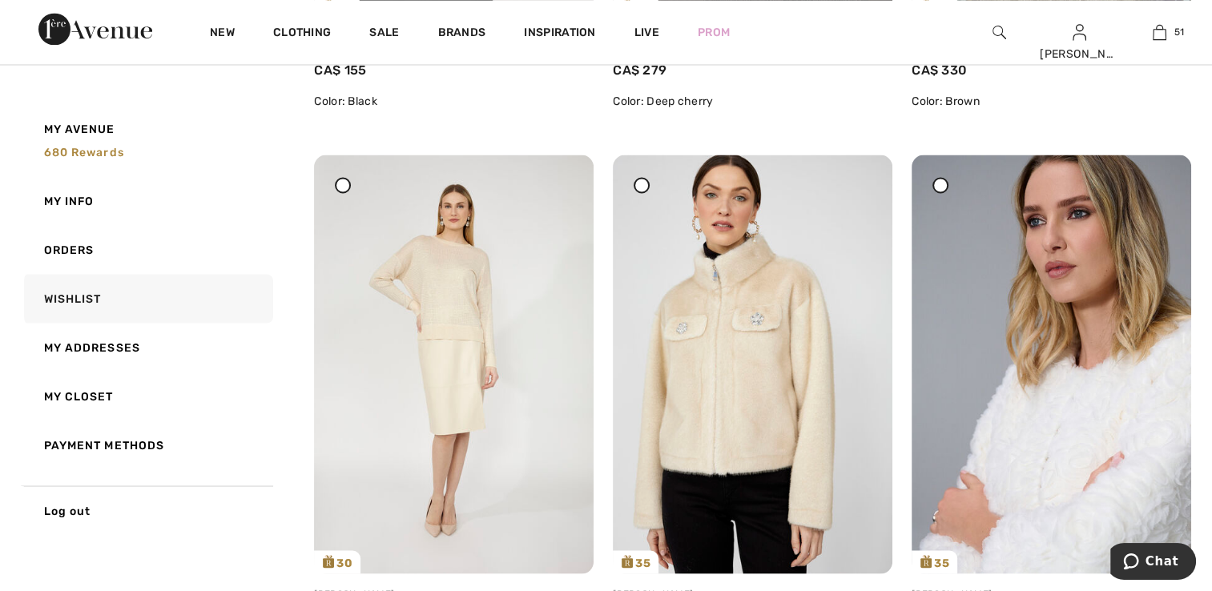
scroll to position [2947, 0]
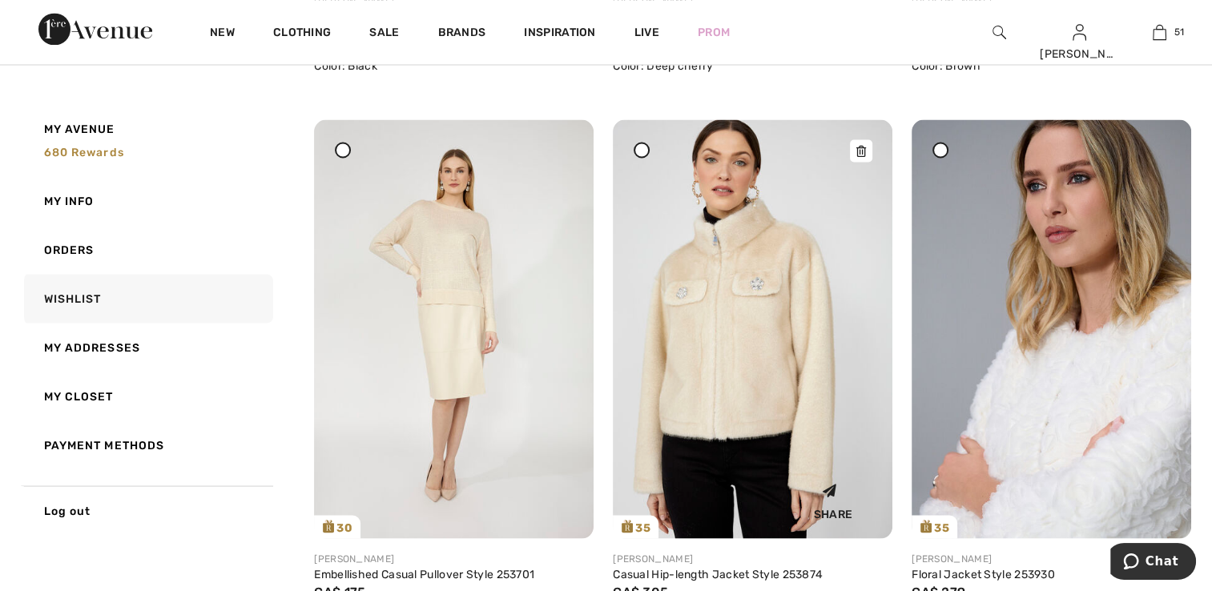
click at [778, 309] on img at bounding box center [753, 328] width 280 height 419
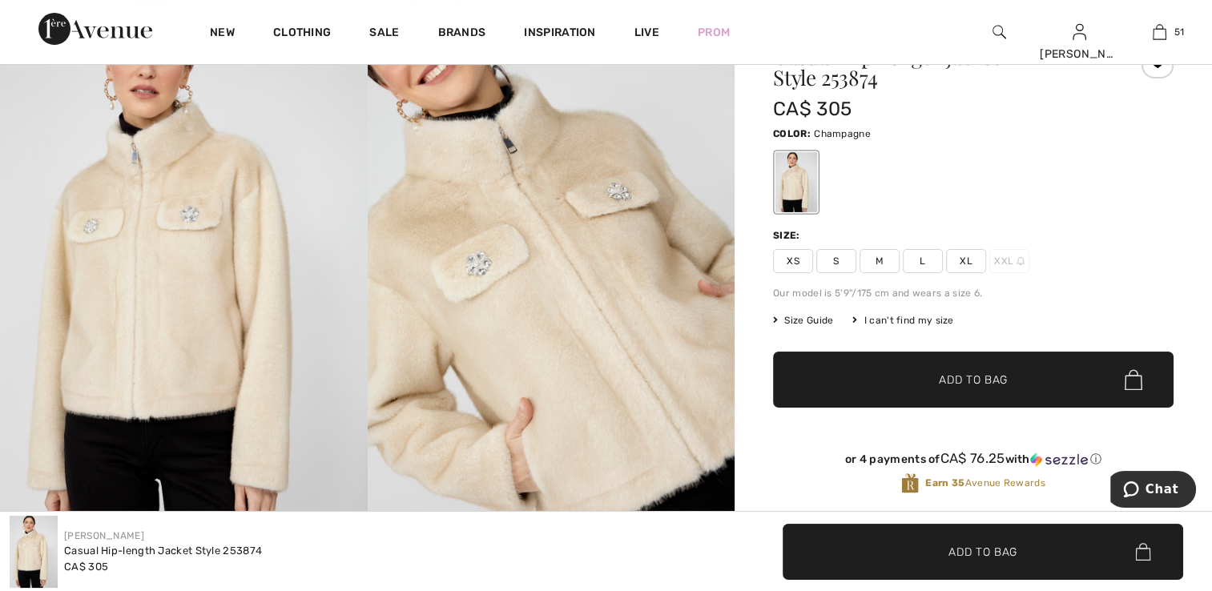
scroll to position [80, 0]
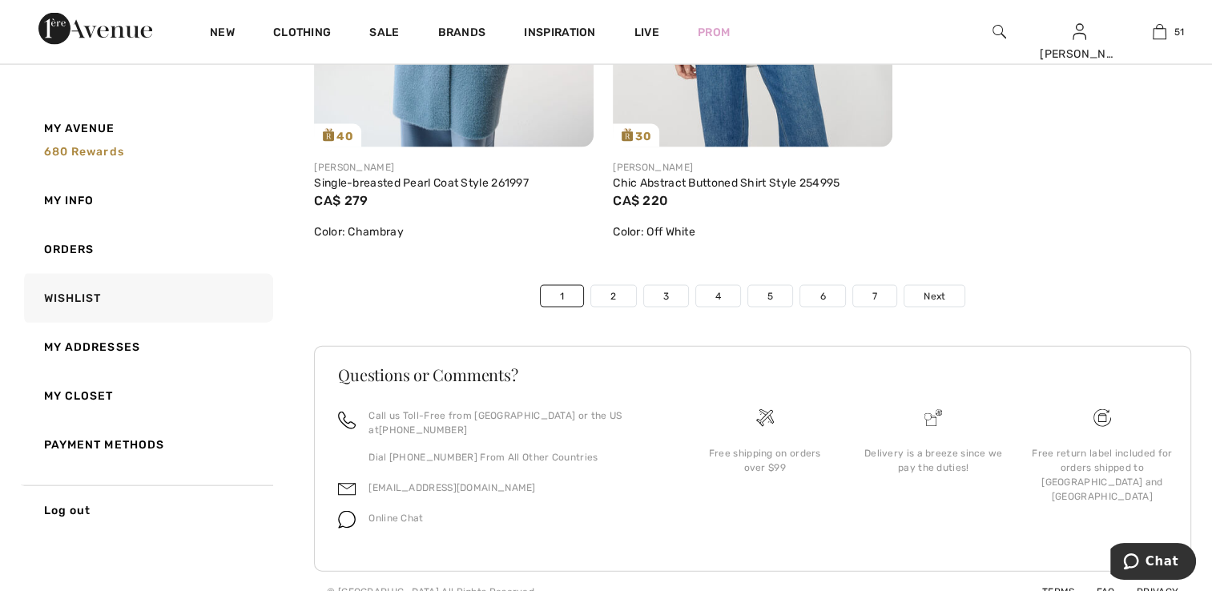
scroll to position [9555, 0]
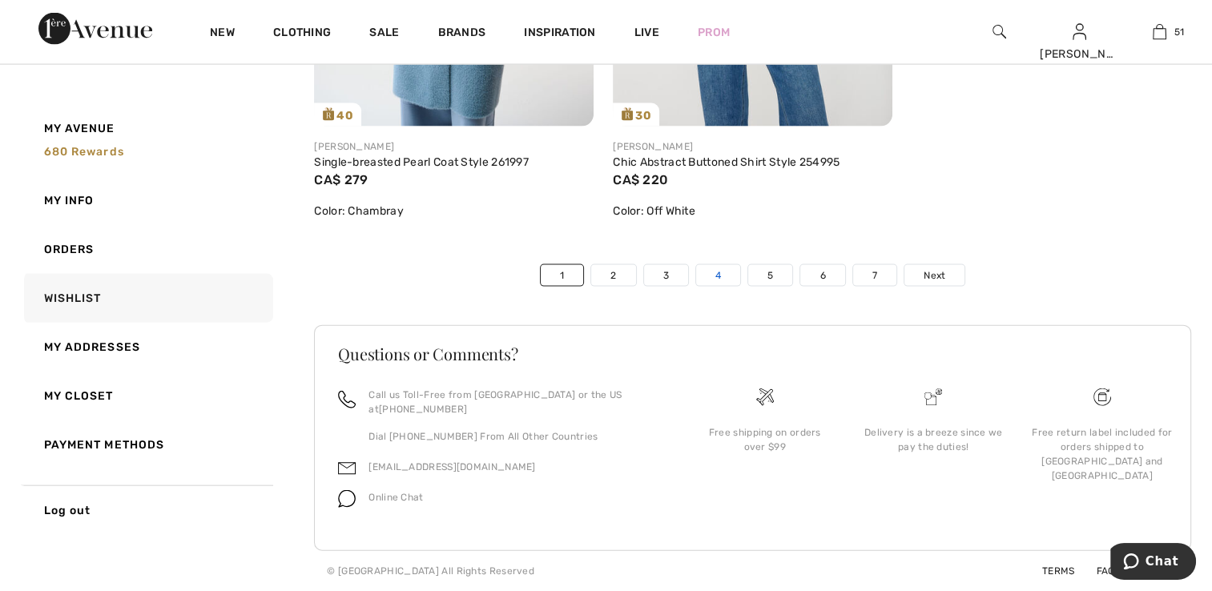
click at [728, 286] on link "4" at bounding box center [718, 275] width 44 height 21
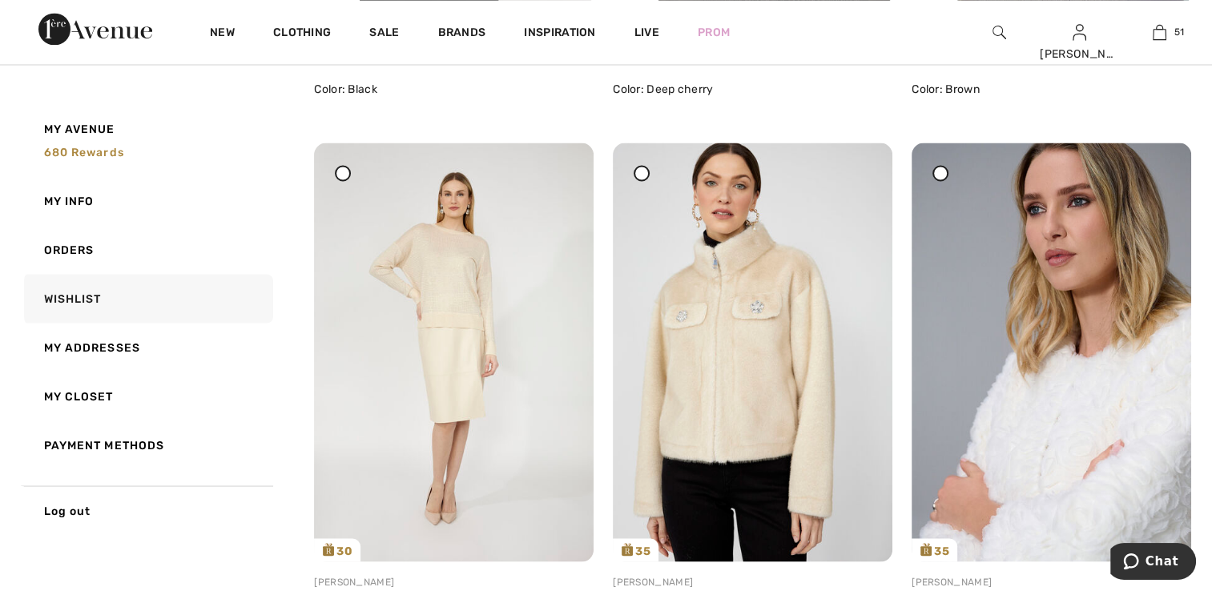
scroll to position [2866, 0]
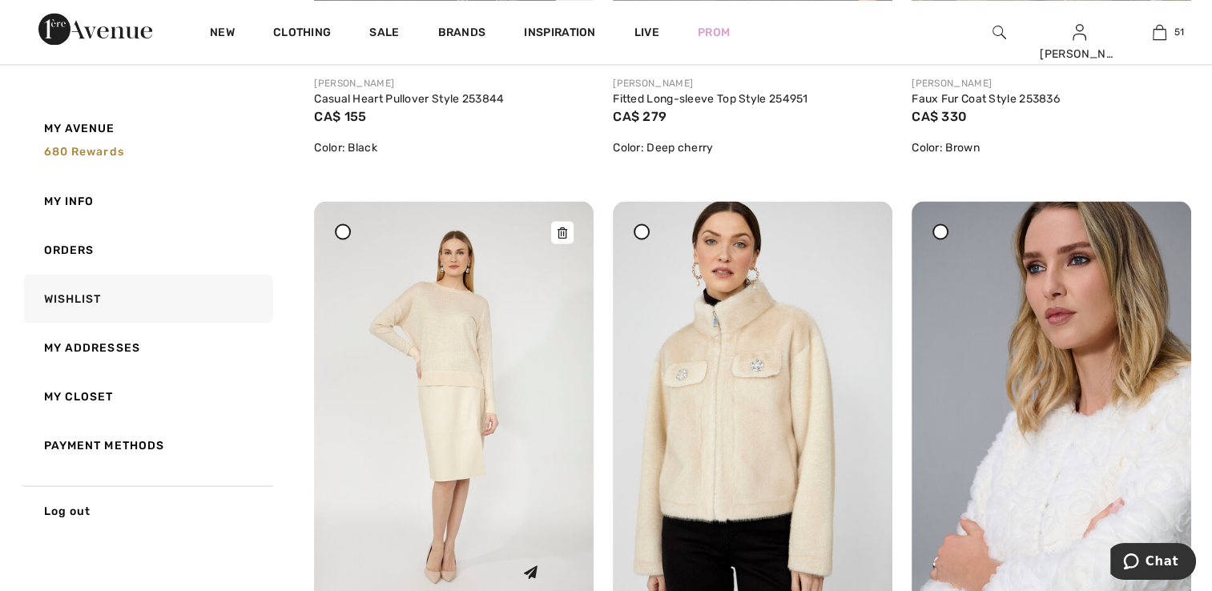
click at [358, 338] on img at bounding box center [454, 410] width 280 height 419
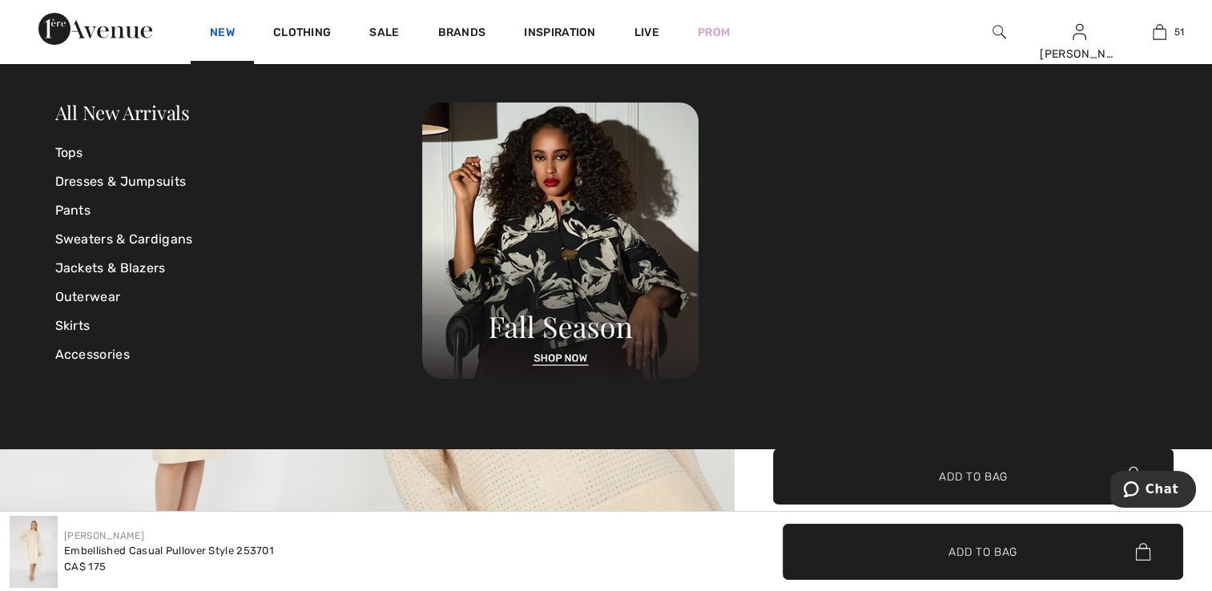
click at [230, 34] on link "New" at bounding box center [222, 34] width 25 height 17
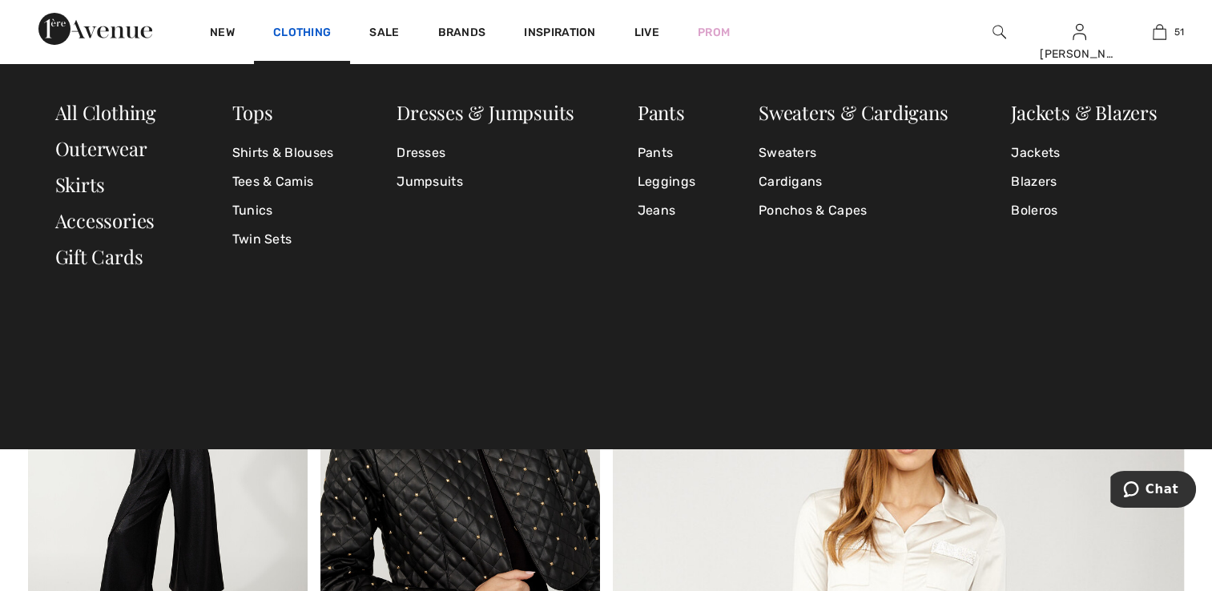
click at [305, 37] on link "Clothing" at bounding box center [302, 34] width 58 height 17
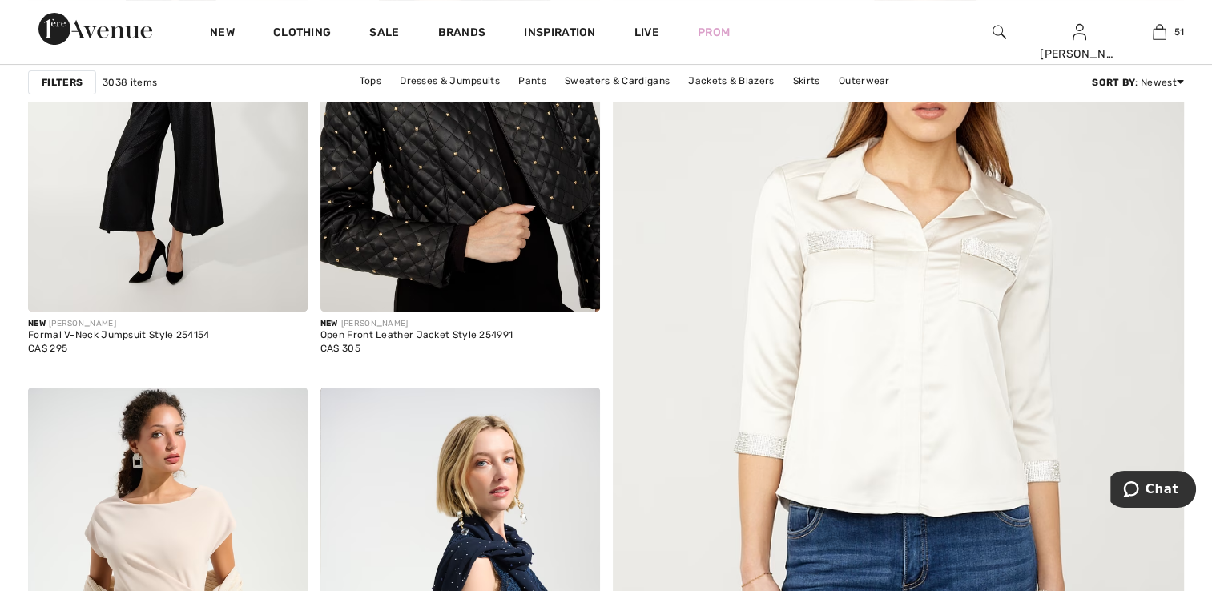
scroll to position [321, 0]
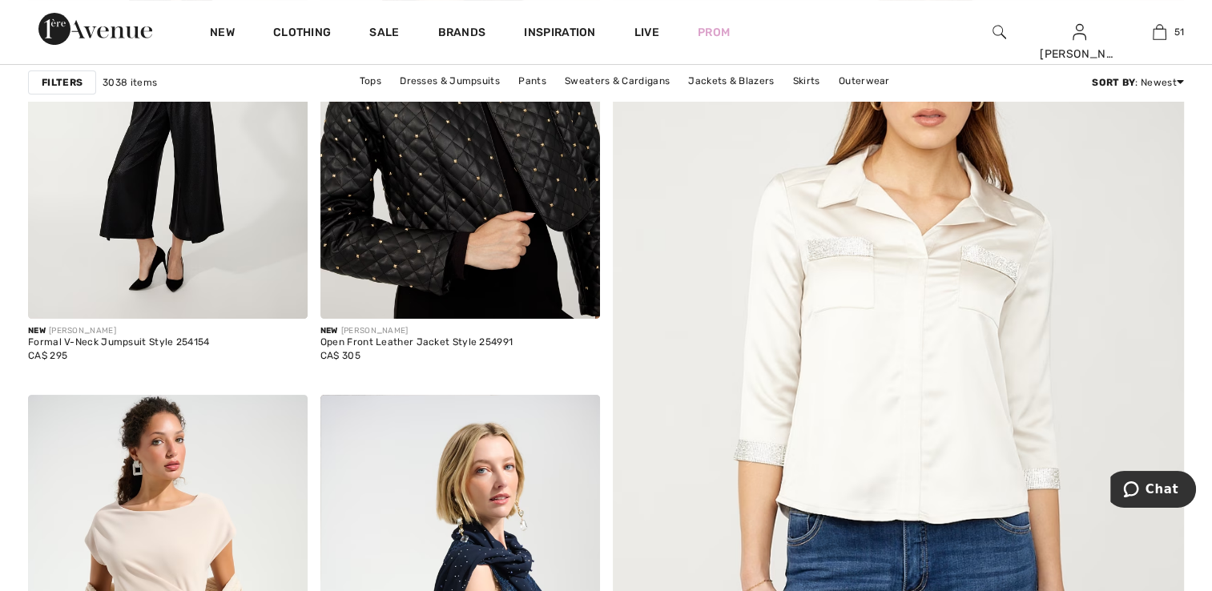
click at [933, 352] on img at bounding box center [898, 414] width 686 height 1029
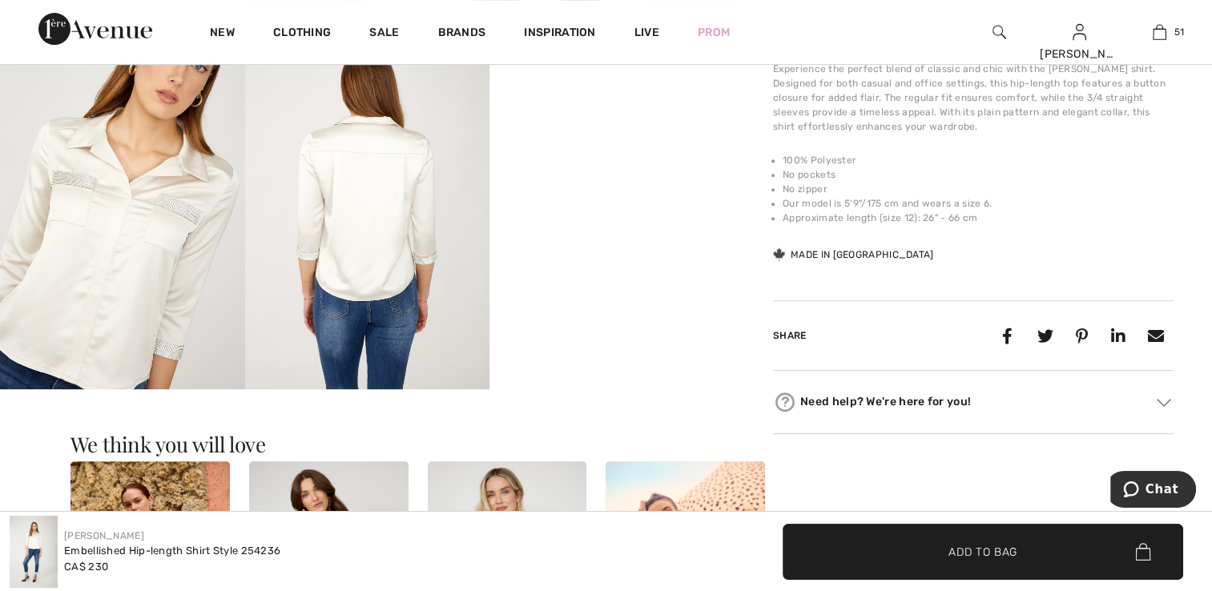
scroll to position [641, 0]
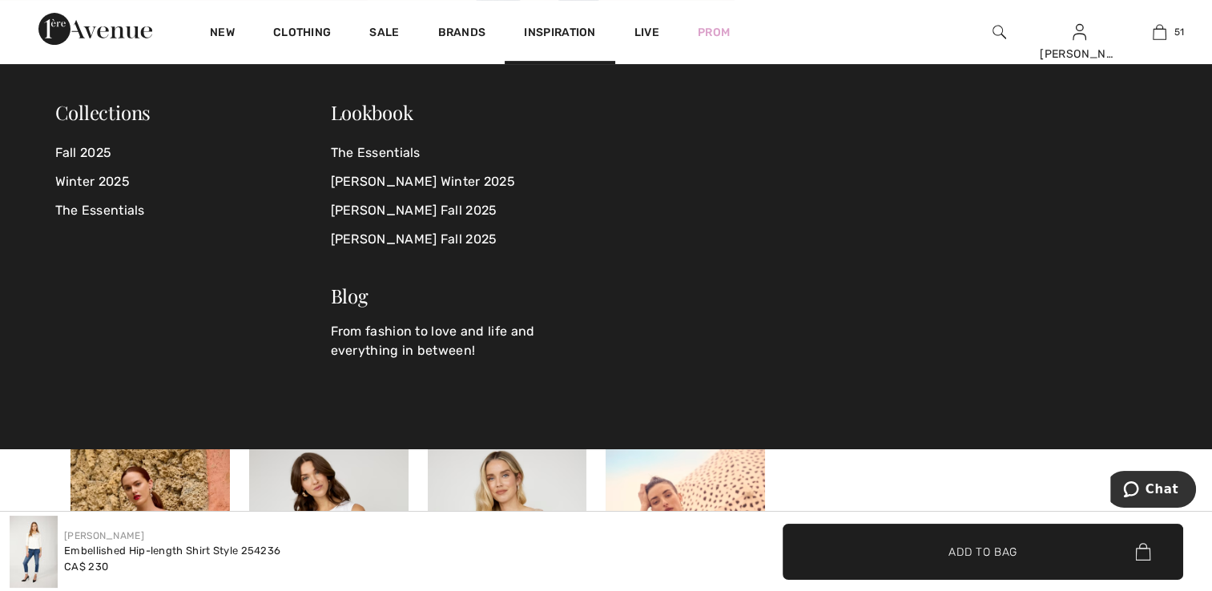
click at [552, 30] on span "Inspiration" at bounding box center [559, 34] width 71 height 17
click at [449, 236] on link "[PERSON_NAME] Fall 2025" at bounding box center [459, 239] width 256 height 29
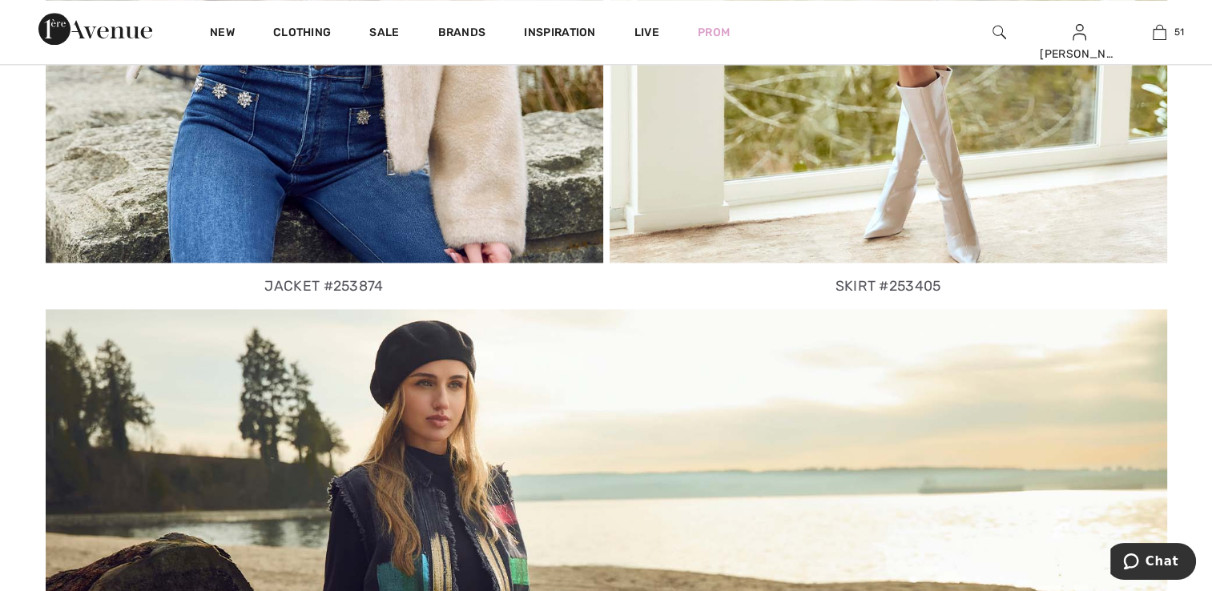
scroll to position [2003, 0]
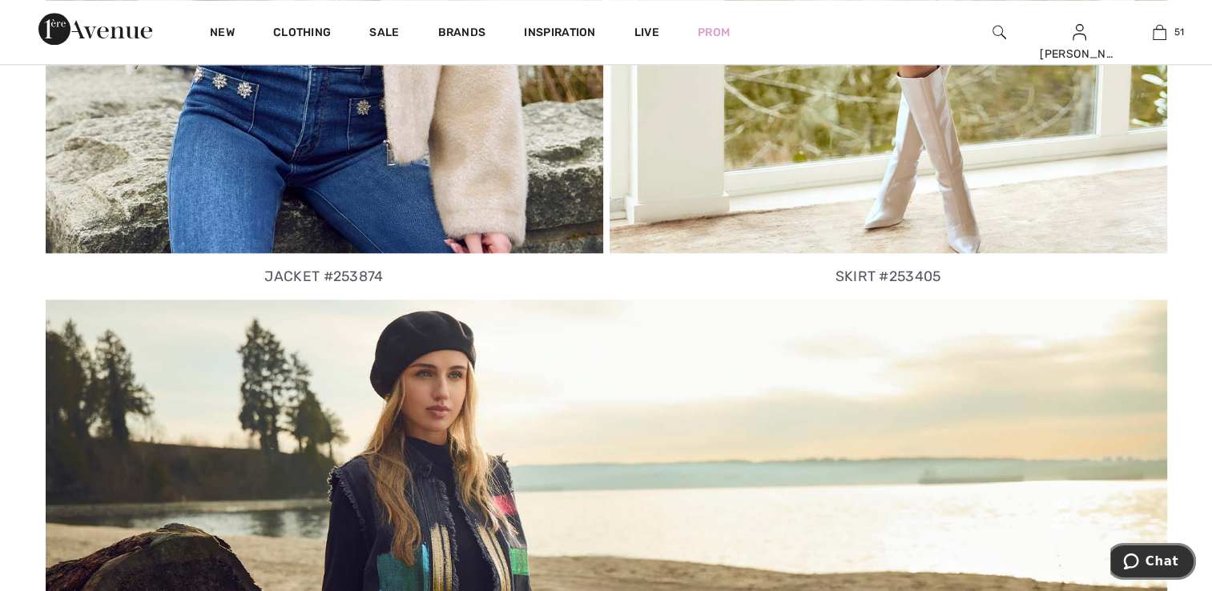
click at [1165, 566] on span "Chat" at bounding box center [1162, 562] width 33 height 14
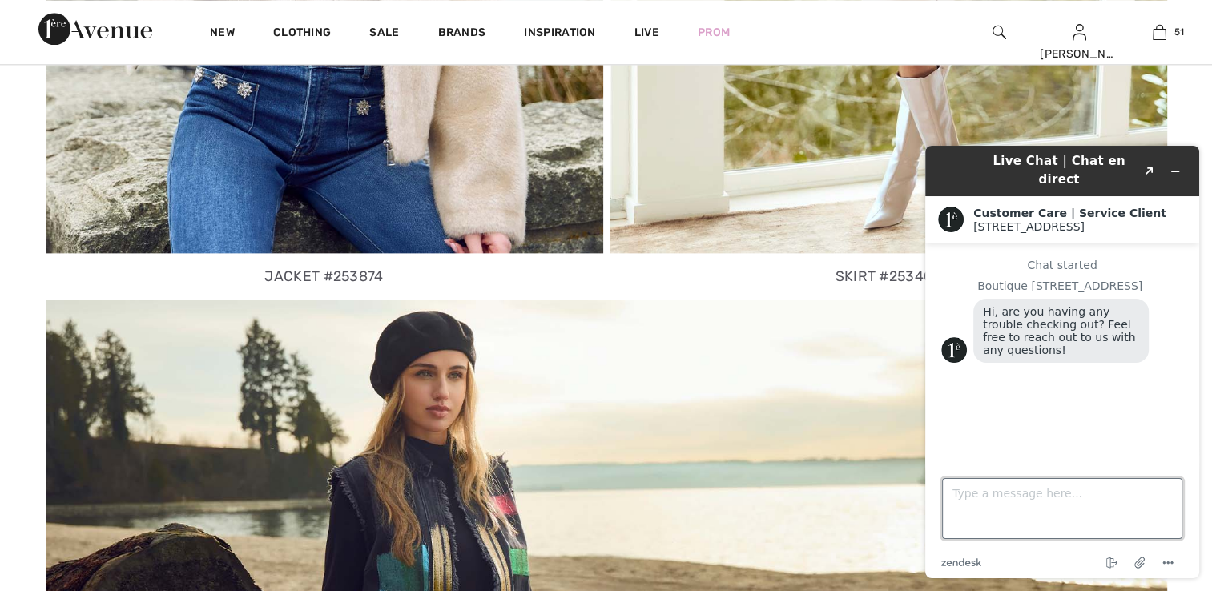
click at [972, 494] on textarea "Type a message here..." at bounding box center [1062, 508] width 240 height 61
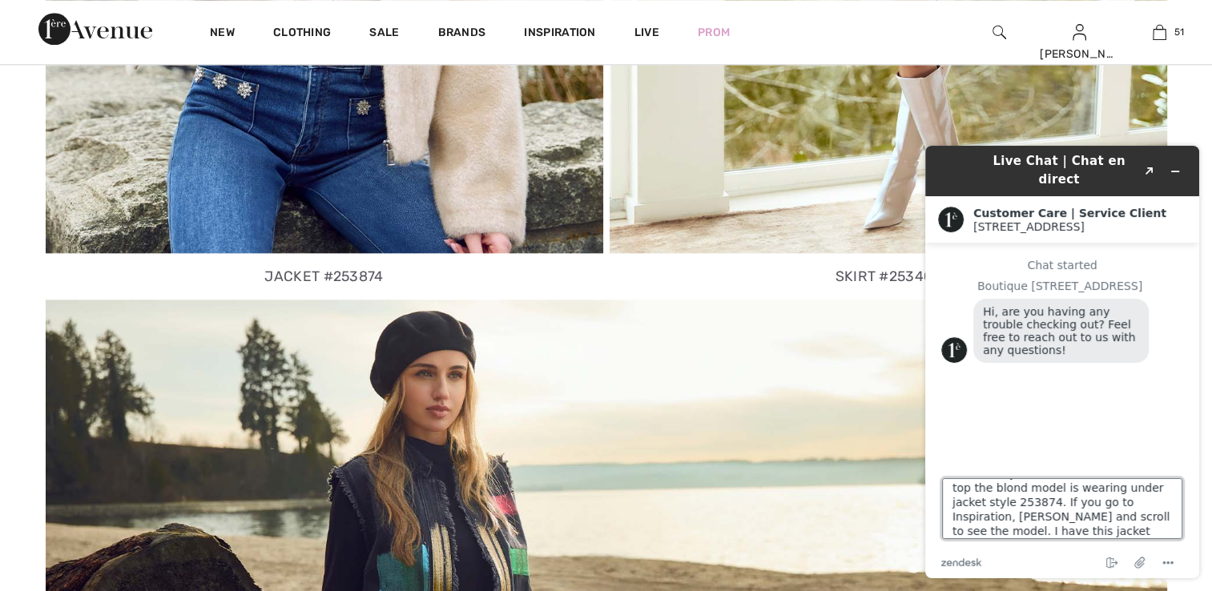
scroll to position [35, 0]
click at [969, 516] on textarea "Hi, Would you be able to tell me what top the blond model is wearing under jack…" at bounding box center [1062, 508] width 240 height 61
click at [1049, 533] on textarea "Hi, Would you be able to tell me what top the blond model is wearing under jack…" at bounding box center [1062, 508] width 240 height 61
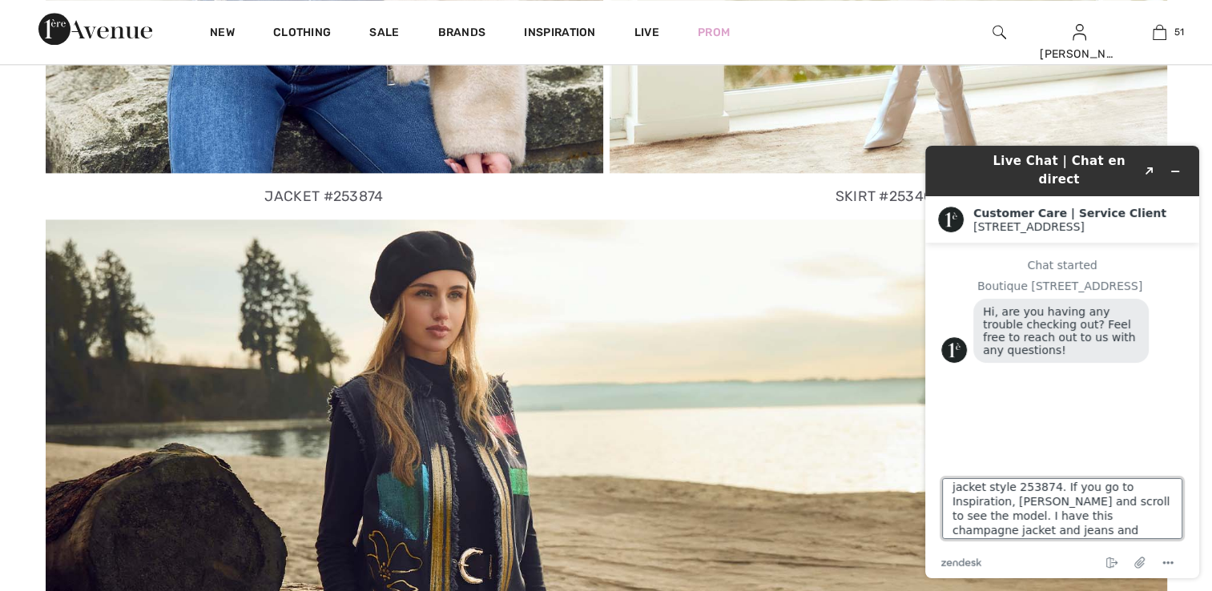
scroll to position [58, 0]
click at [1027, 524] on textarea "Hi, Would you be able to tell me what top the blond model is wearing under jack…" at bounding box center [1062, 508] width 240 height 61
type textarea "Hi, Would you be able to tell me what top the blond model is wearing under jack…"
click at [982, 530] on textarea "Hi, Would you be able to tell me what top the blond model is wearing under jack…" at bounding box center [1062, 508] width 240 height 61
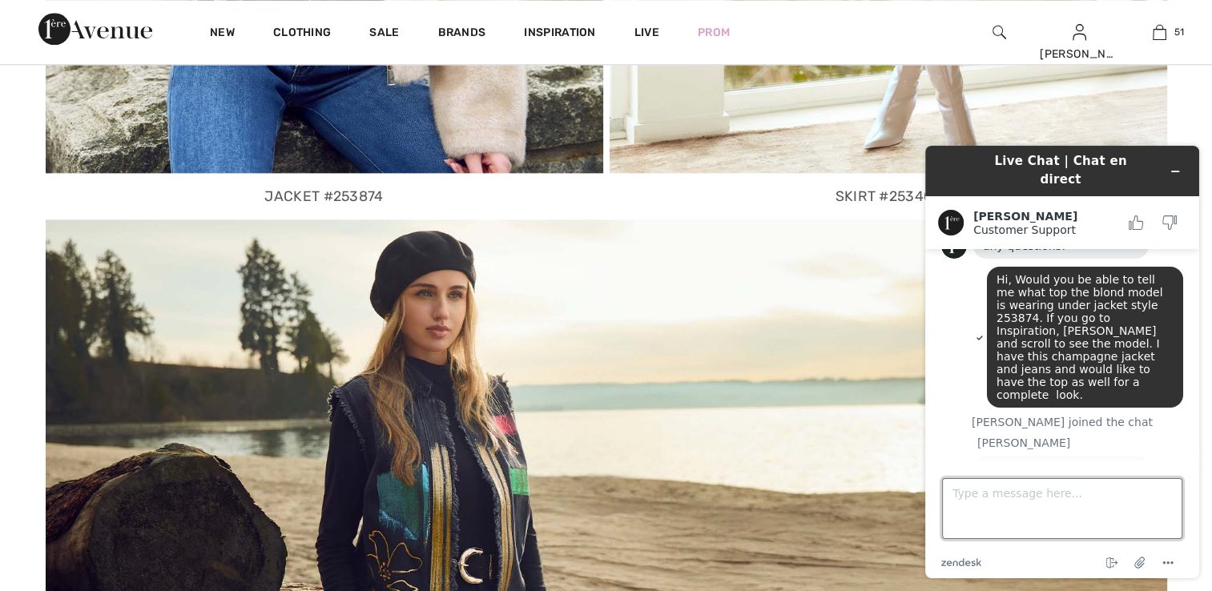
scroll to position [188, 0]
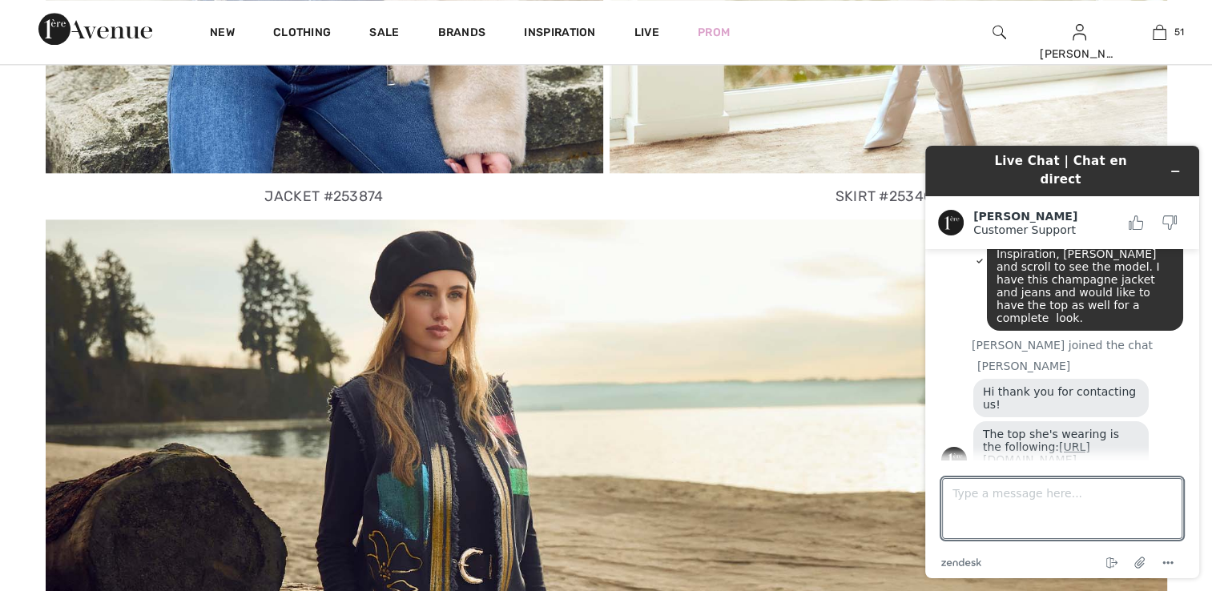
click at [1039, 441] on link "[URL][DOMAIN_NAME]" at bounding box center [1036, 454] width 107 height 26
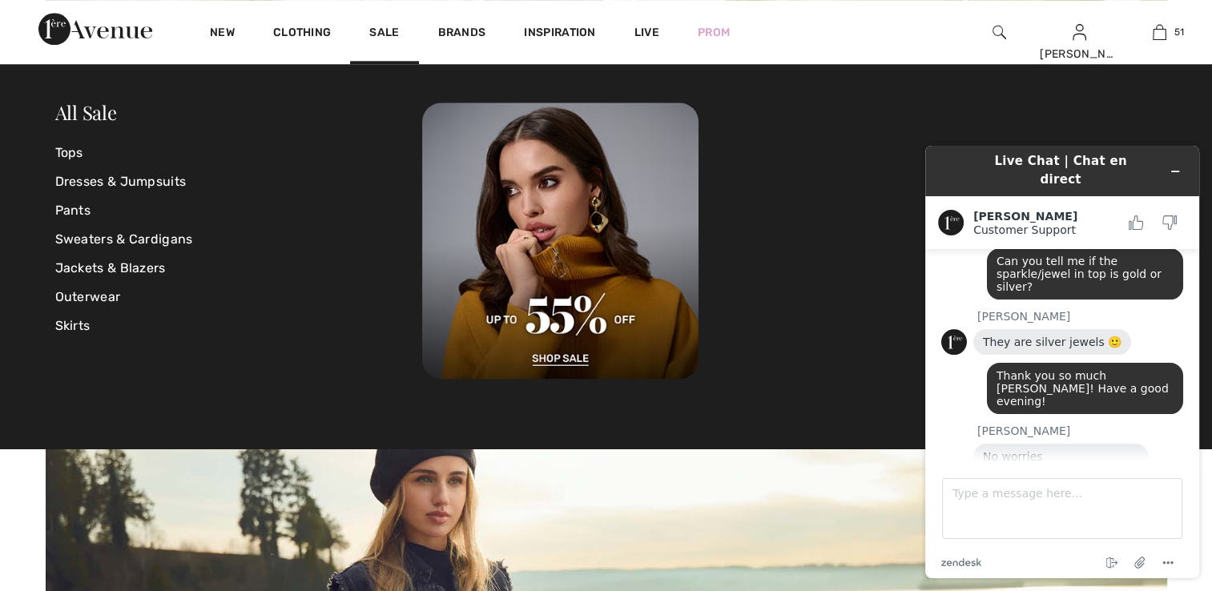
scroll to position [1843, 0]
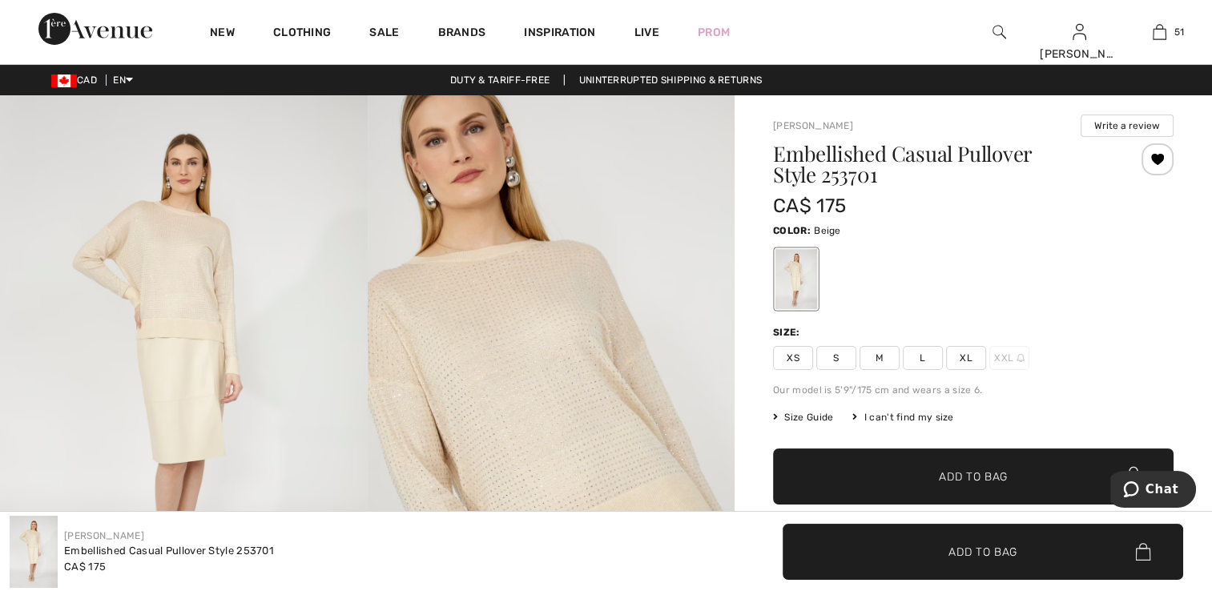
click at [798, 363] on span "XS" at bounding box center [793, 358] width 40 height 24
click at [906, 469] on span "✔ Added to Bag" at bounding box center [950, 477] width 98 height 17
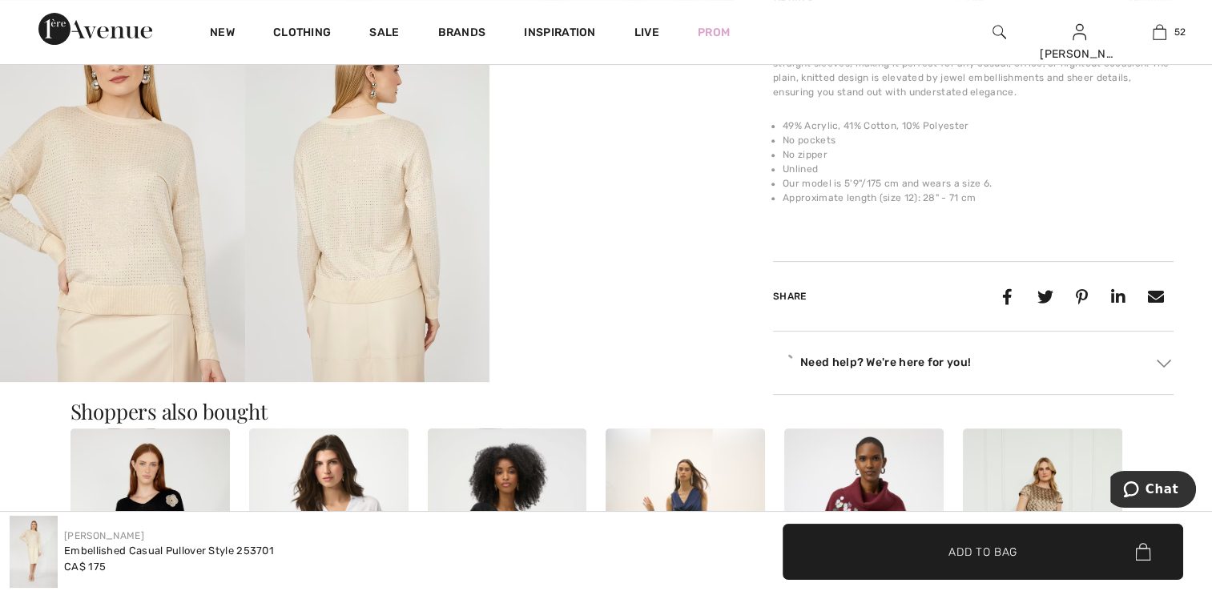
scroll to position [641, 0]
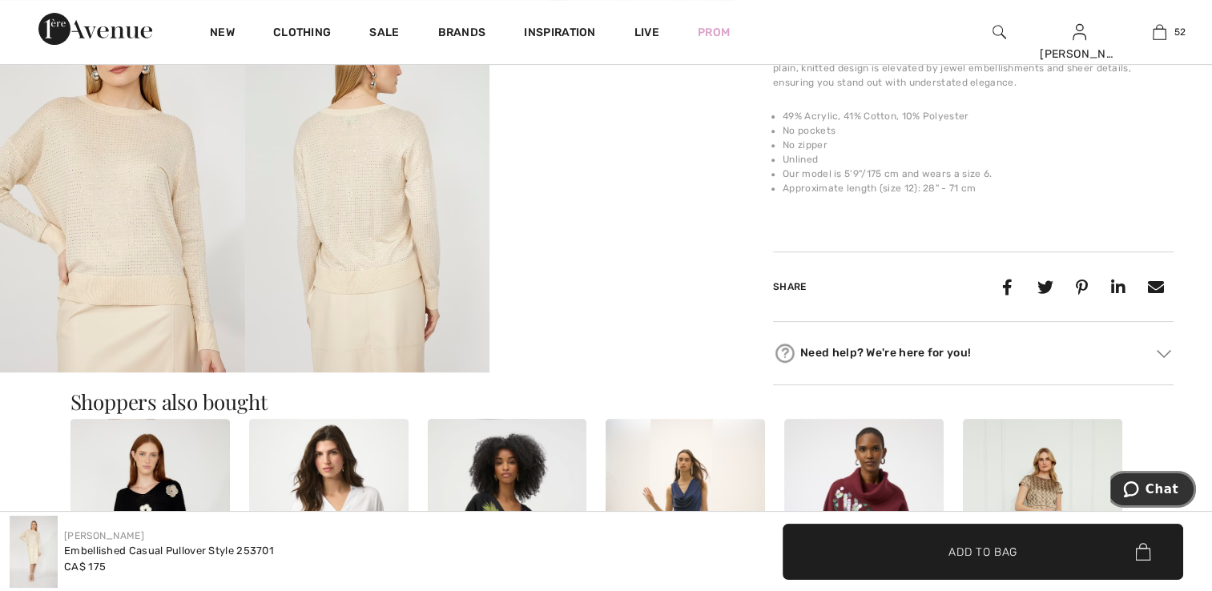
click at [1165, 494] on span "Chat" at bounding box center [1162, 489] width 33 height 14
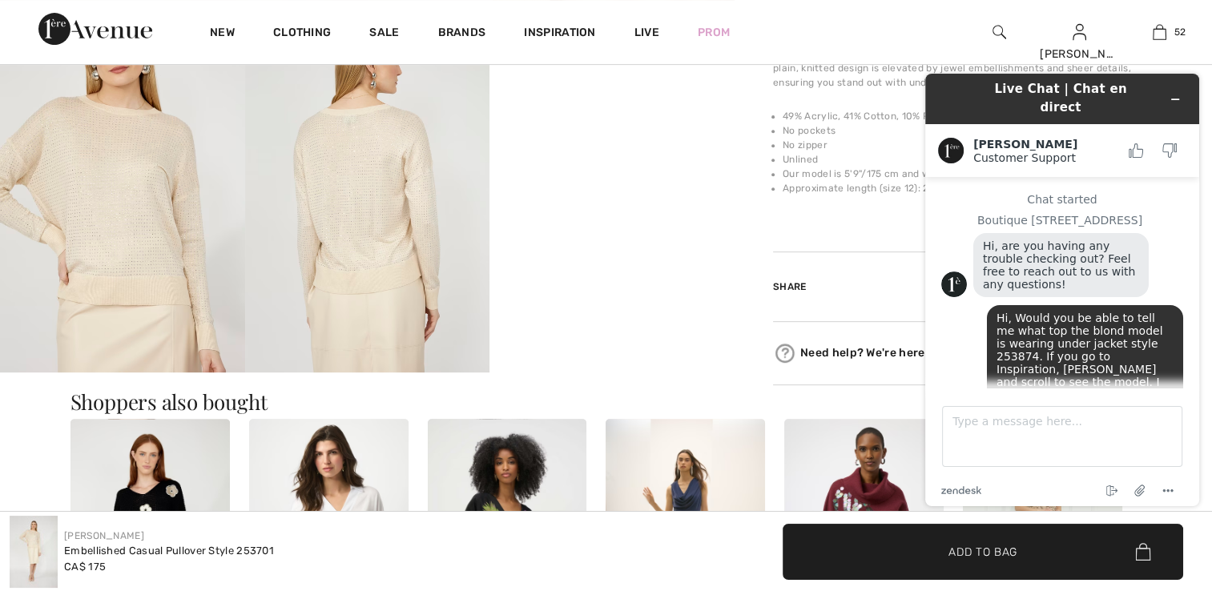
scroll to position [188, 0]
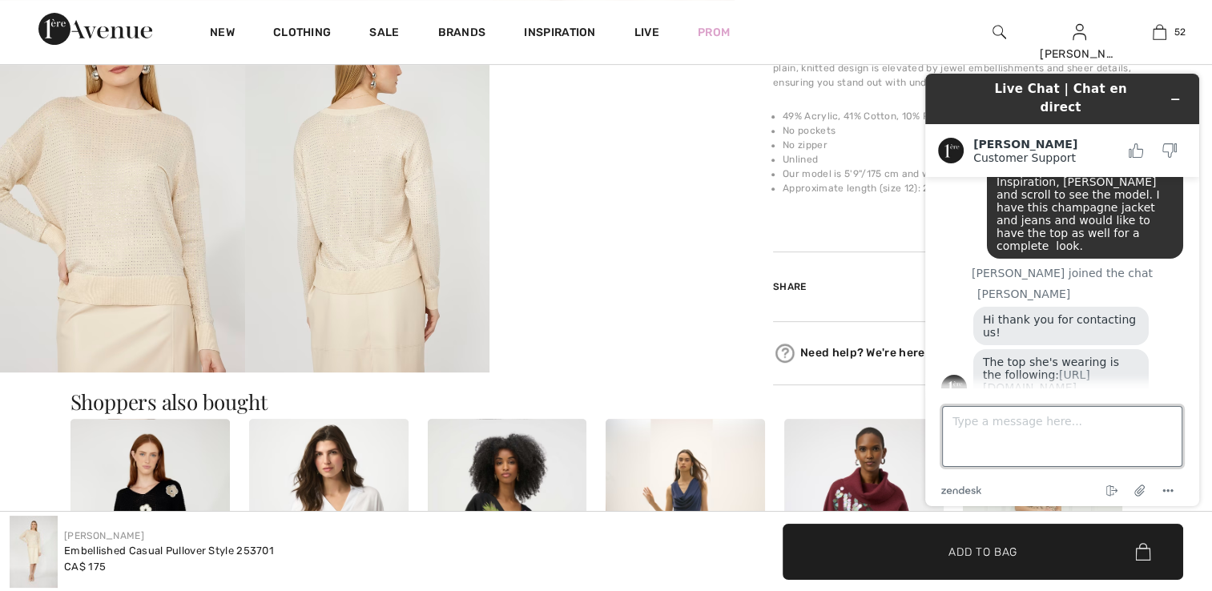
click at [986, 434] on textarea "Type a message here..." at bounding box center [1062, 436] width 240 height 61
click at [1019, 433] on textarea "Can you tell me if the sparkle/jewel in top is gold or silver" at bounding box center [1062, 436] width 240 height 61
type textarea "Can you tell me if the sparkle/jewel in top is gold or silver?"
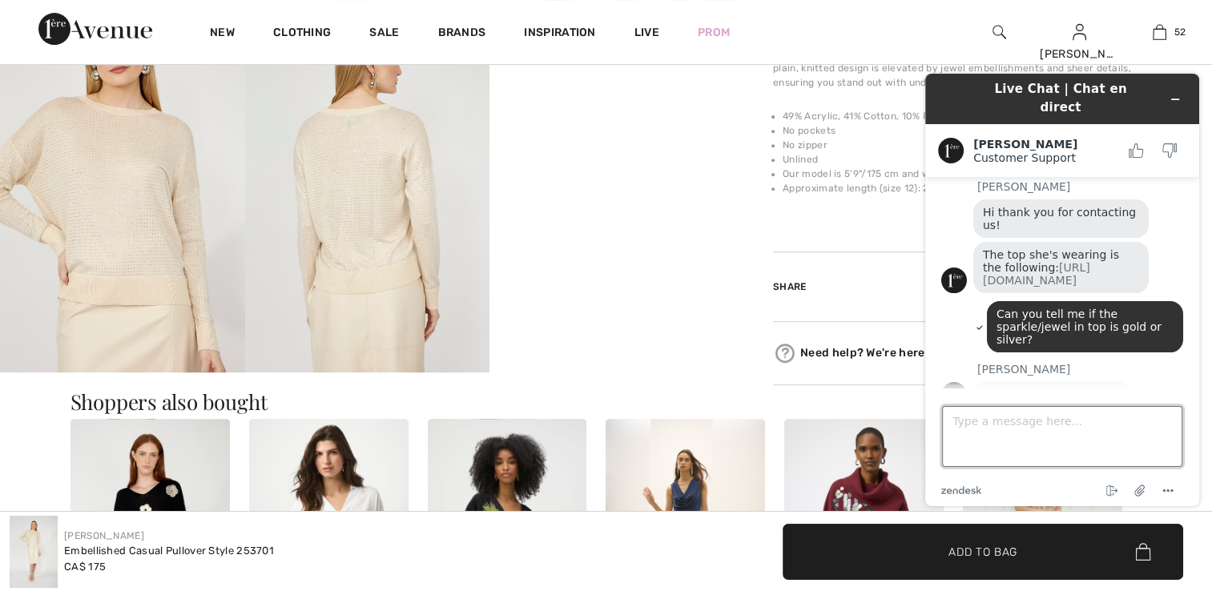
scroll to position [292, 0]
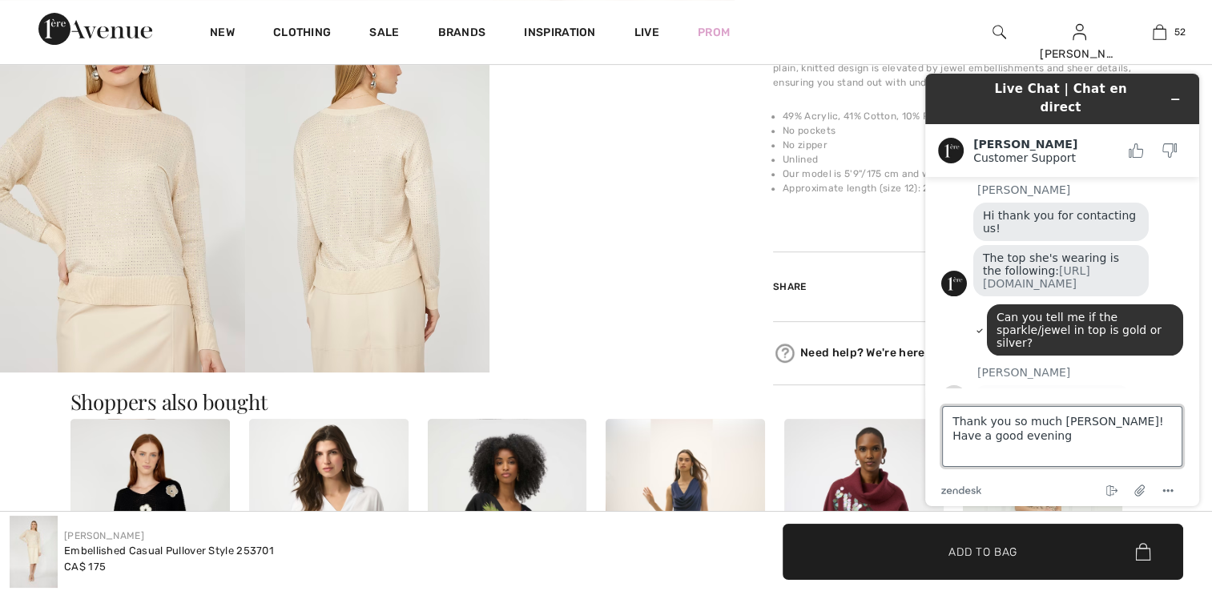
type textarea "Thank you so much [PERSON_NAME]! Have a good evening!"
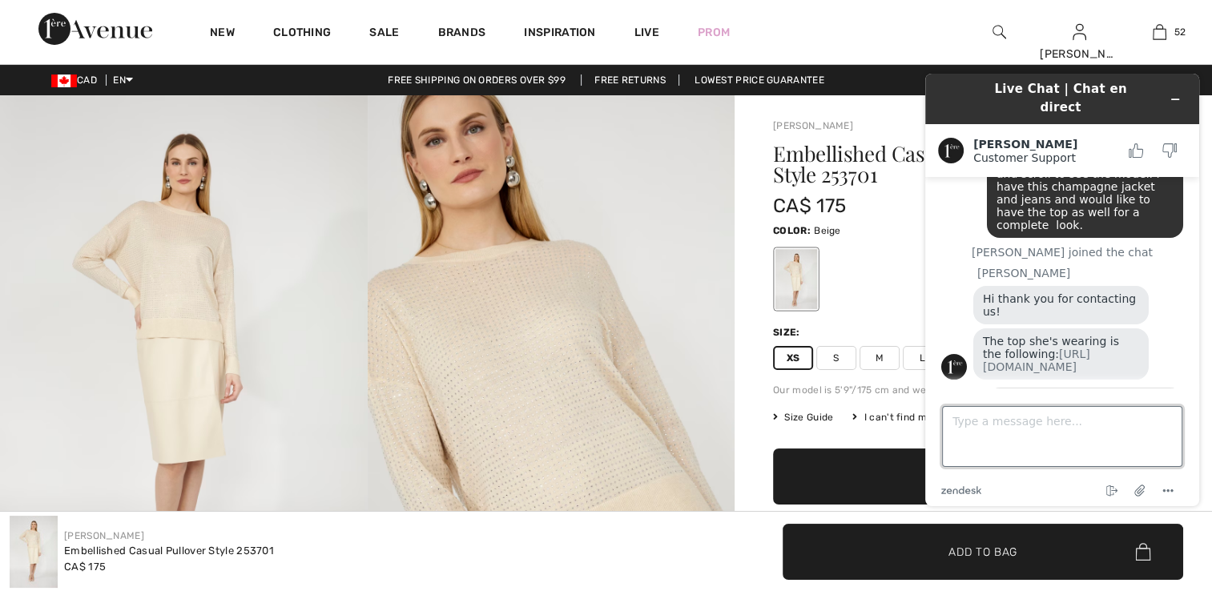
scroll to position [420, 0]
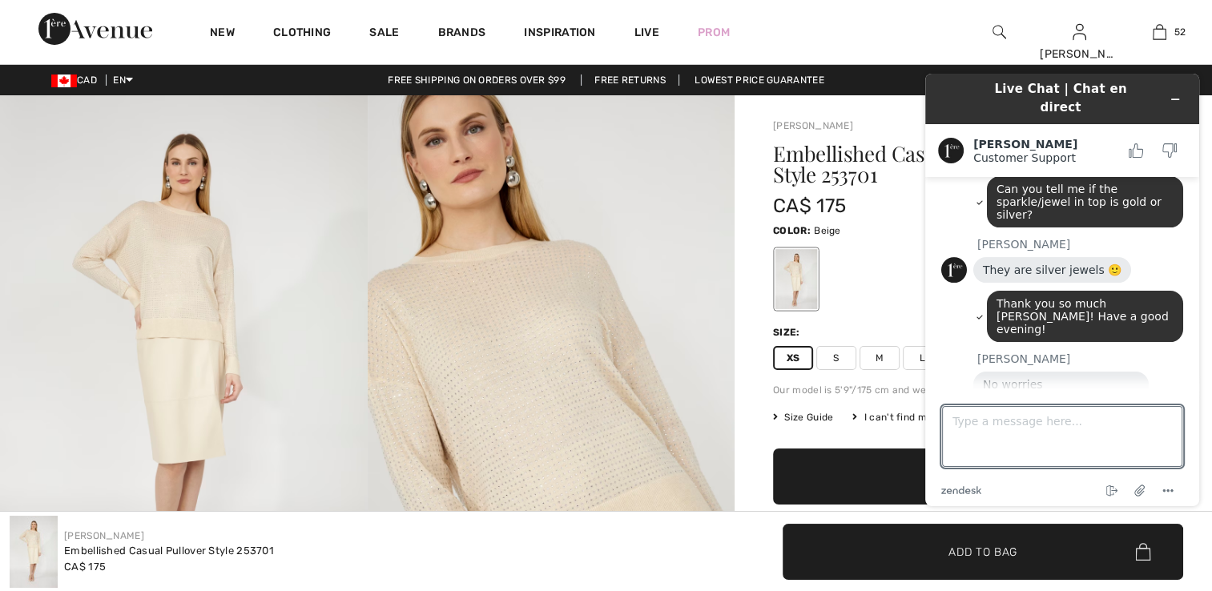
click at [837, 262] on div at bounding box center [973, 279] width 401 height 67
click at [1174, 95] on icon "Minimize widget" at bounding box center [1175, 99] width 11 height 11
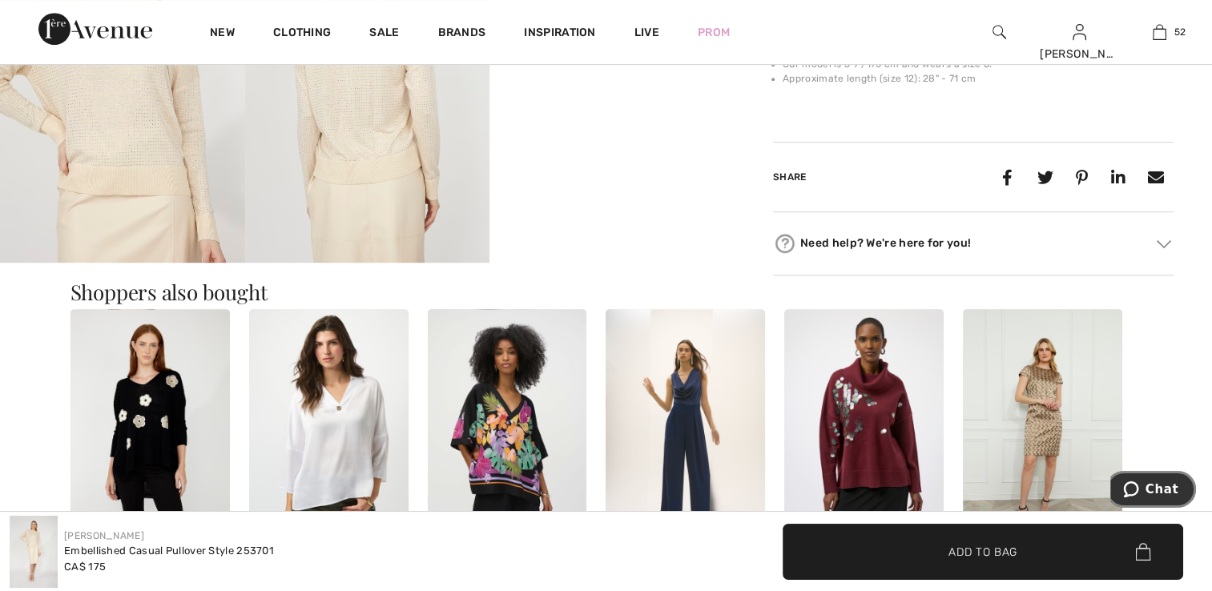
scroll to position [801, 0]
